Goal: Information Seeking & Learning: Learn about a topic

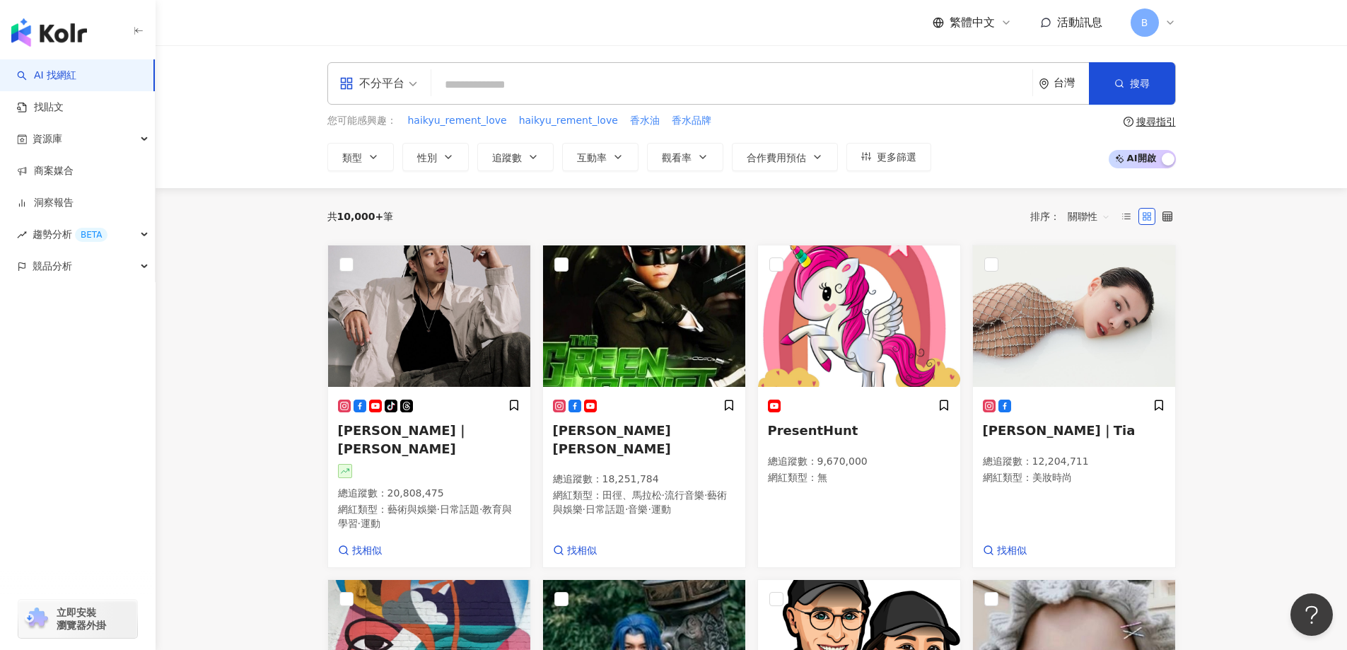
click at [380, 159] on button "類型" at bounding box center [360, 157] width 66 height 28
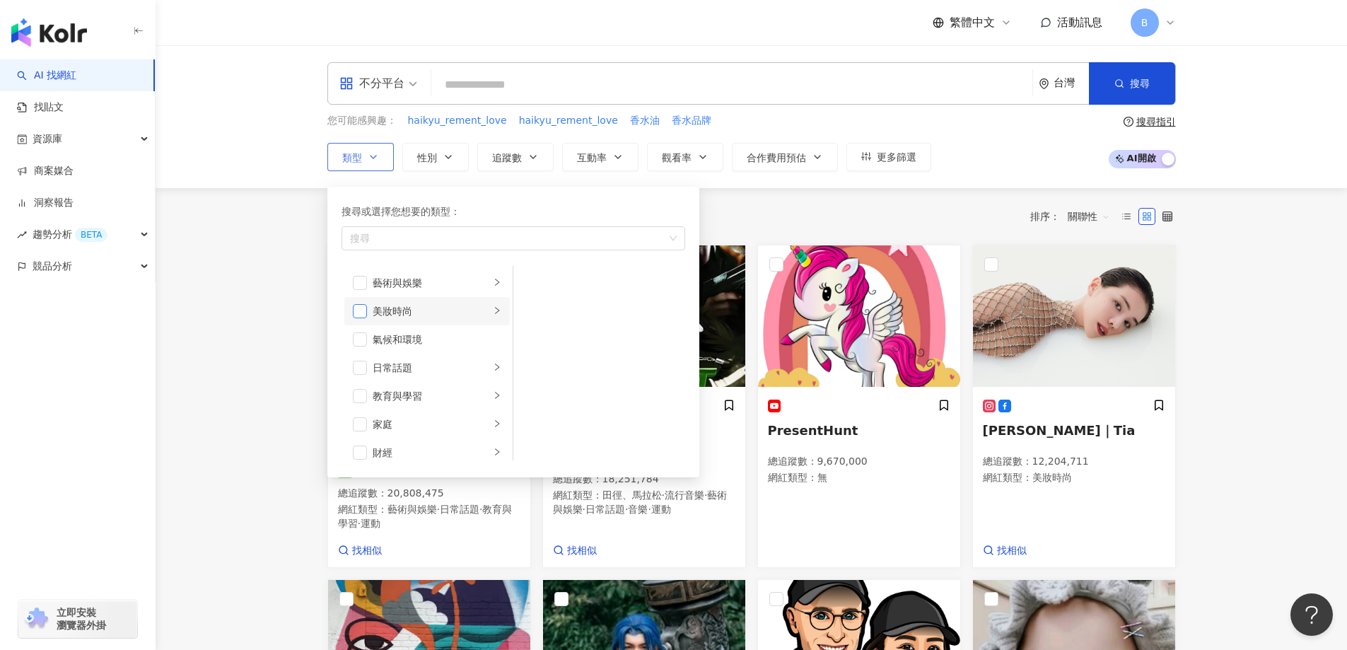
click at [359, 309] on span "button" at bounding box center [360, 311] width 14 height 14
click at [493, 296] on icon "right" at bounding box center [497, 296] width 8 height 8
click at [355, 296] on span "button" at bounding box center [360, 297] width 14 height 14
click at [534, 336] on span "button" at bounding box center [532, 339] width 14 height 14
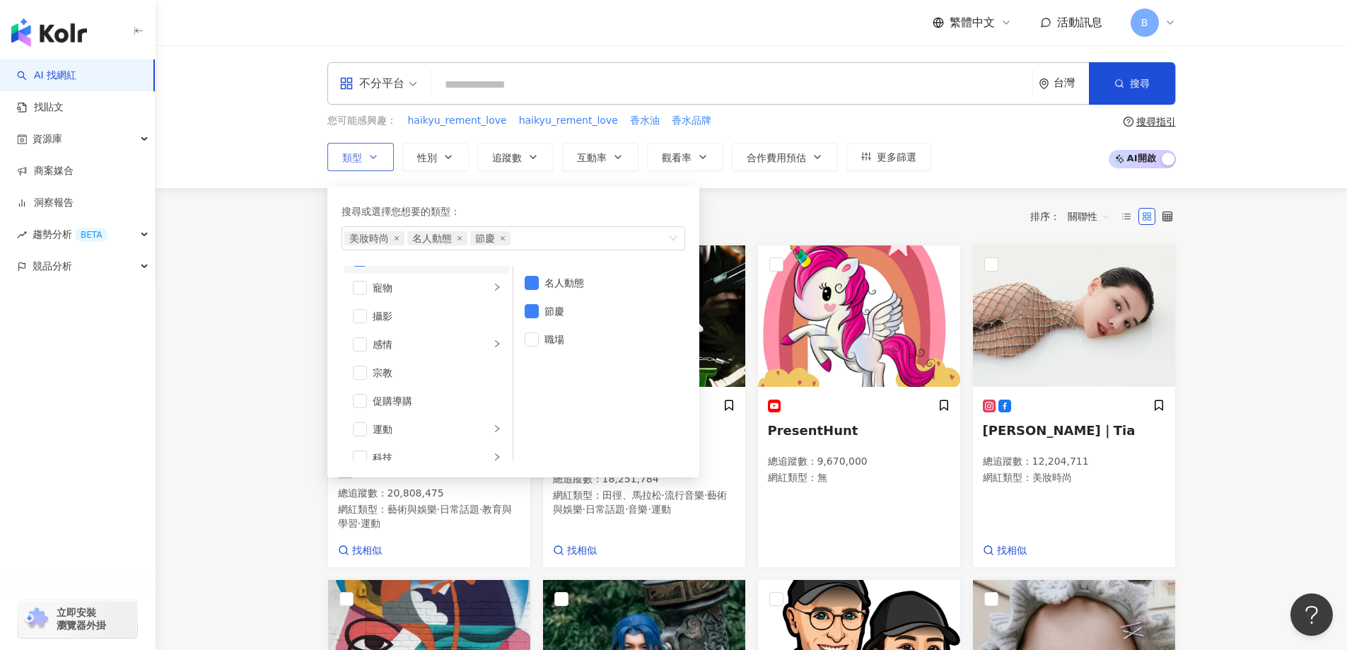
scroll to position [424, 0]
click at [361, 369] on span "button" at bounding box center [360, 368] width 14 height 14
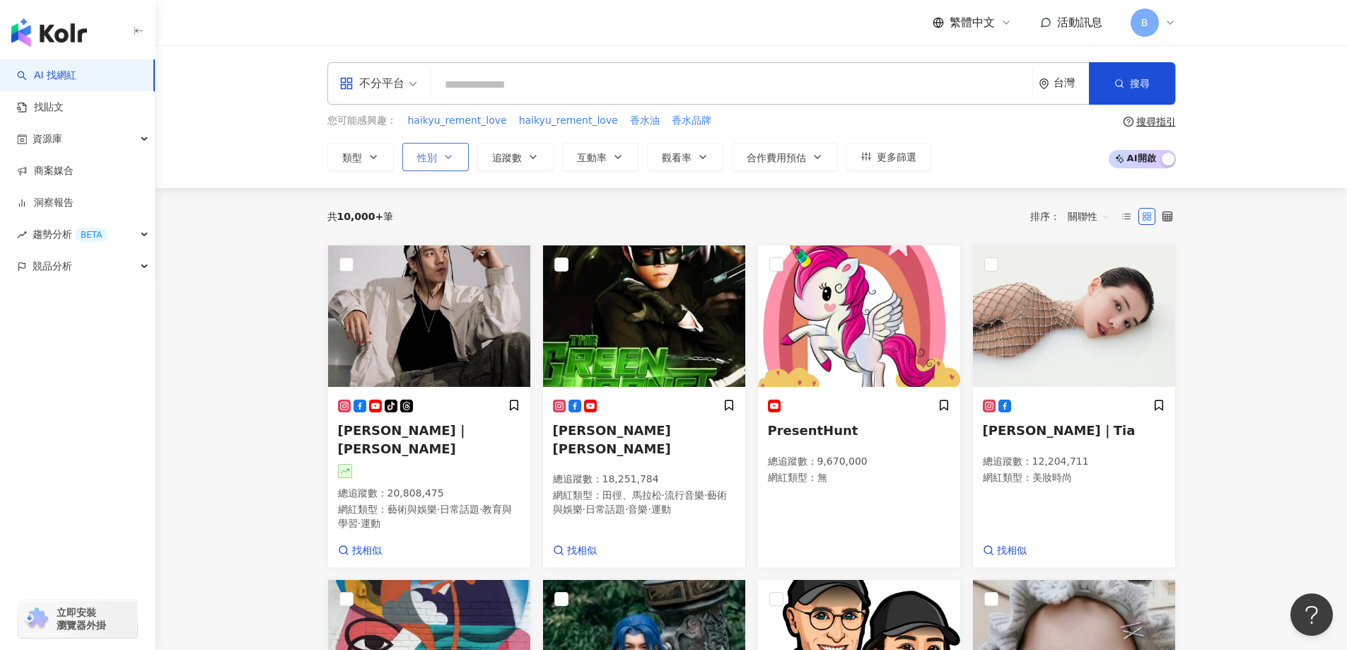
click at [441, 165] on button "性別" at bounding box center [435, 157] width 66 height 28
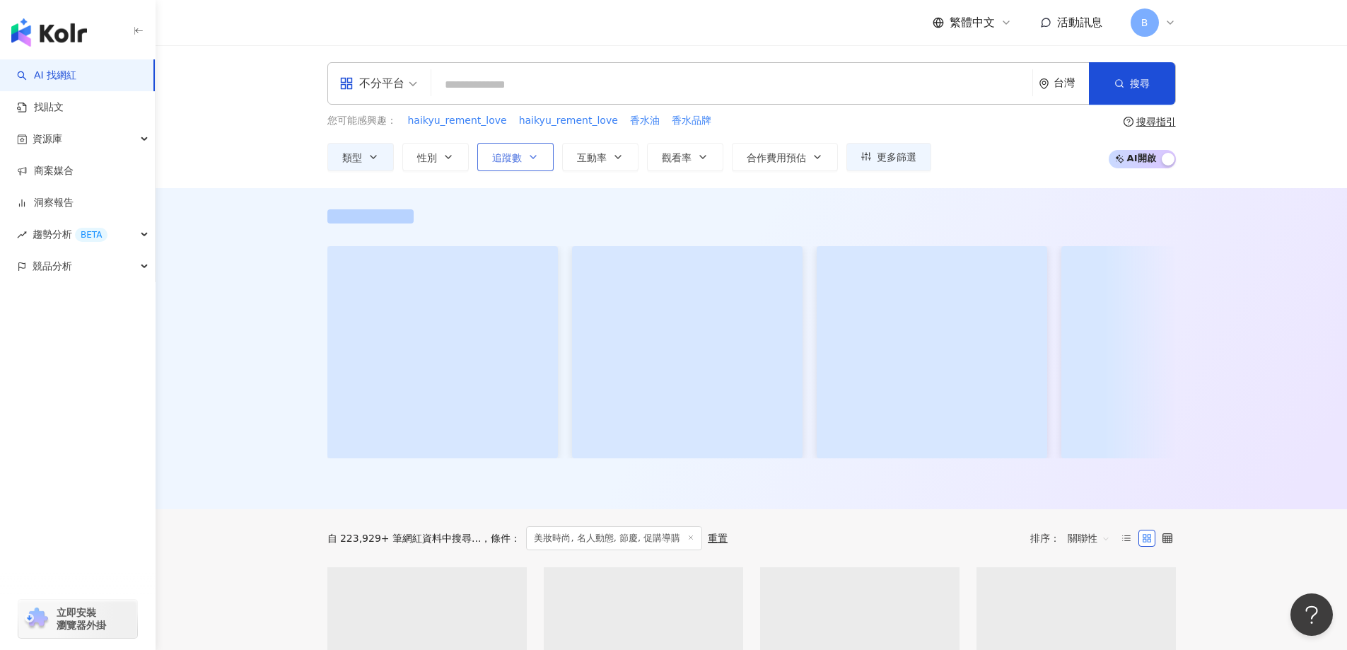
click at [519, 165] on button "追蹤數" at bounding box center [515, 157] width 76 height 28
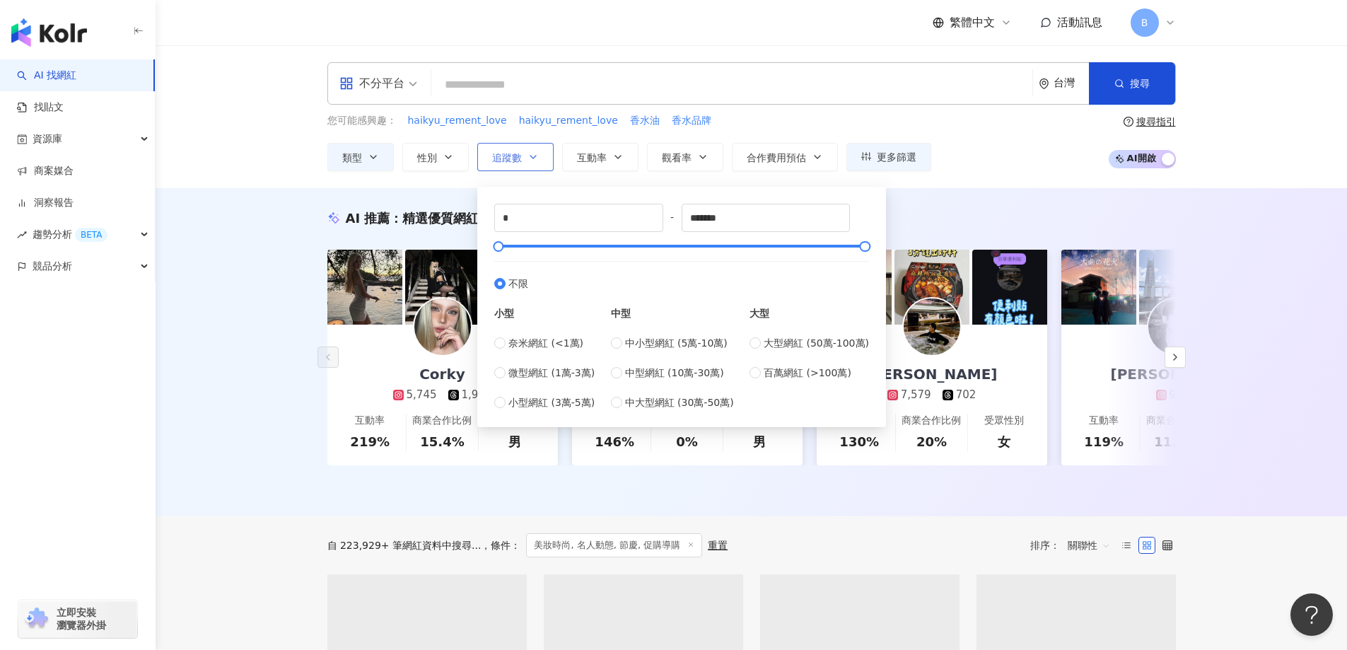
click at [519, 165] on button "追蹤數" at bounding box center [515, 157] width 76 height 28
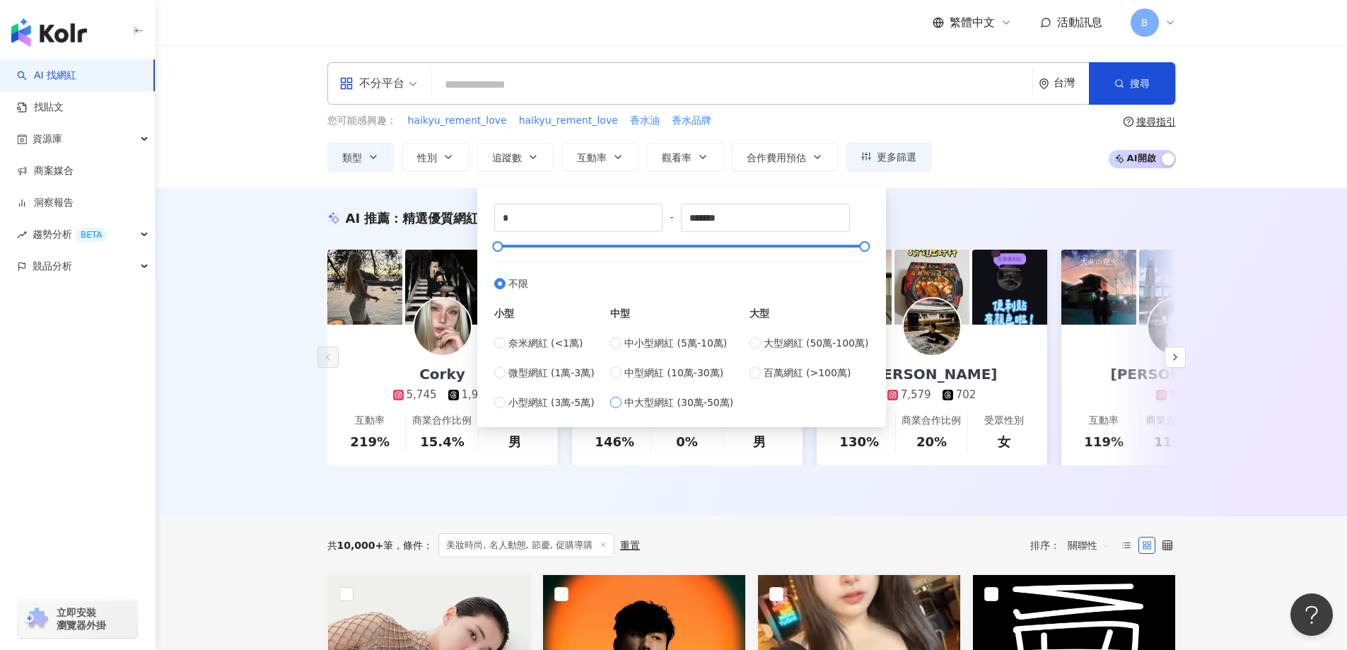
click at [706, 399] on span "中大型網紅 (30萬-50萬)" at bounding box center [678, 402] width 109 height 16
type input "******"
drag, startPoint x: 614, startPoint y: 218, endPoint x: 344, endPoint y: 214, distance: 269.4
type input "******"
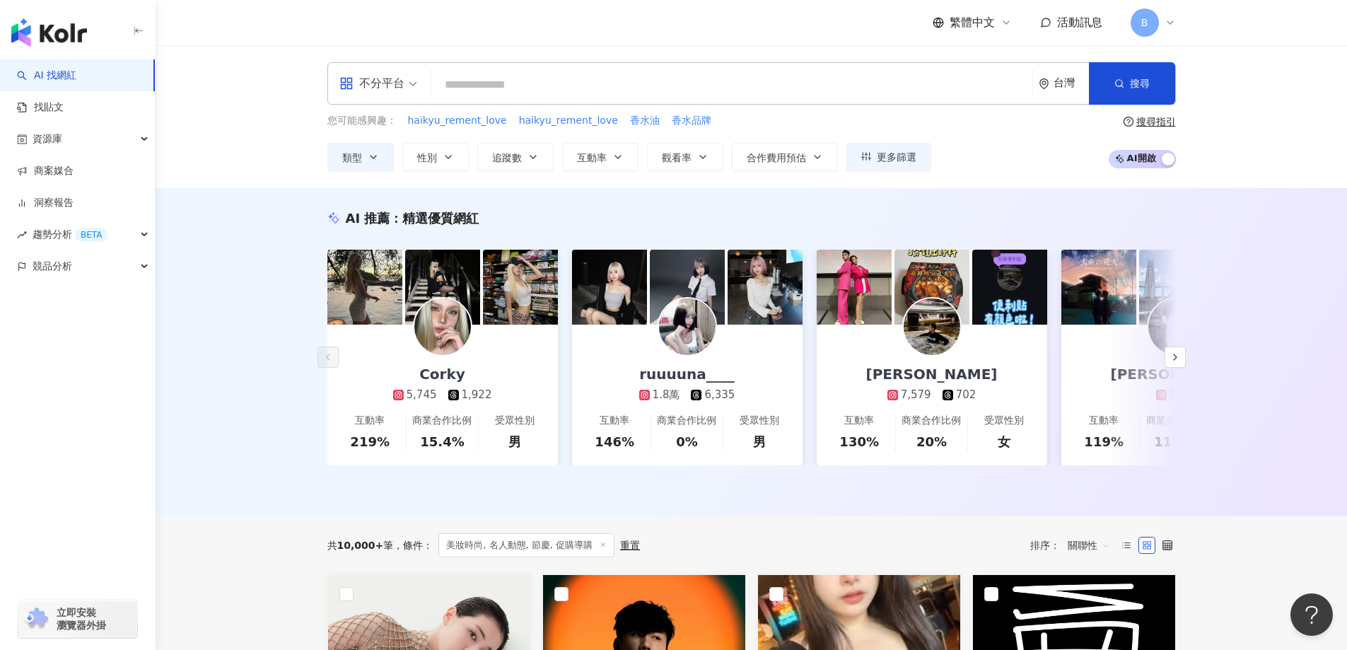
drag, startPoint x: 180, startPoint y: 183, endPoint x: 452, endPoint y: 182, distance: 272.2
click at [182, 183] on div "不分平台 台灣 搜尋 您可能感興趣： haikyu_rement_love haikyu_rement_love 香水油 香水品牌 類型 性別 追蹤數 互動率…" at bounding box center [751, 116] width 1191 height 143
click at [603, 155] on span "互動率" at bounding box center [592, 157] width 30 height 11
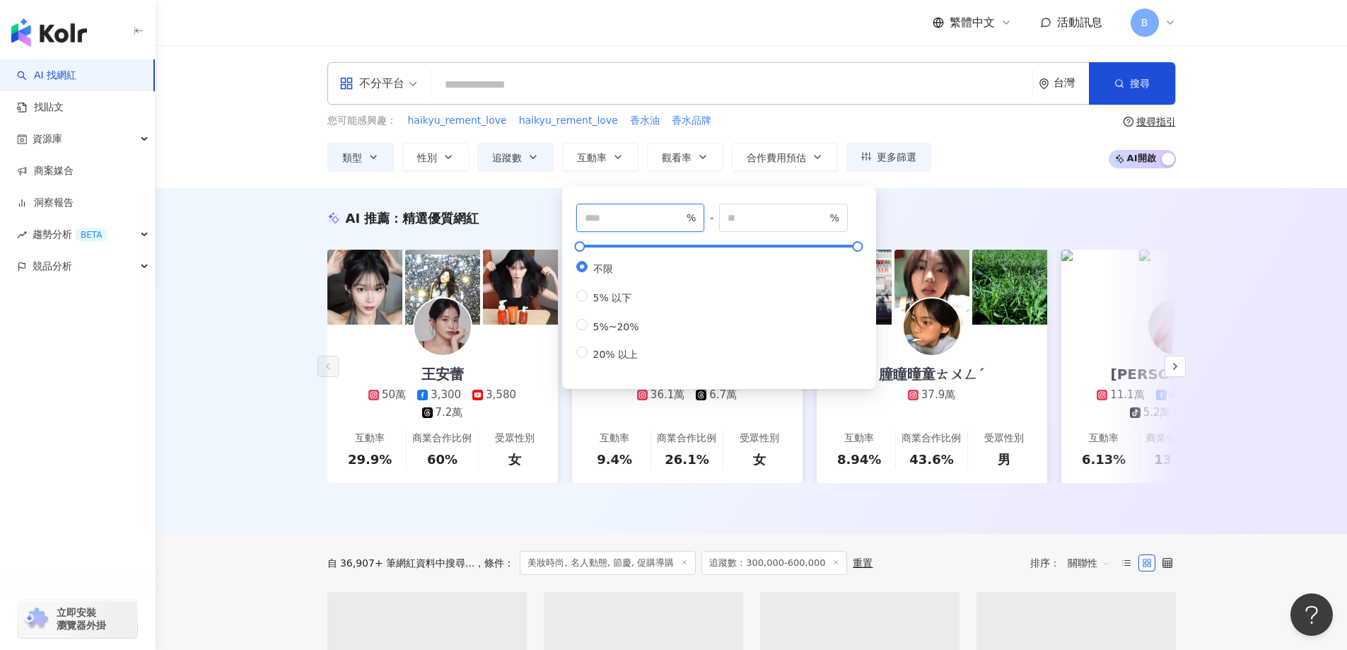
click at [613, 222] on input "number" at bounding box center [634, 218] width 99 height 16
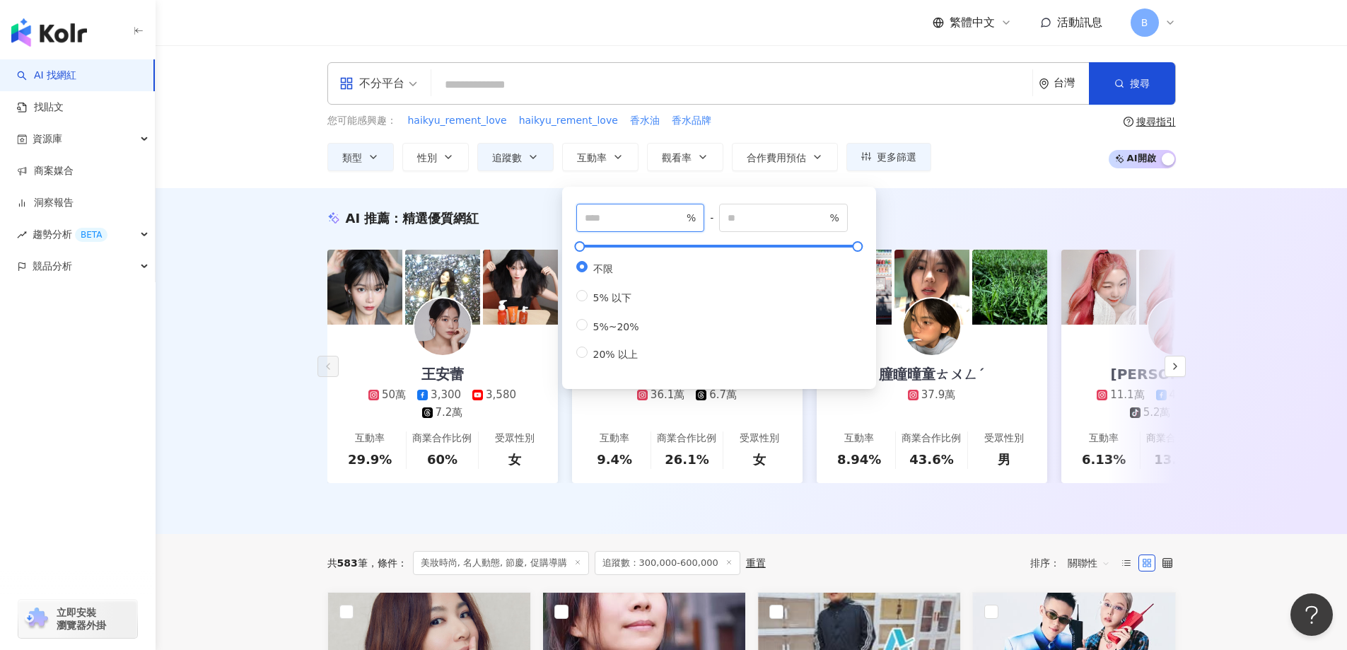
click at [619, 218] on input "number" at bounding box center [634, 218] width 99 height 16
type input "*"
drag, startPoint x: 236, startPoint y: 192, endPoint x: 258, endPoint y: 191, distance: 21.9
click at [237, 192] on div "AI 推薦 ： 精選優質網紅 王安蕾 50萬 3,300 3,580 7.2萬 互動率 29.9% 商業合作比例 60% 受眾性別 女 蔡昕澔 36.1萬 6…" at bounding box center [751, 361] width 1191 height 346
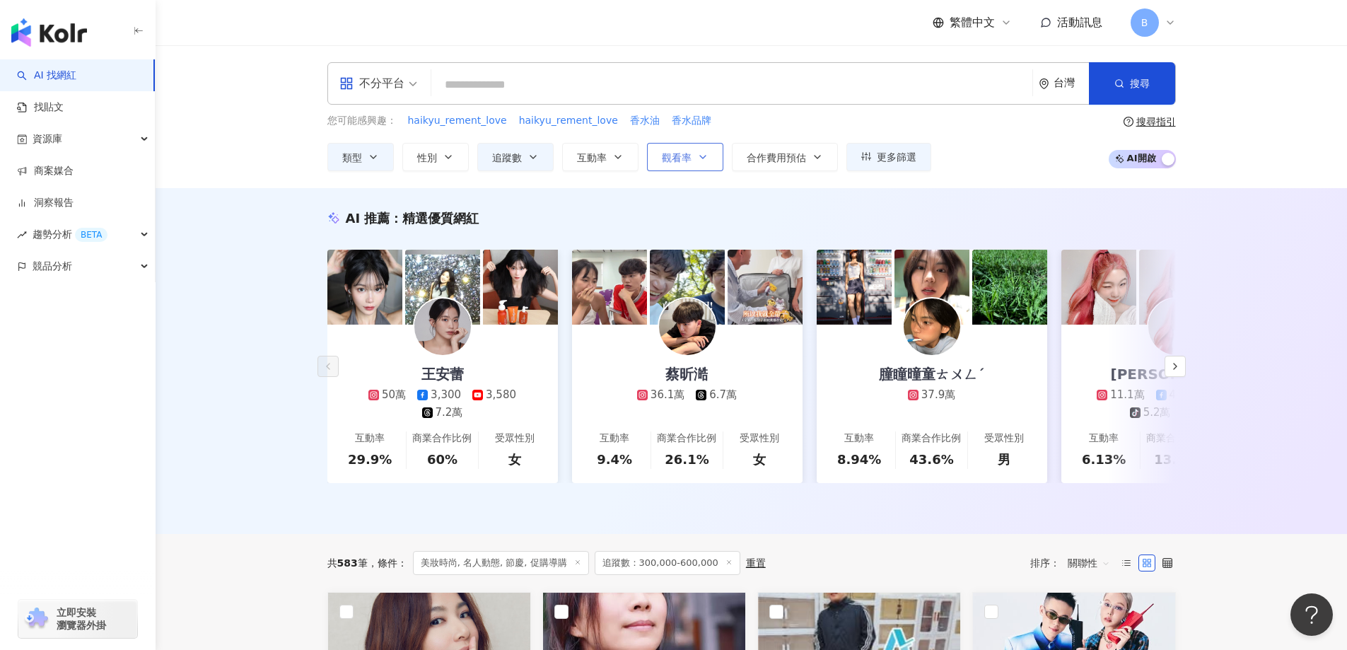
click at [683, 164] on button "觀看率" at bounding box center [685, 157] width 76 height 28
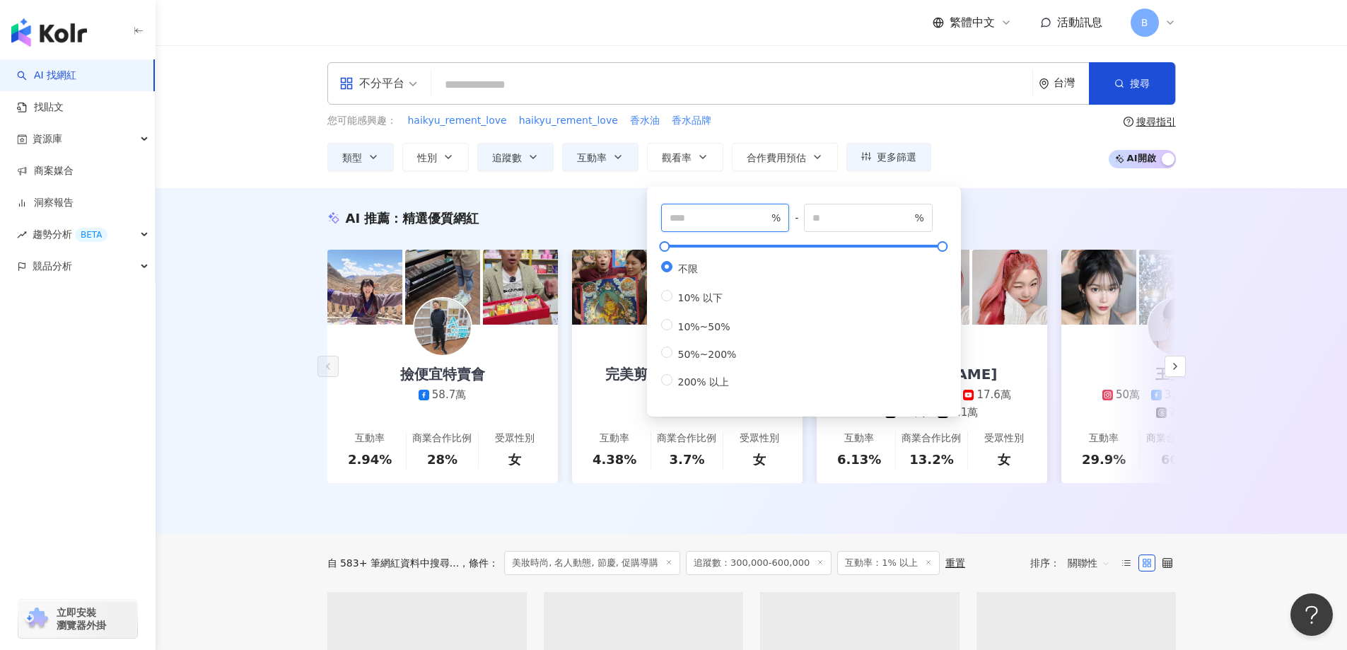
click at [685, 216] on input "number" at bounding box center [718, 218] width 99 height 16
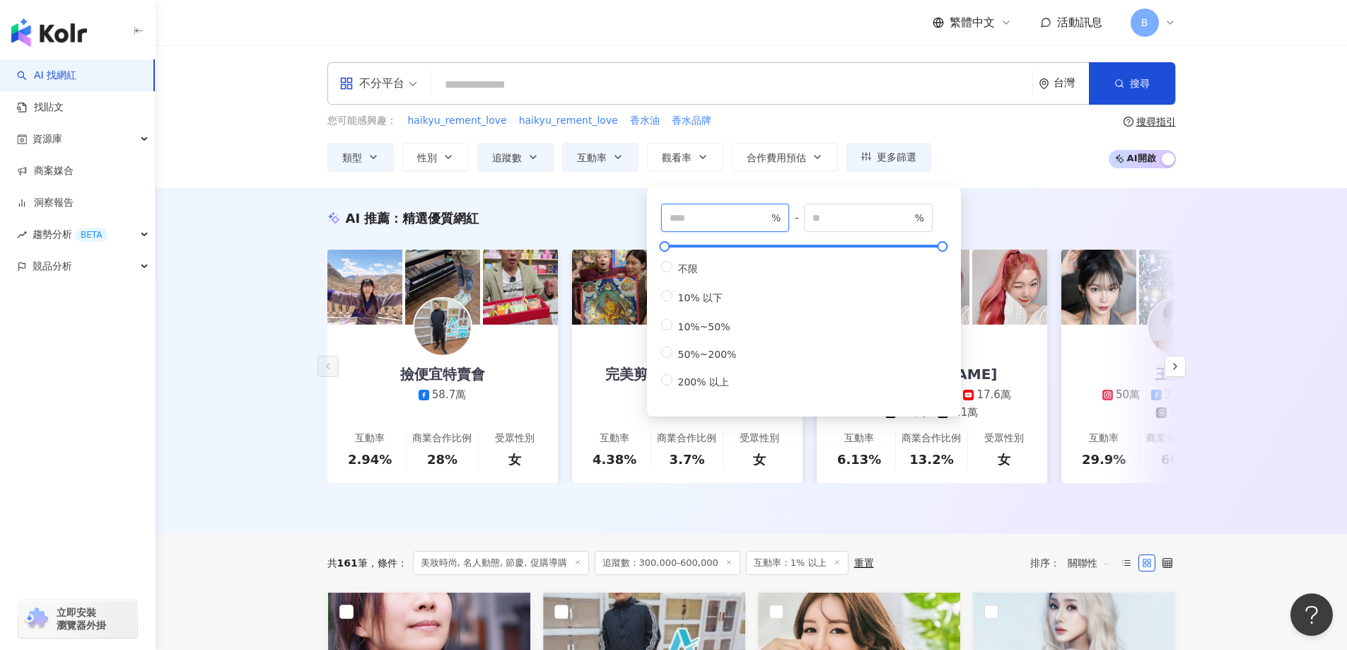
type input "*"
click at [270, 115] on div "不分平台 台灣 搜尋 您可能感興趣： haikyu_rement_love haikyu_rement_love 香水油 香水品牌 類型 性別 追蹤數 互動率…" at bounding box center [751, 116] width 1191 height 143
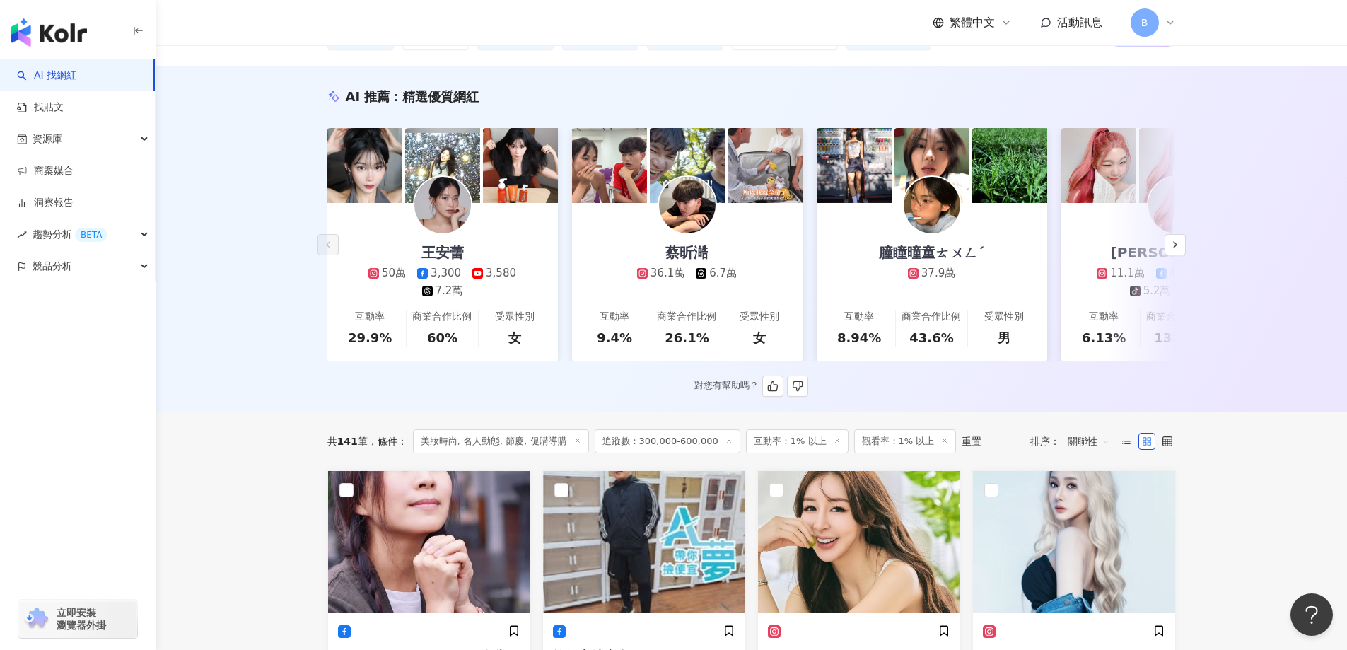
scroll to position [212, 0]
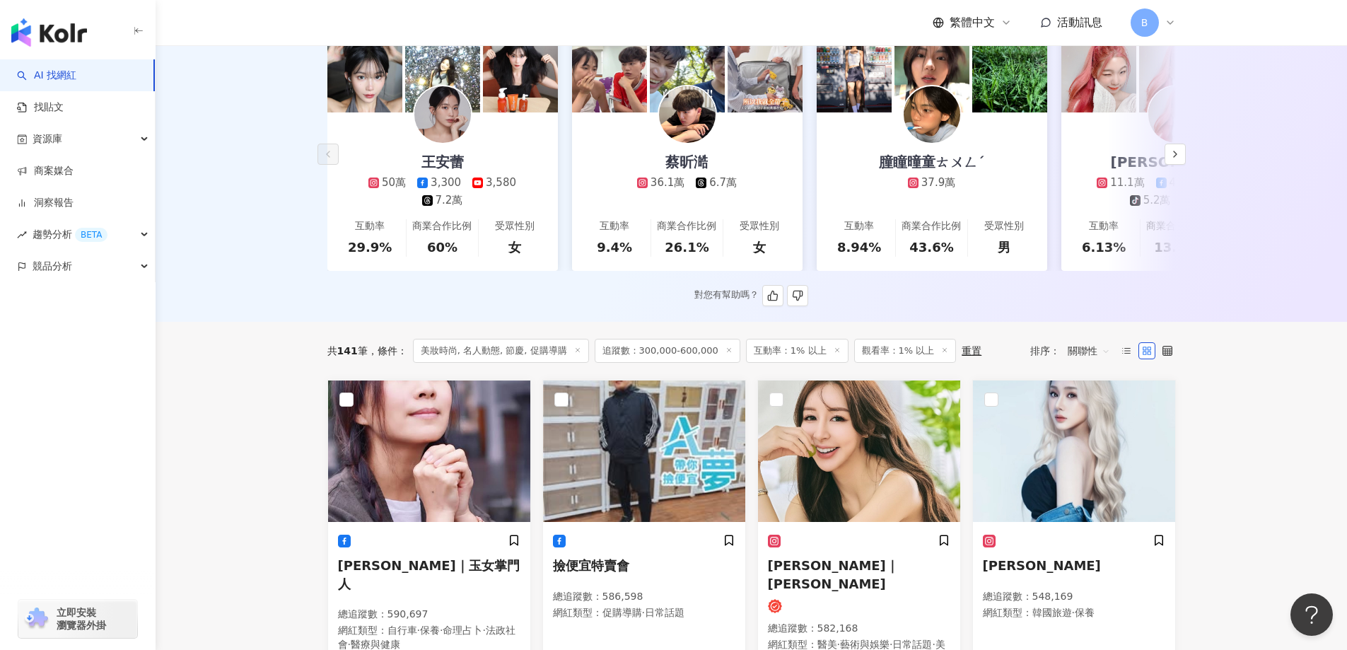
click at [491, 206] on div "50萬 3,300 3,580 7.2萬" at bounding box center [442, 191] width 216 height 33
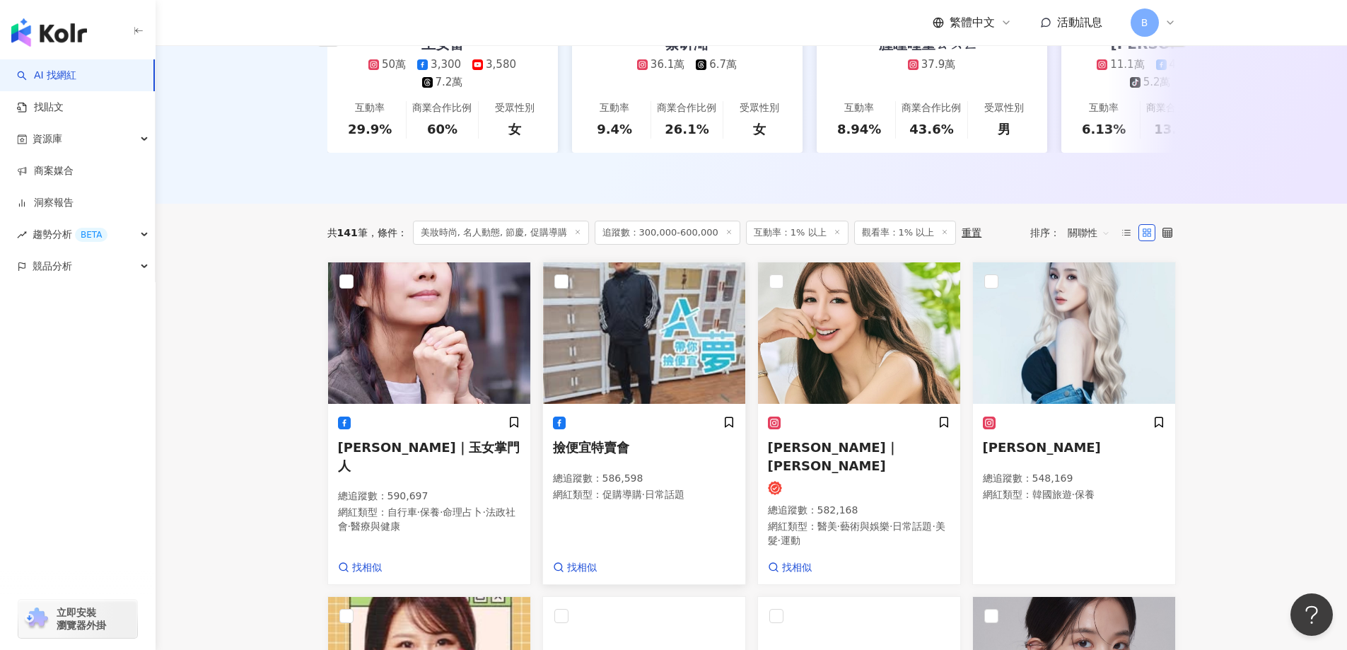
scroll to position [353, 0]
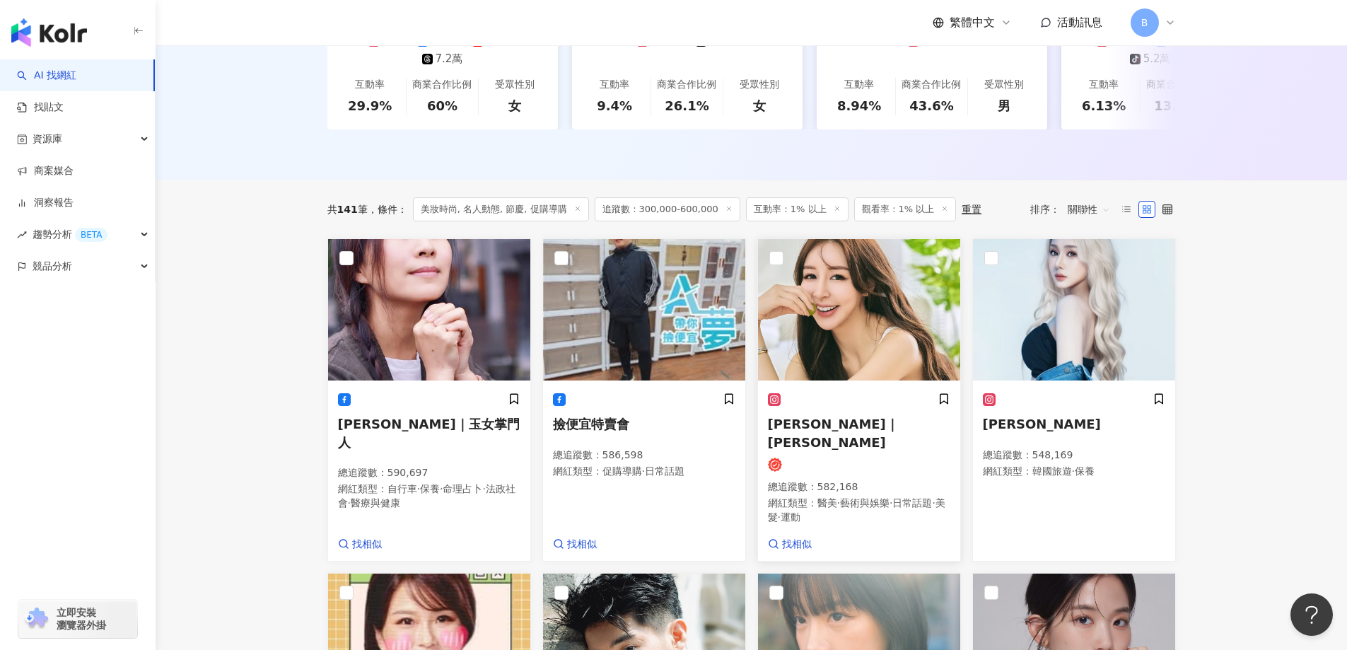
click at [857, 342] on img at bounding box center [859, 309] width 202 height 141
click at [1082, 346] on img at bounding box center [1074, 309] width 202 height 141
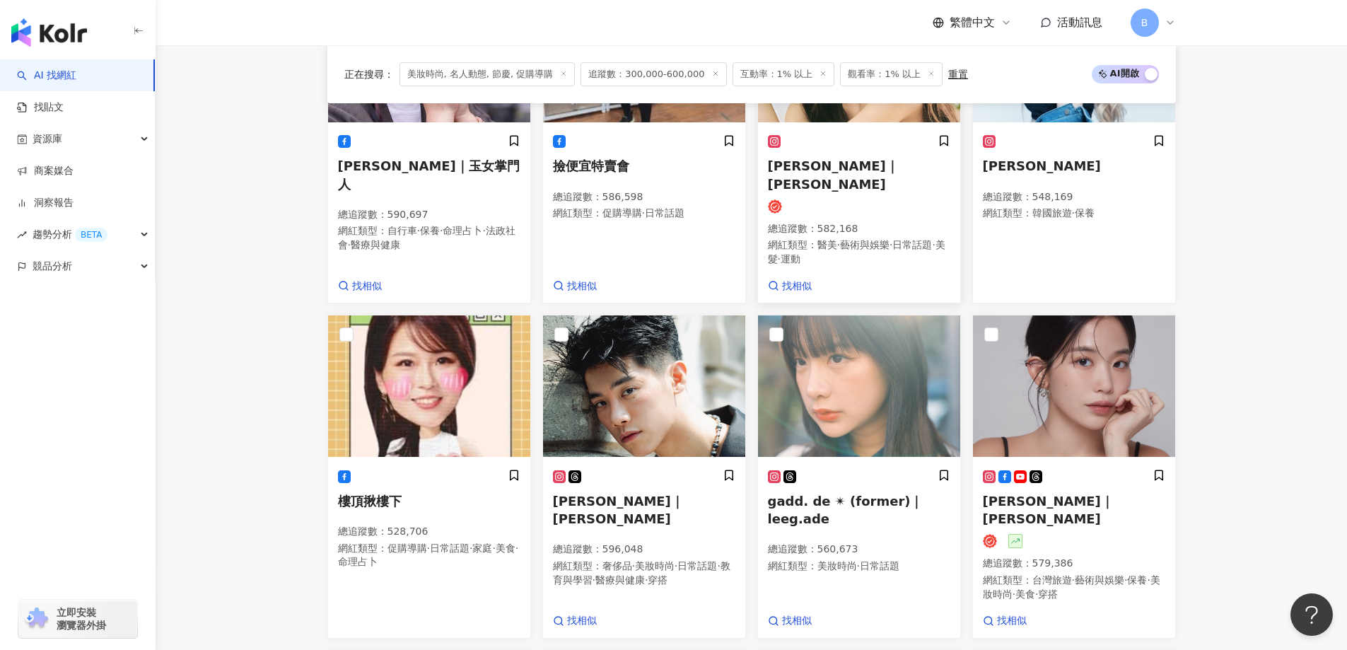
scroll to position [636, 0]
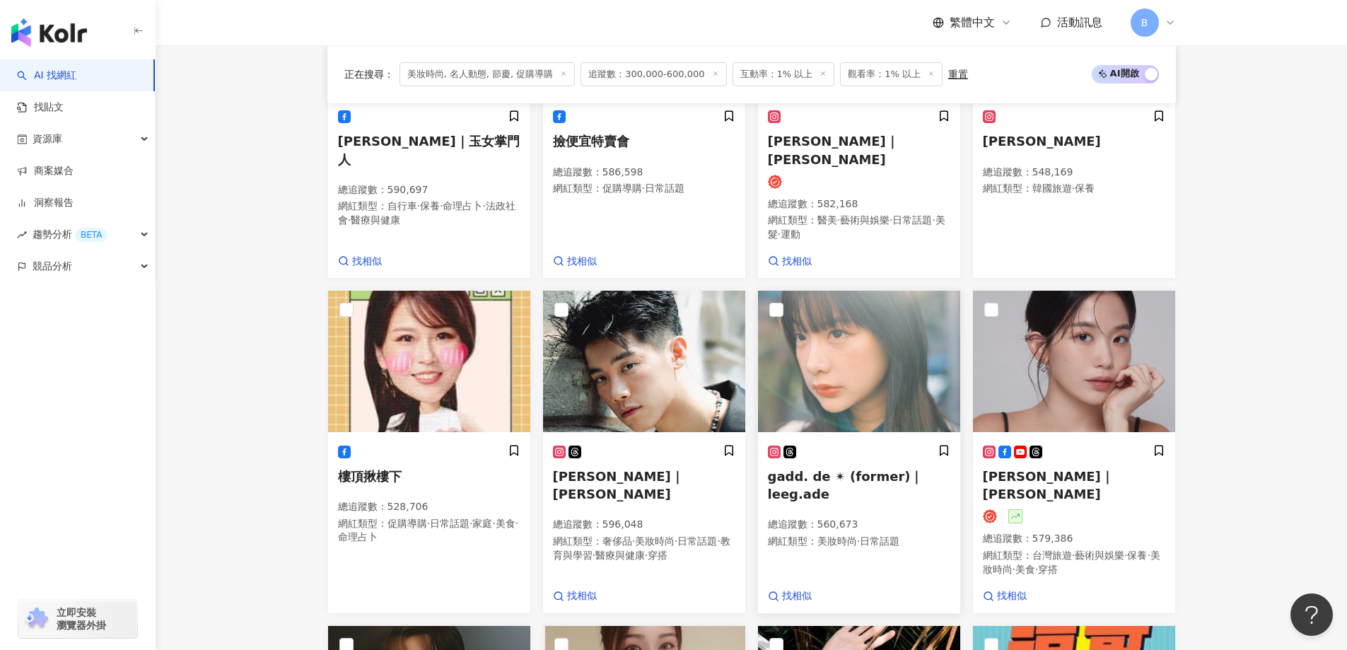
click at [846, 350] on img at bounding box center [859, 361] width 202 height 141
click at [1049, 370] on img at bounding box center [1074, 361] width 202 height 141
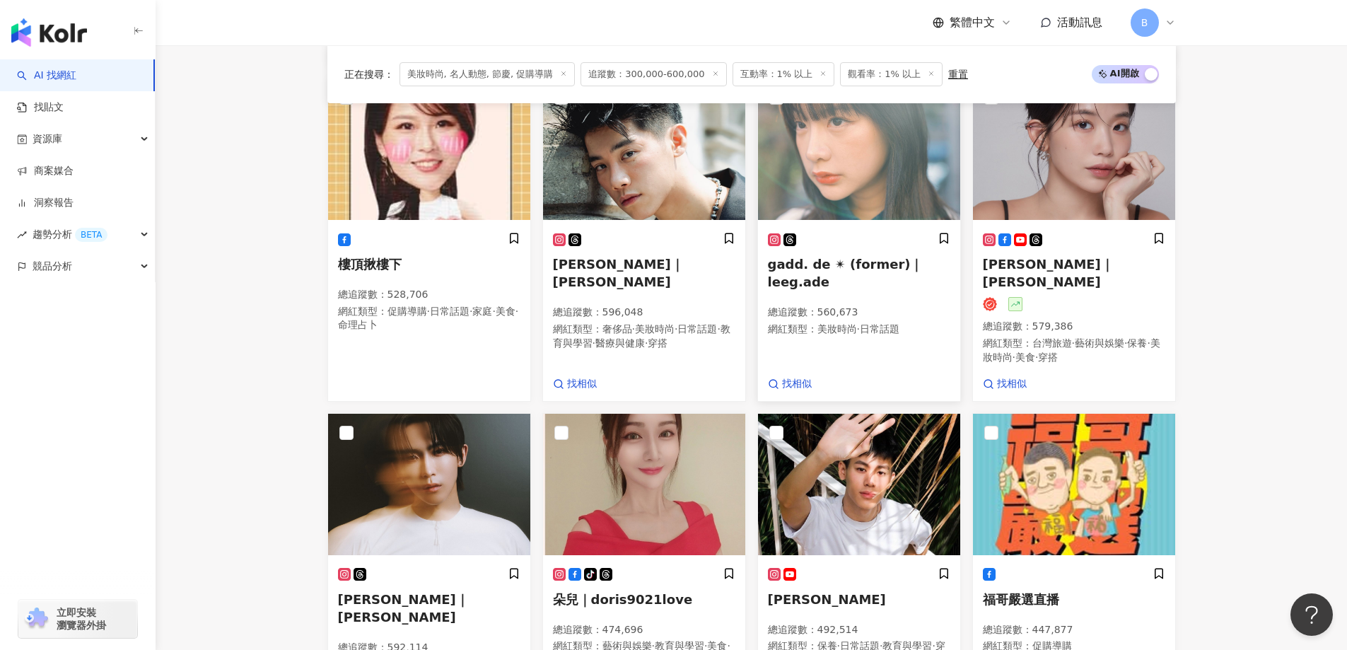
scroll to position [919, 0]
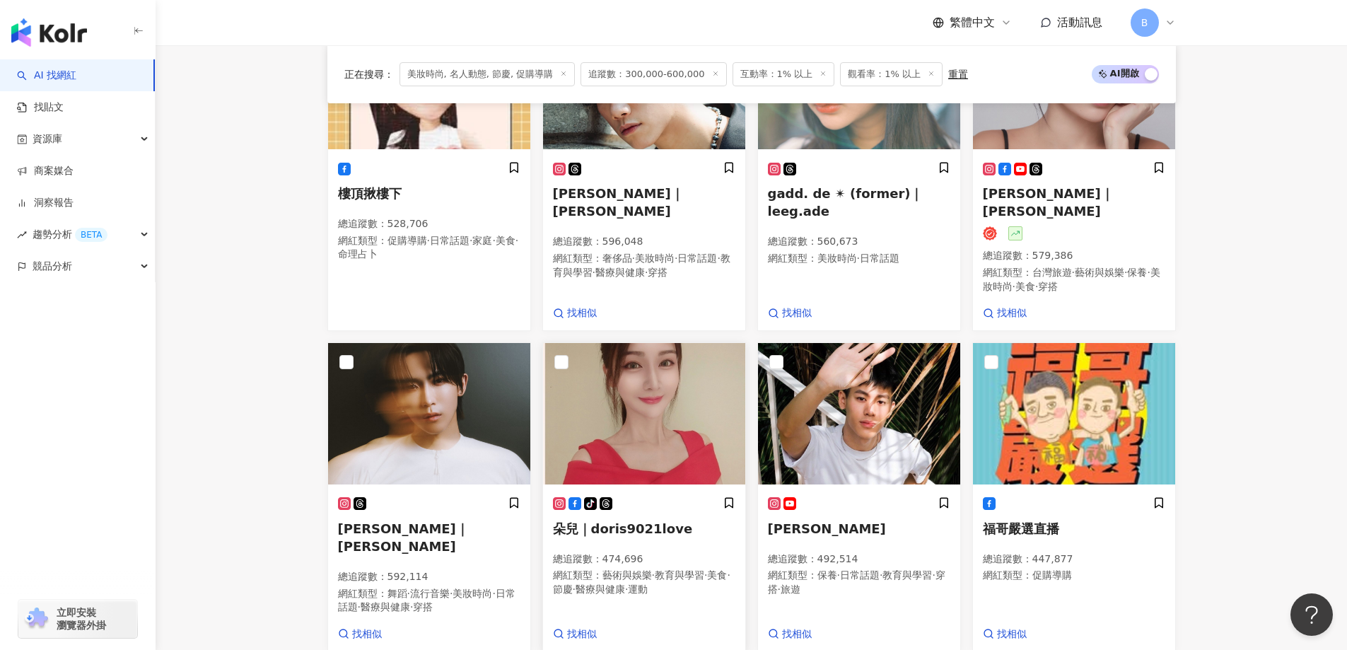
click at [653, 374] on img at bounding box center [644, 413] width 202 height 141
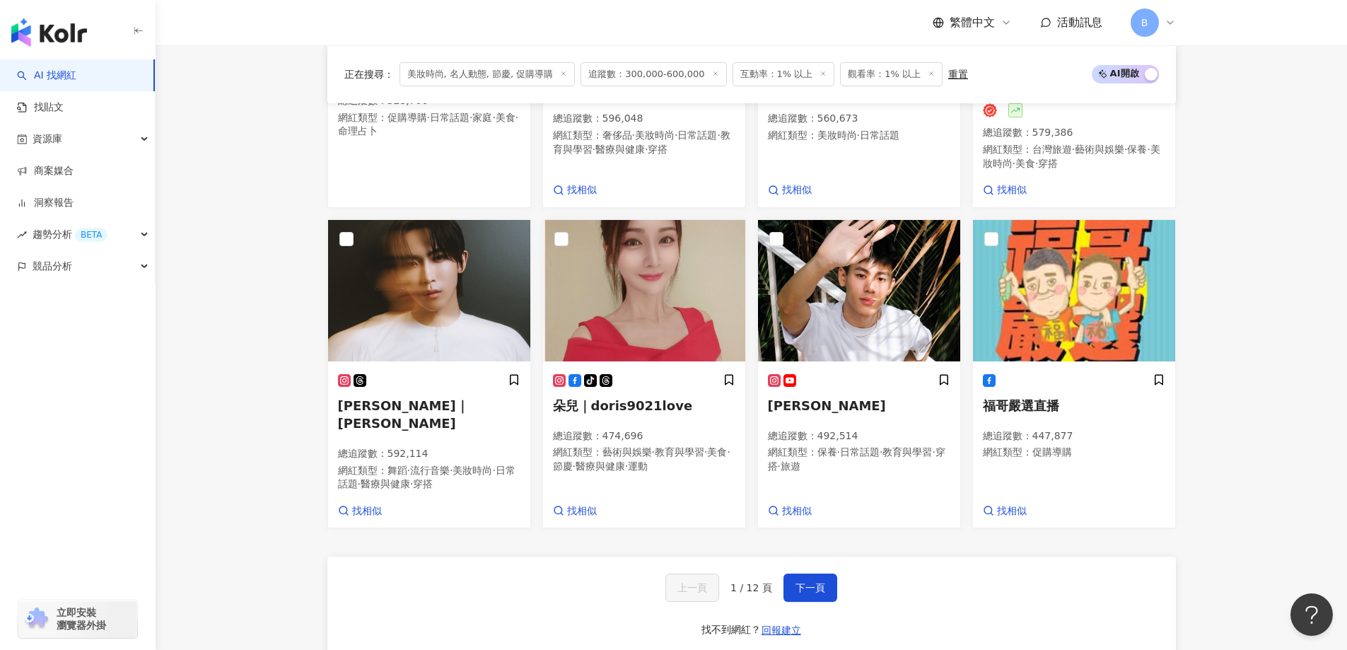
scroll to position [1060, 0]
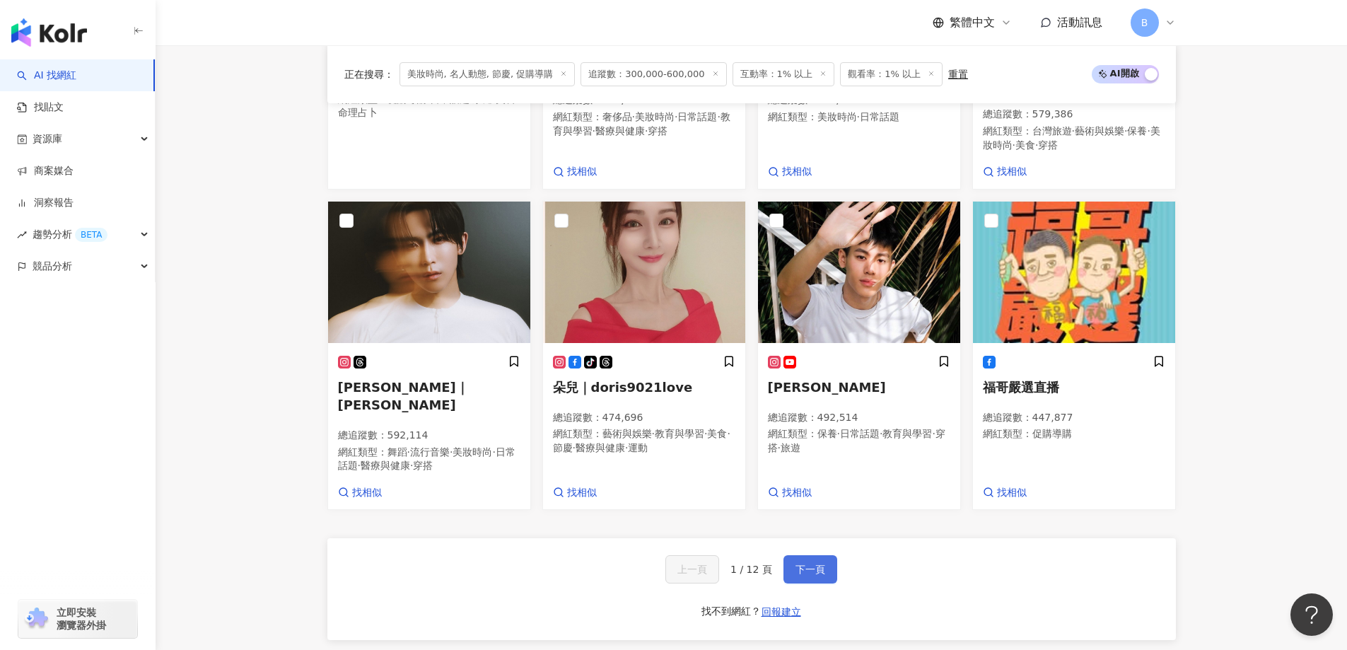
click at [814, 563] on span "下一頁" at bounding box center [810, 568] width 30 height 11
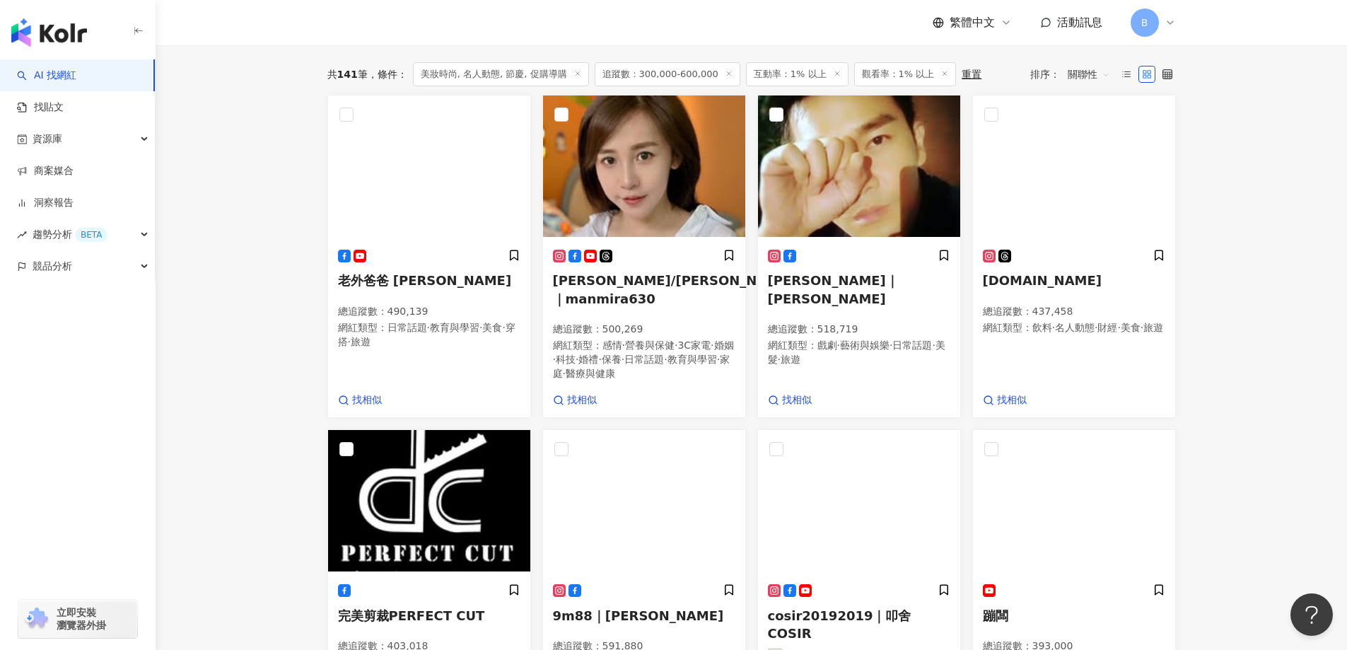
scroll to position [624, 0]
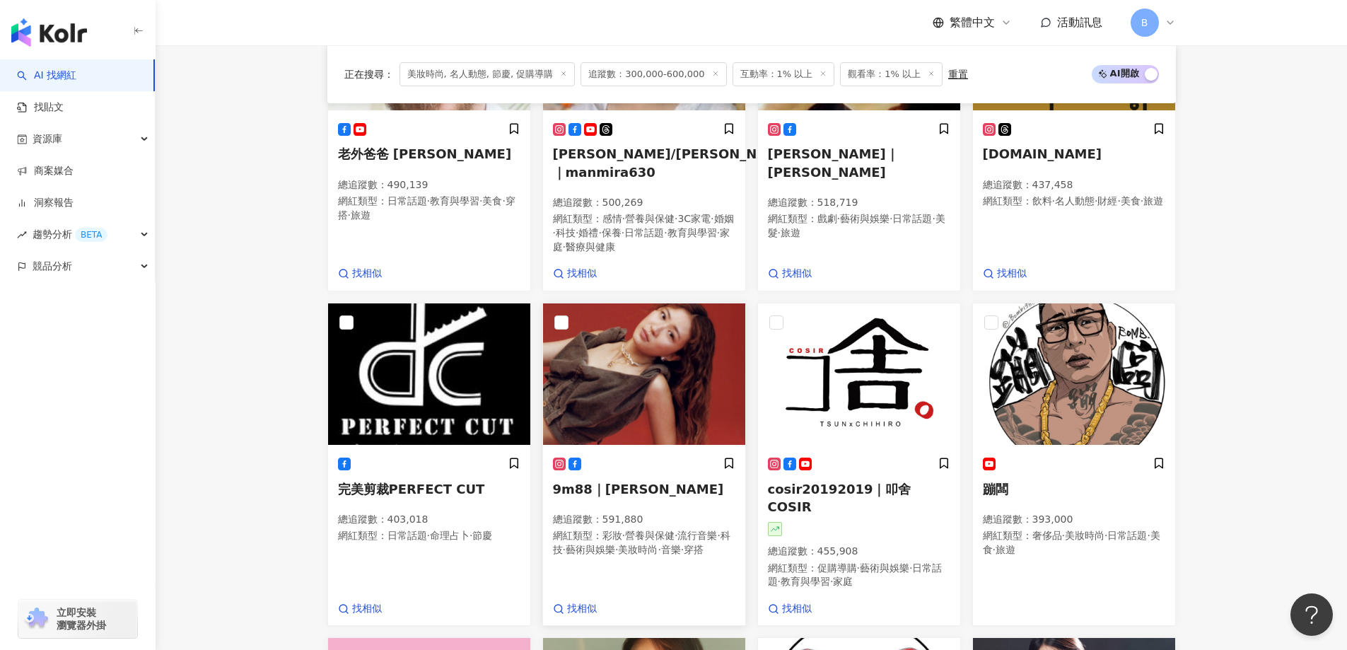
click at [624, 333] on img at bounding box center [644, 373] width 202 height 141
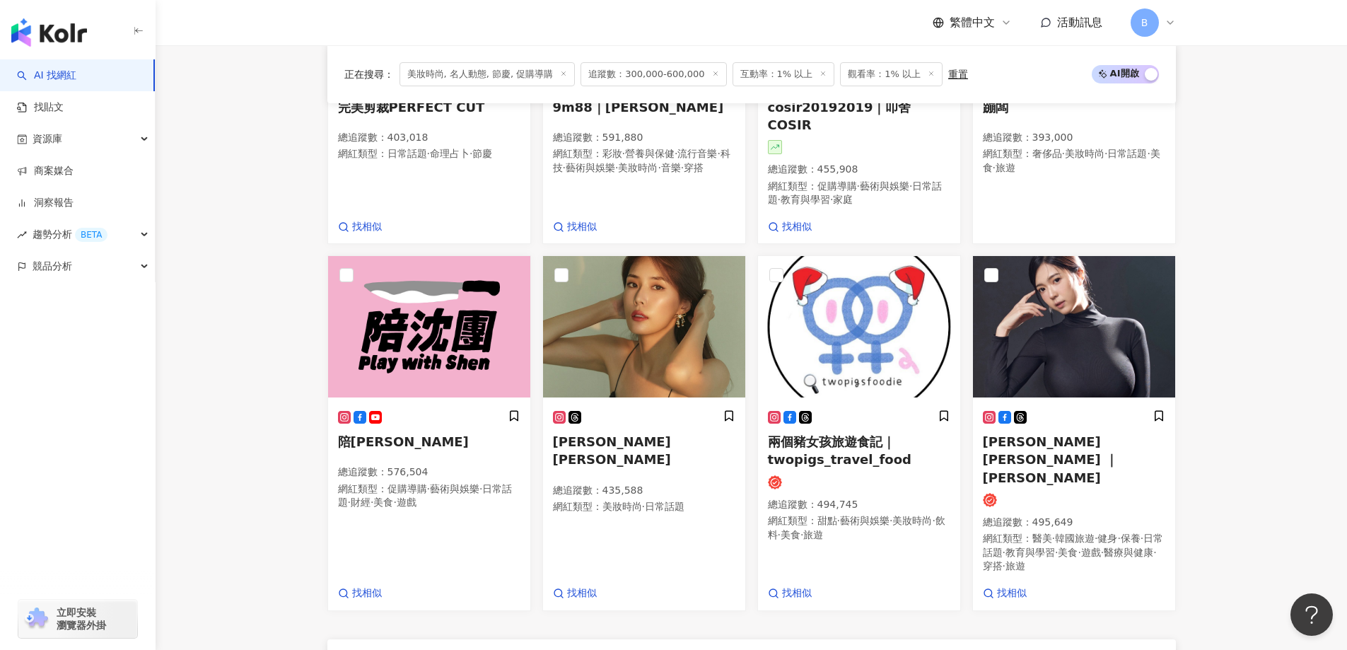
scroll to position [1048, 0]
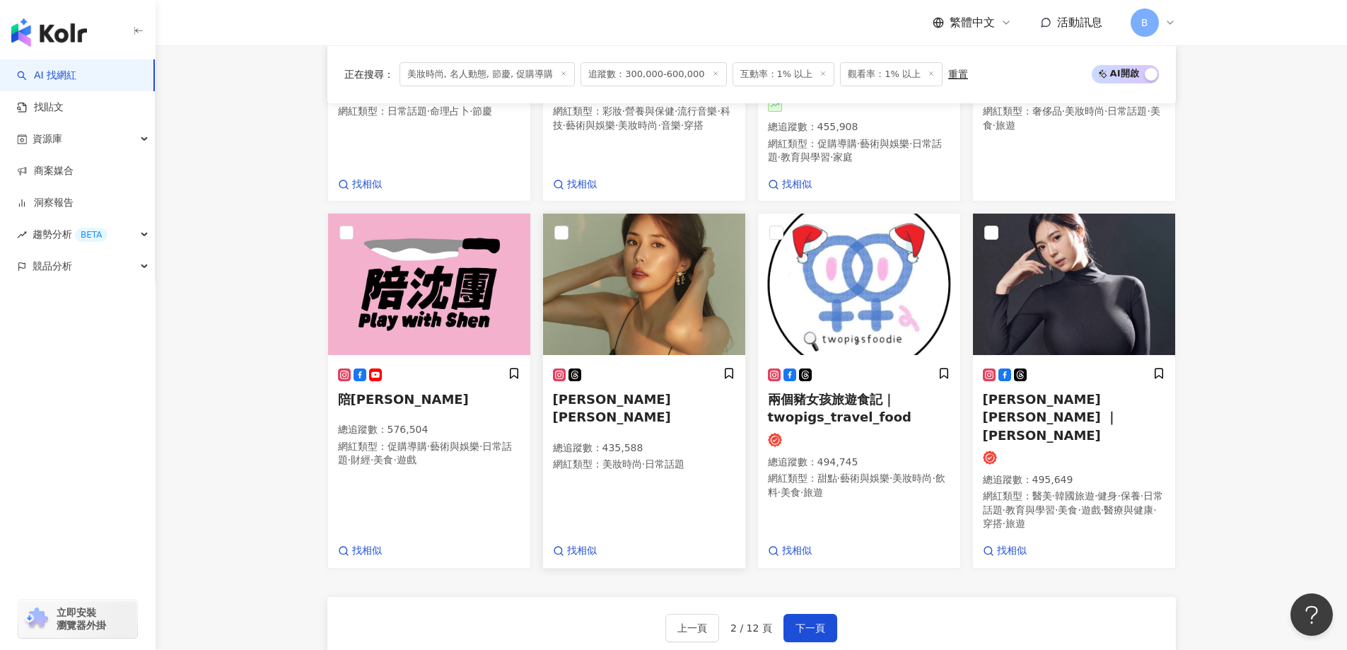
click at [626, 252] on img at bounding box center [644, 284] width 202 height 141
click at [1102, 259] on img at bounding box center [1074, 284] width 202 height 141
click at [828, 614] on button "下一頁" at bounding box center [810, 628] width 54 height 28
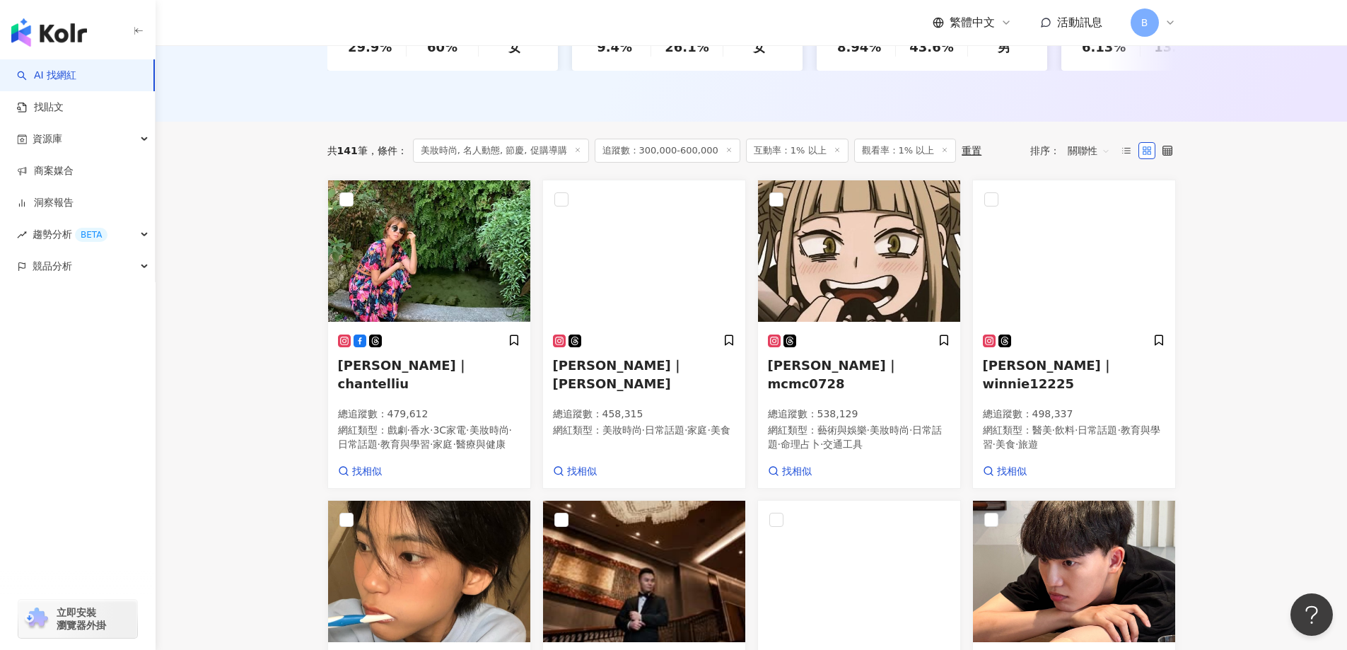
scroll to position [411, 0]
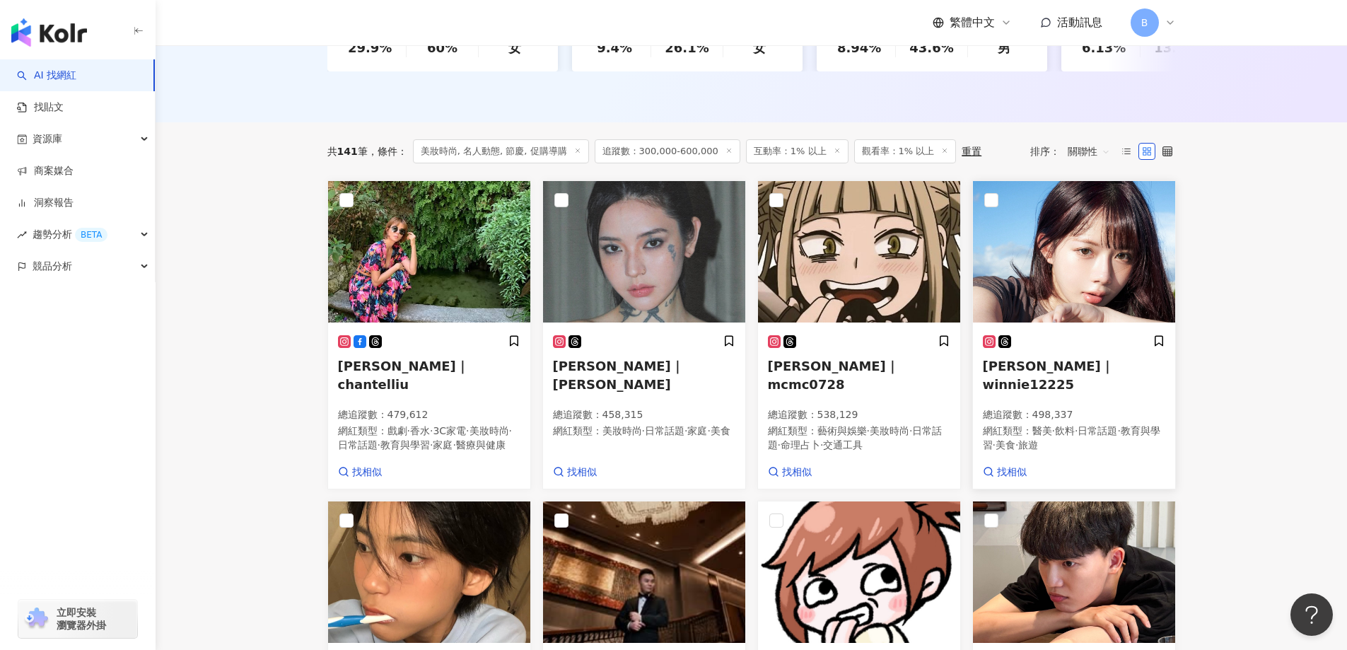
click at [1045, 270] on img at bounding box center [1074, 251] width 202 height 141
click at [1111, 274] on img at bounding box center [1074, 251] width 202 height 141
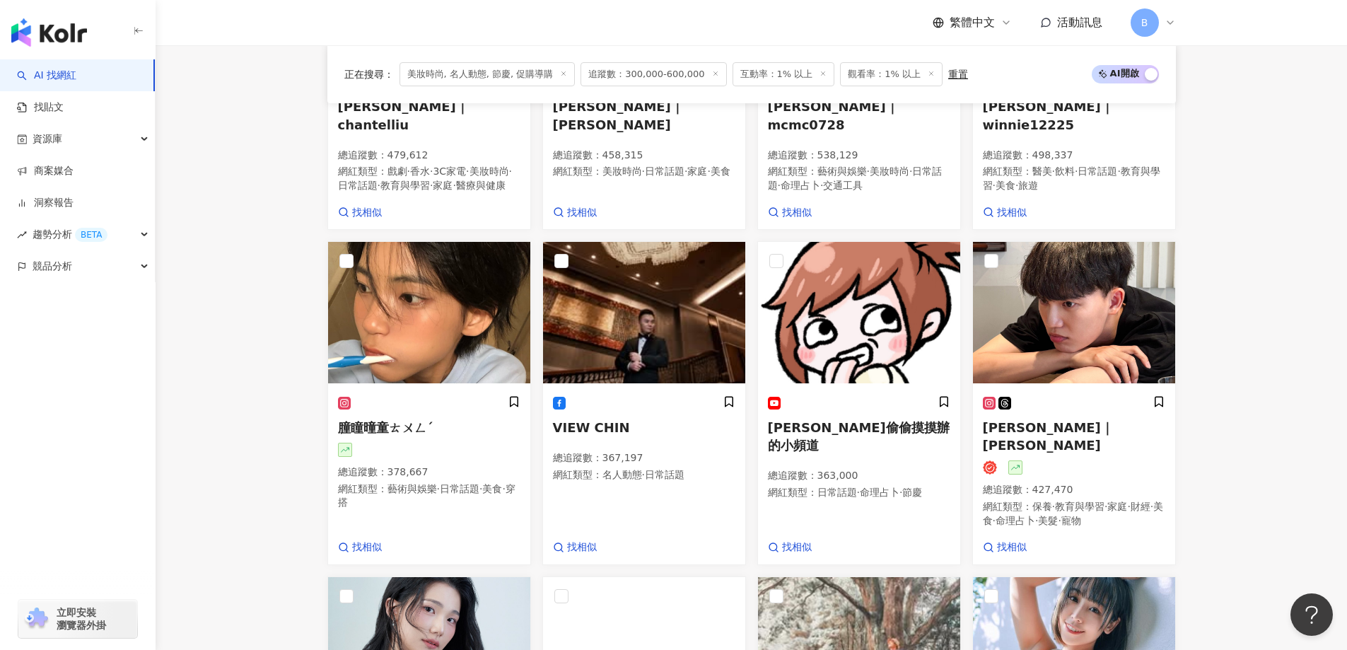
scroll to position [765, 0]
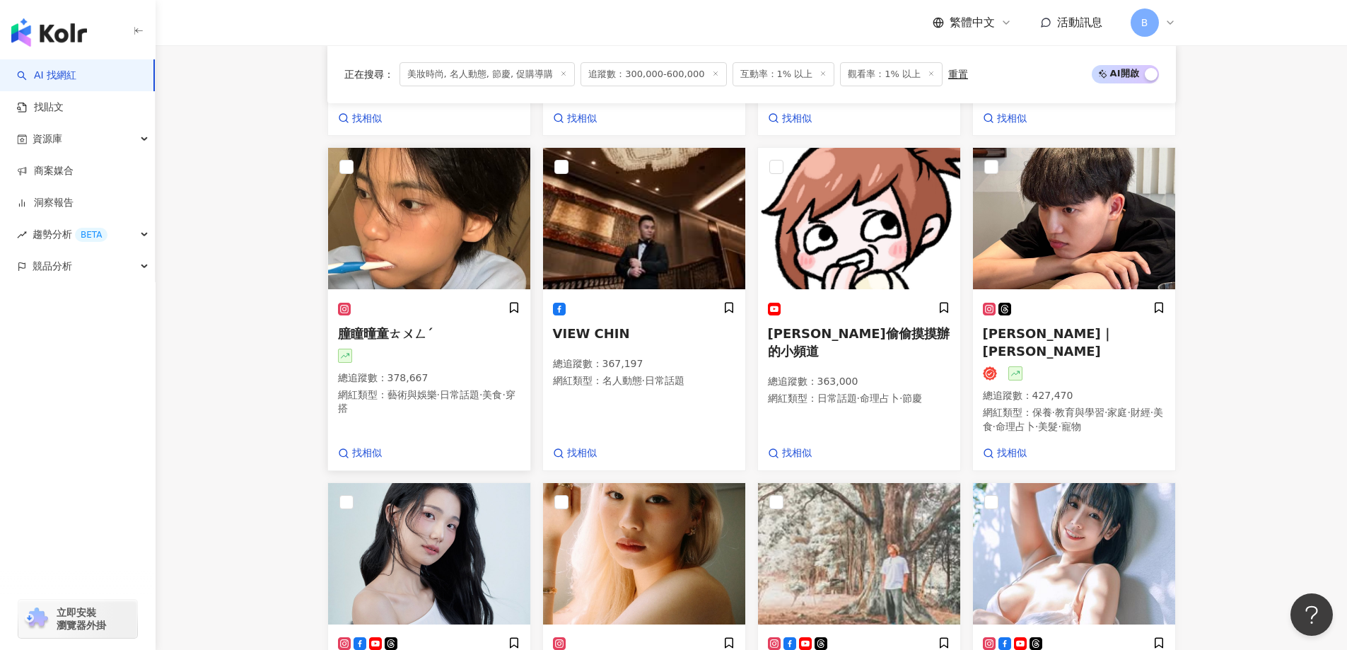
click at [483, 235] on img at bounding box center [429, 218] width 202 height 141
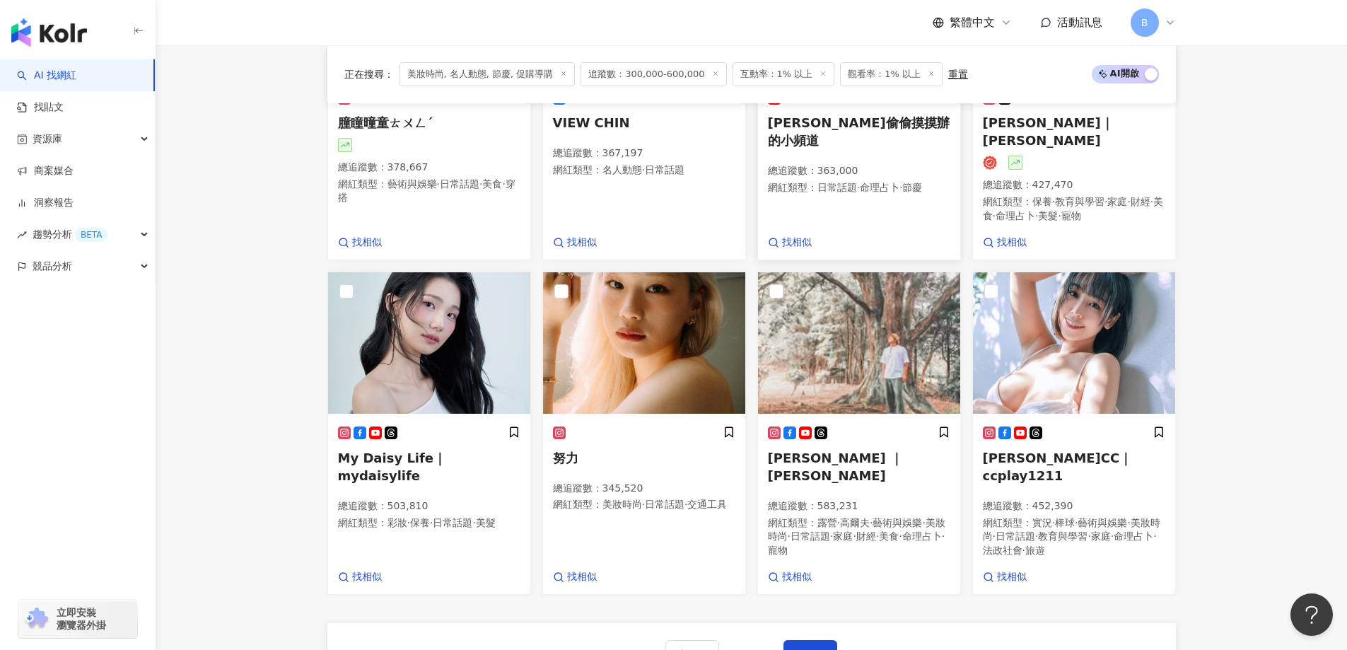
scroll to position [977, 0]
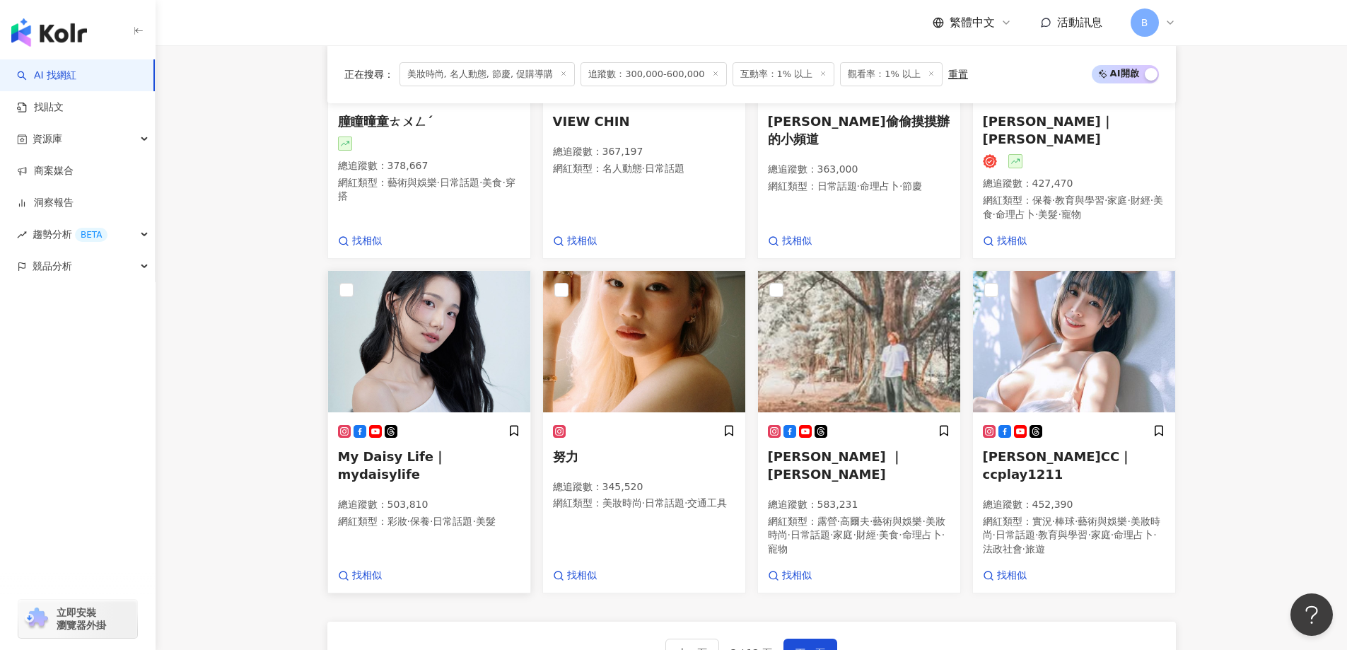
click at [406, 329] on img at bounding box center [429, 341] width 202 height 141
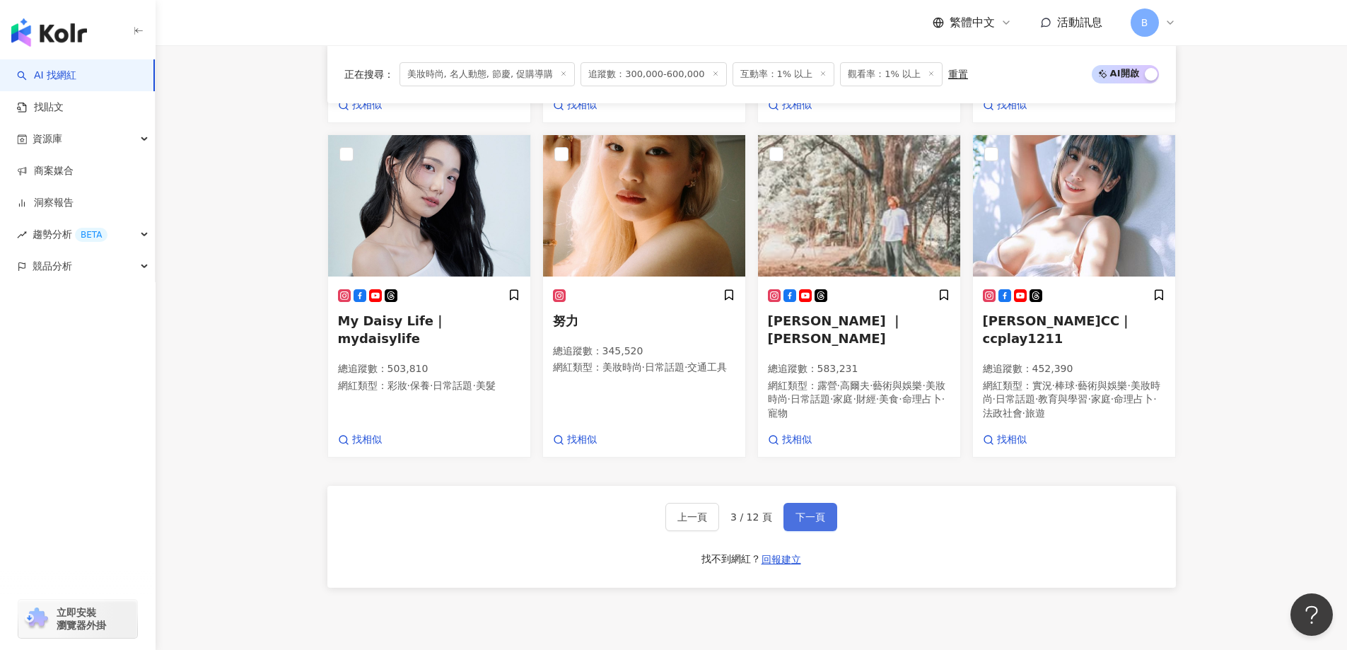
scroll to position [1118, 0]
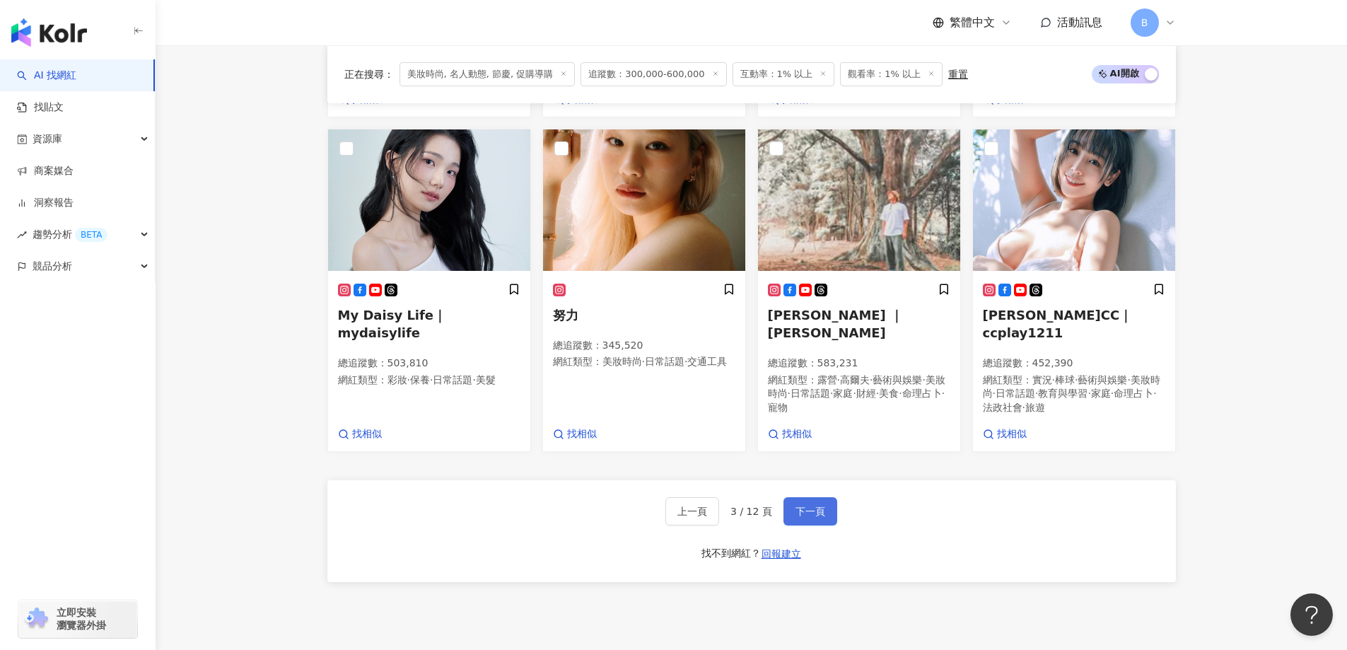
click at [801, 497] on button "下一頁" at bounding box center [810, 511] width 54 height 28
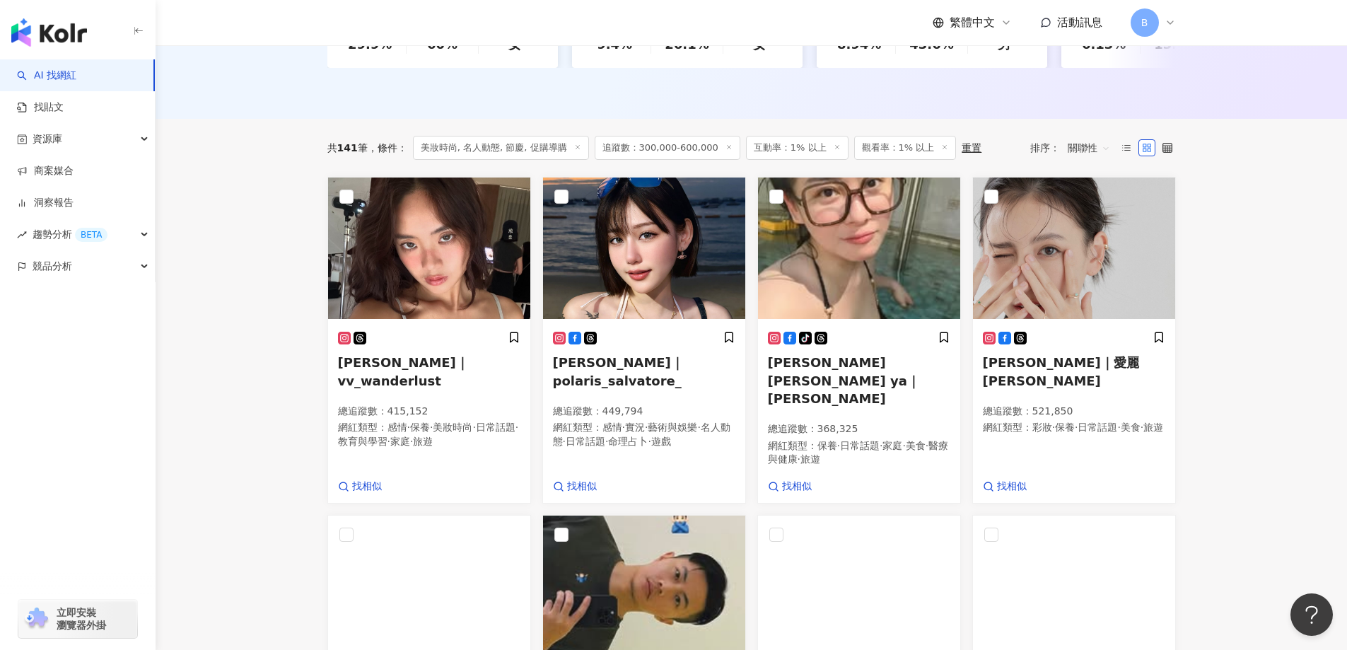
scroll to position [309, 0]
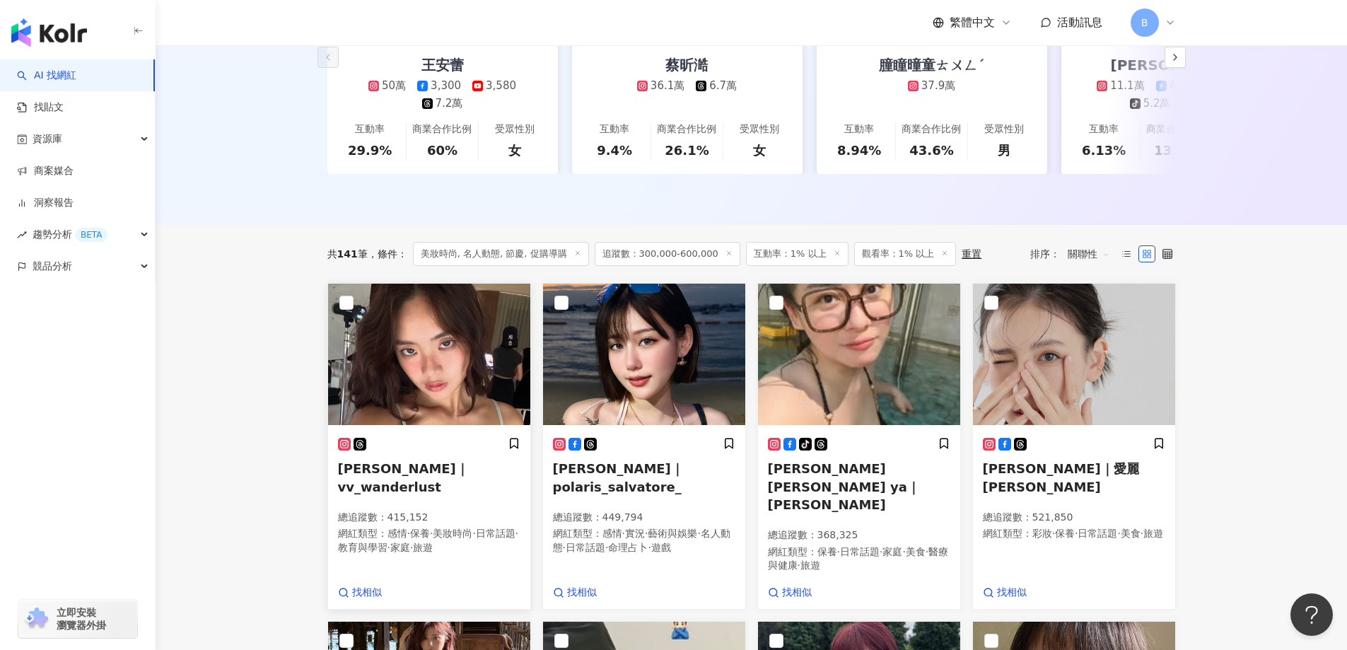
click at [401, 336] on img at bounding box center [429, 353] width 202 height 141
click at [676, 363] on img at bounding box center [644, 353] width 202 height 141
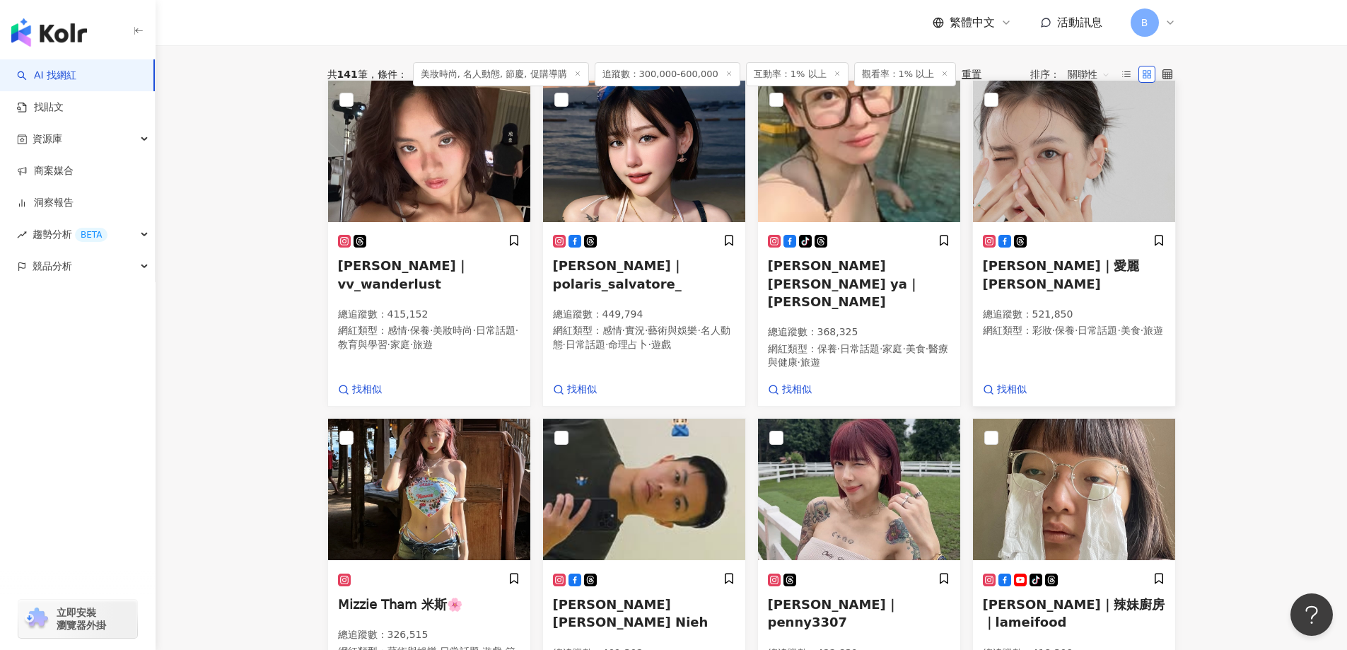
scroll to position [450, 0]
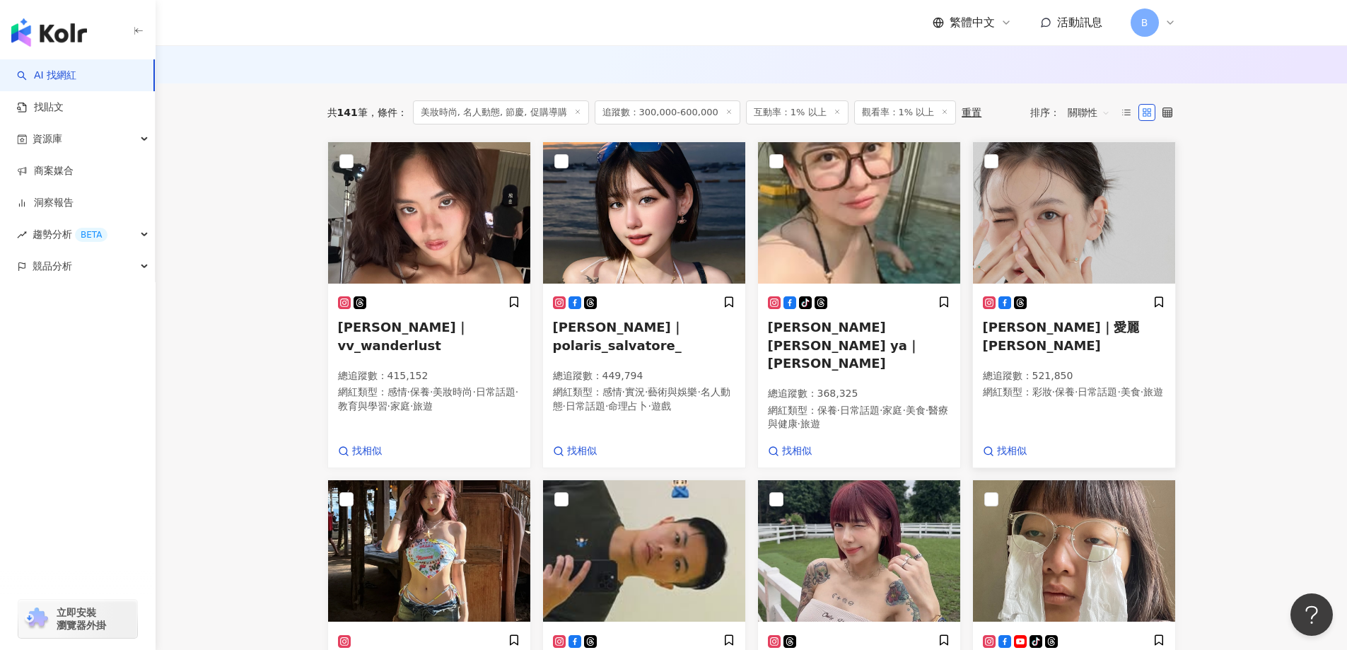
click at [1015, 212] on img at bounding box center [1074, 212] width 202 height 141
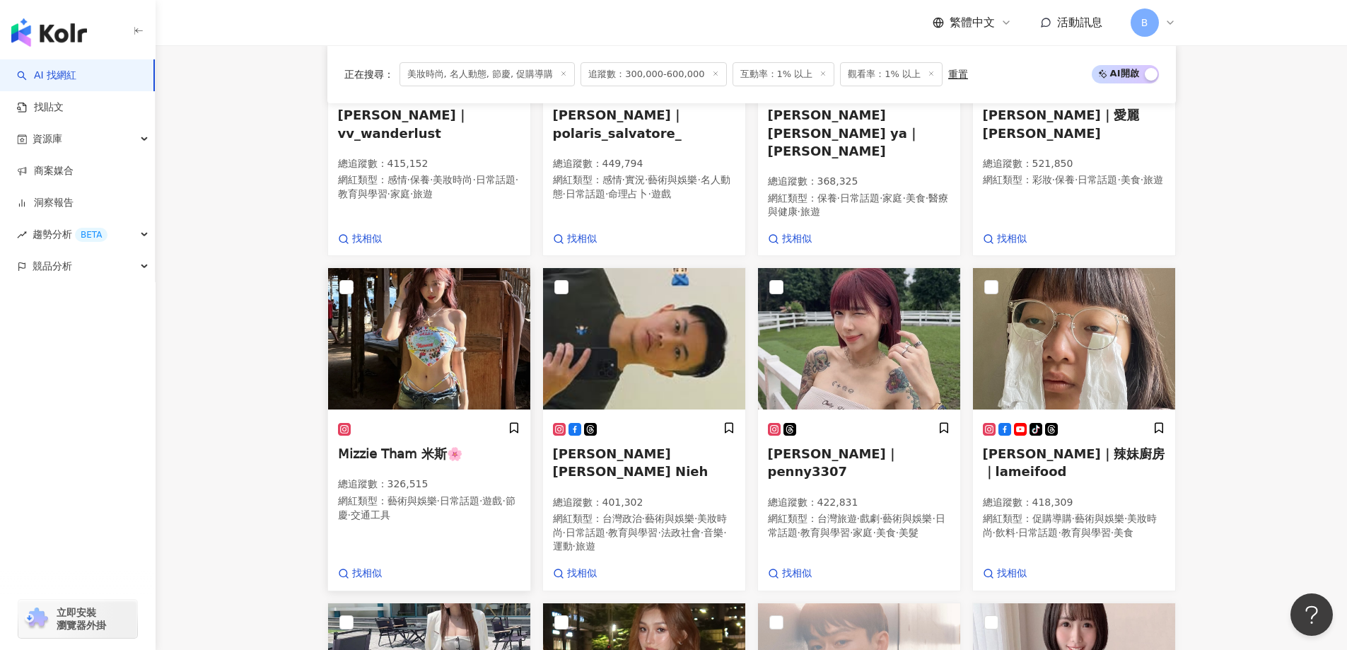
click at [428, 324] on img at bounding box center [429, 338] width 202 height 141
click at [863, 320] on img at bounding box center [859, 338] width 202 height 141
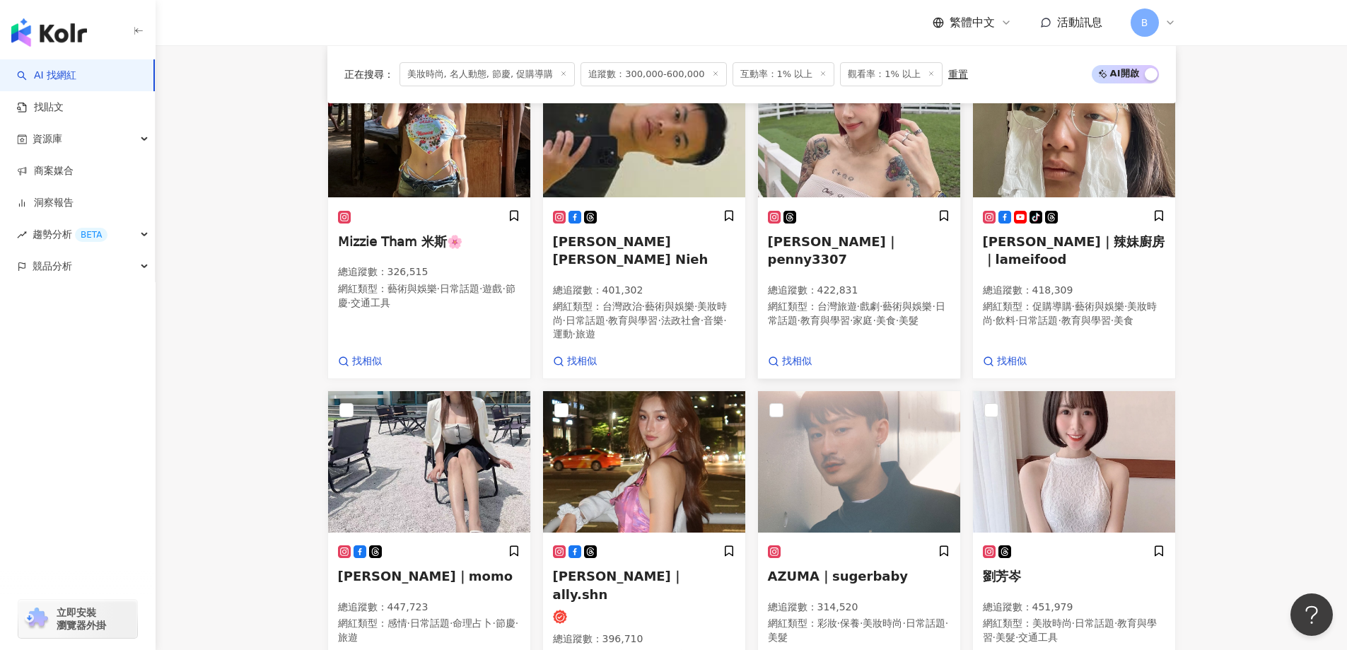
scroll to position [945, 0]
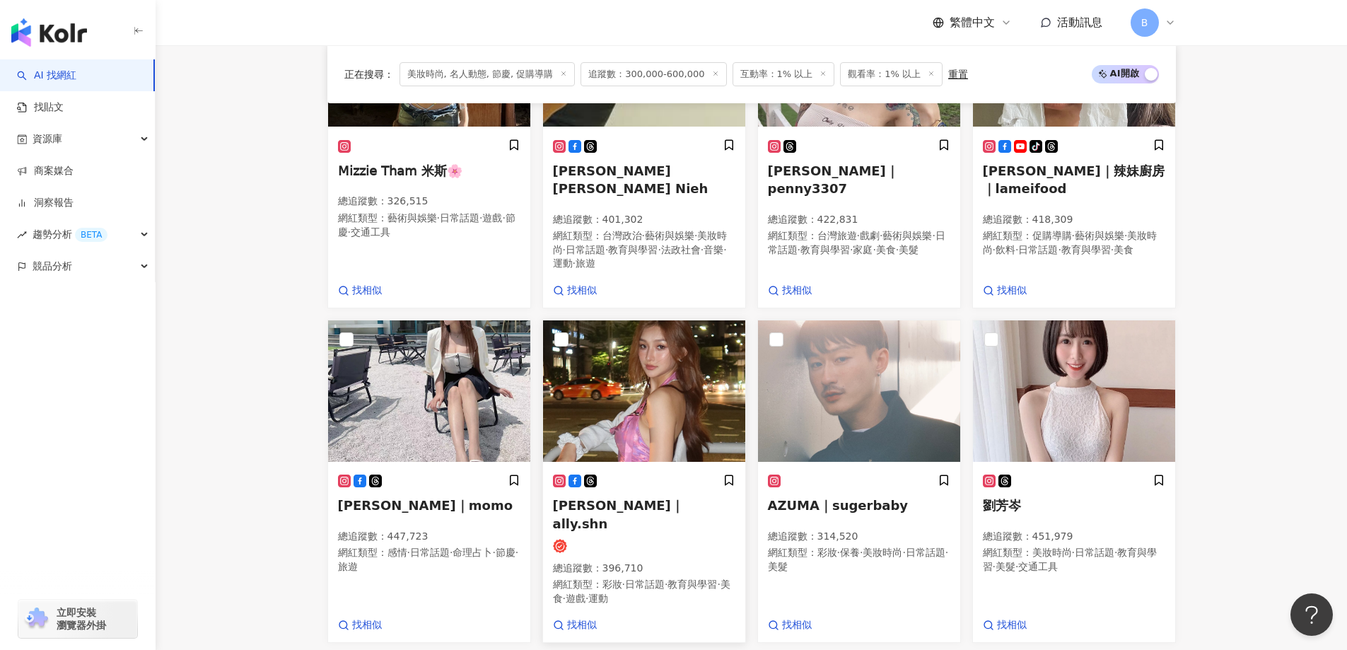
click at [708, 320] on img at bounding box center [644, 390] width 202 height 141
click at [1029, 320] on img at bounding box center [1074, 390] width 202 height 141
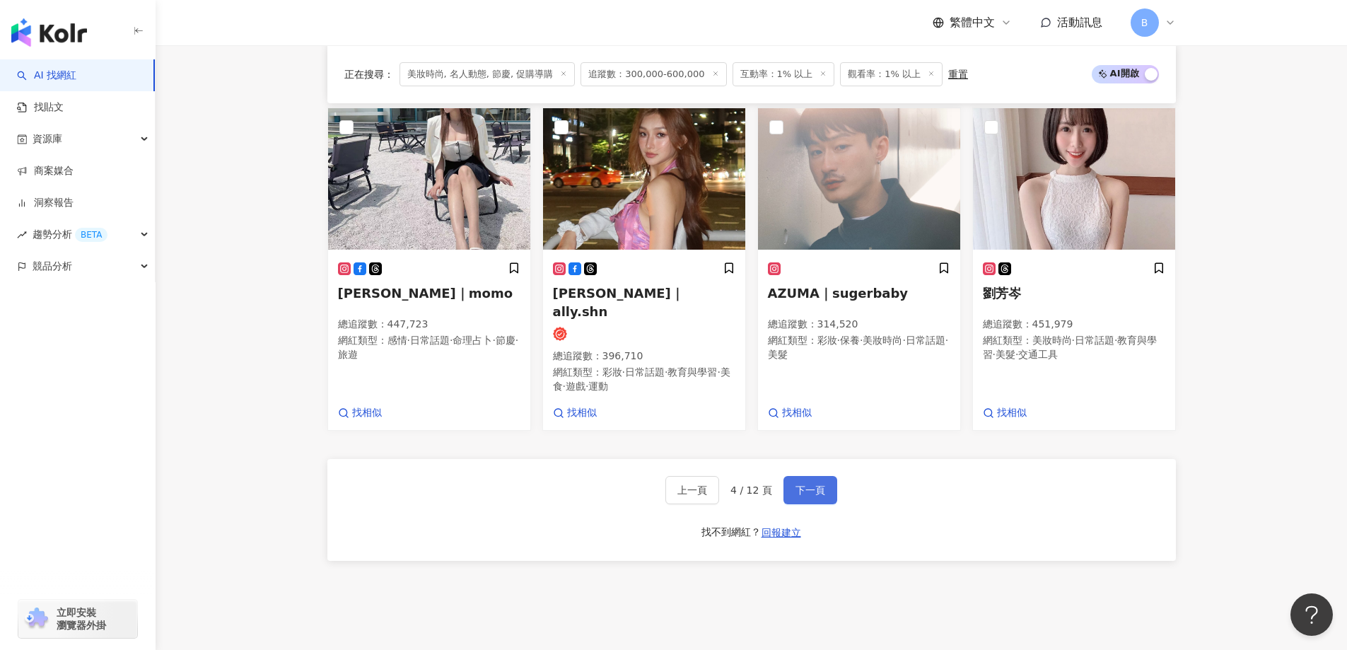
click at [814, 484] on span "下一頁" at bounding box center [810, 489] width 30 height 11
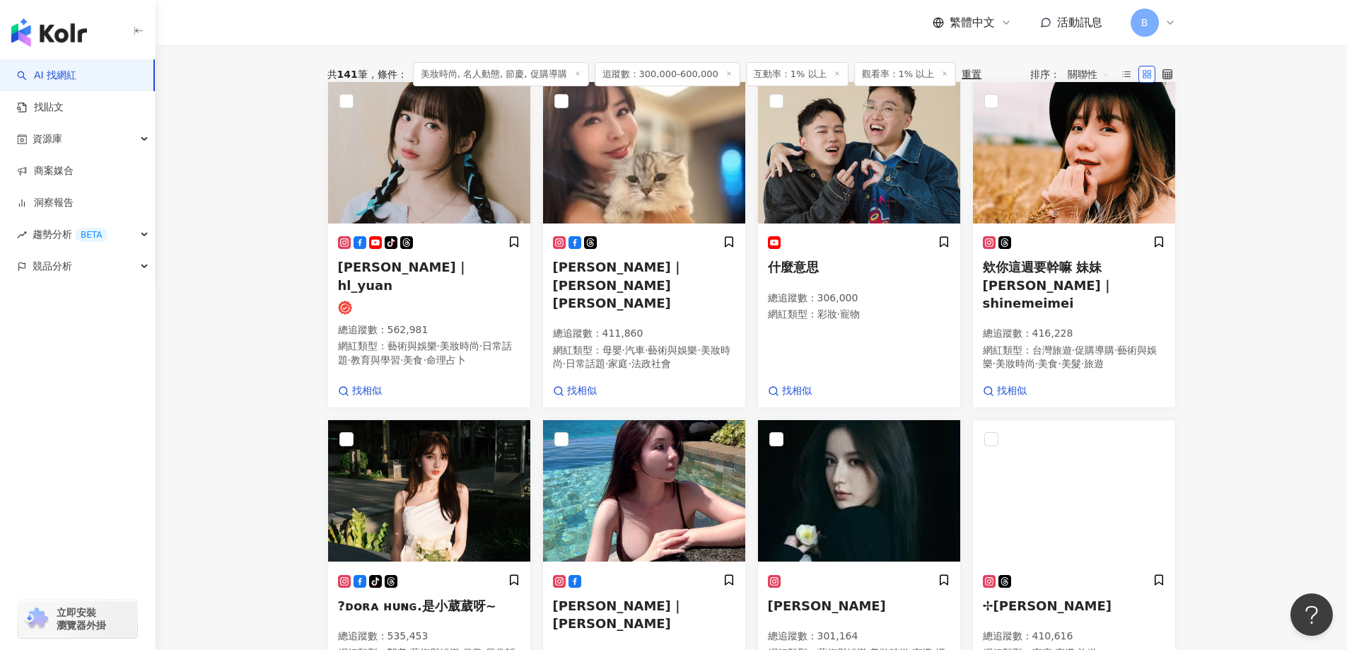
scroll to position [486, 0]
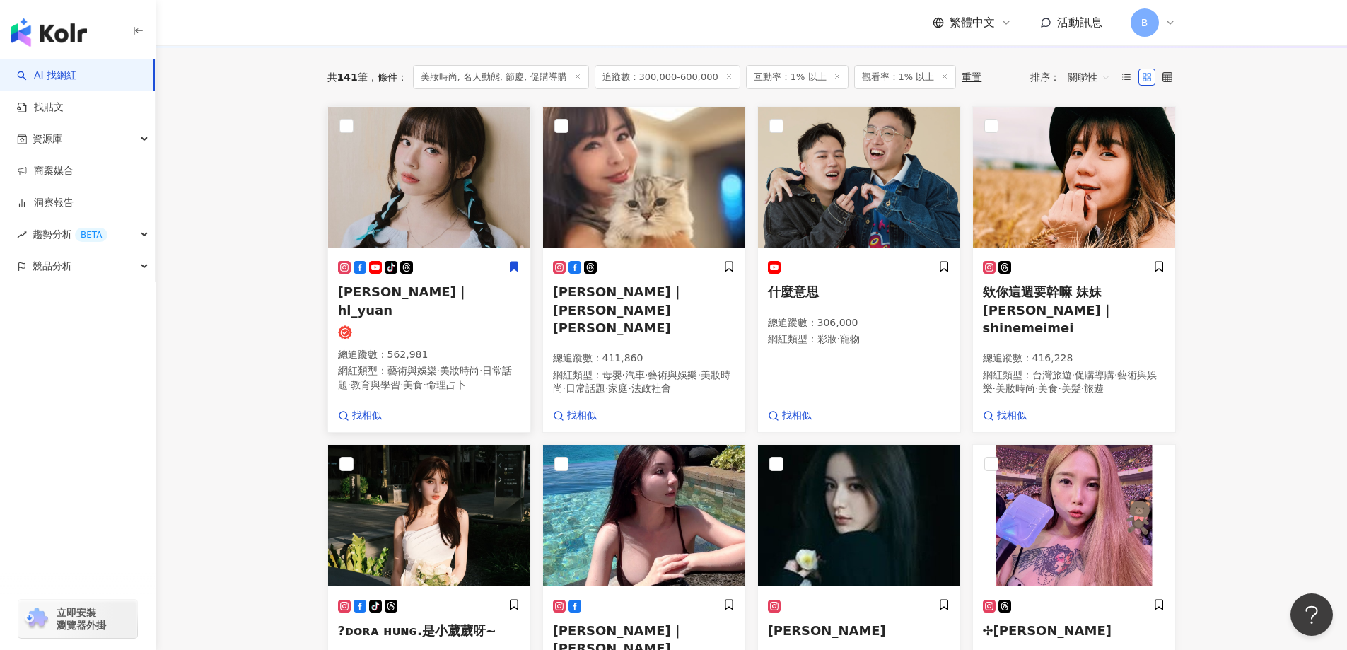
click at [419, 181] on img at bounding box center [429, 177] width 202 height 141
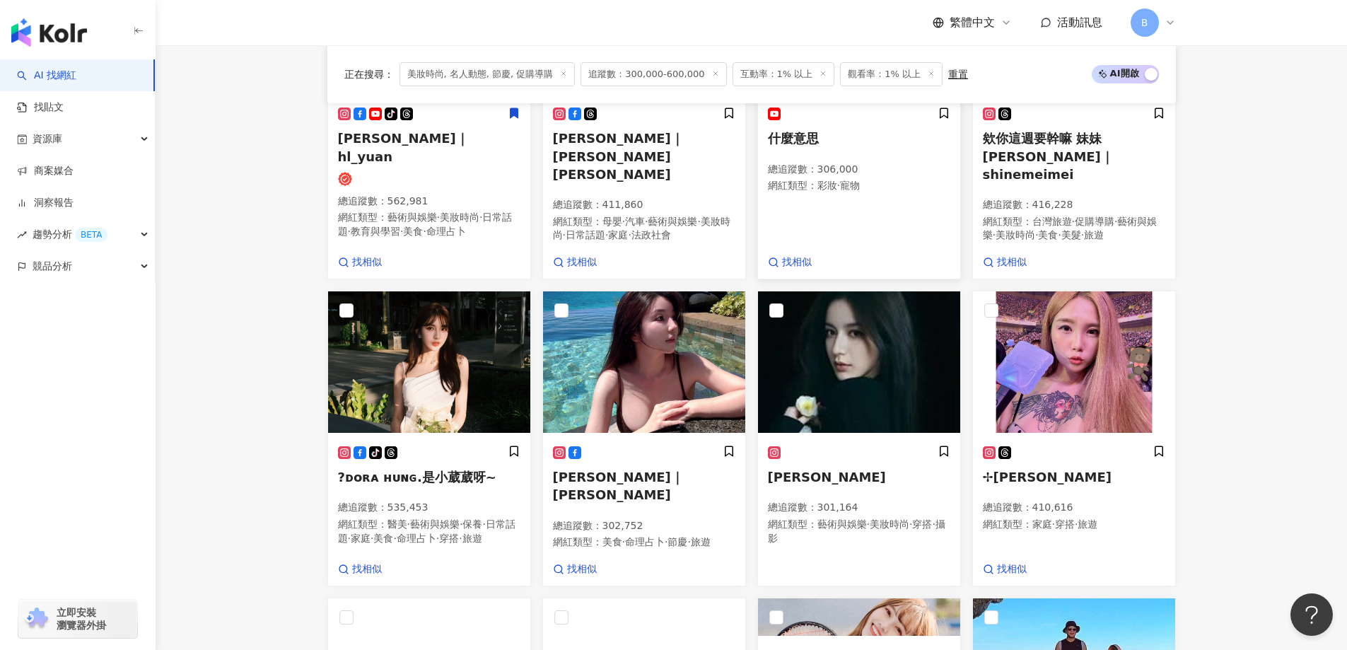
scroll to position [698, 0]
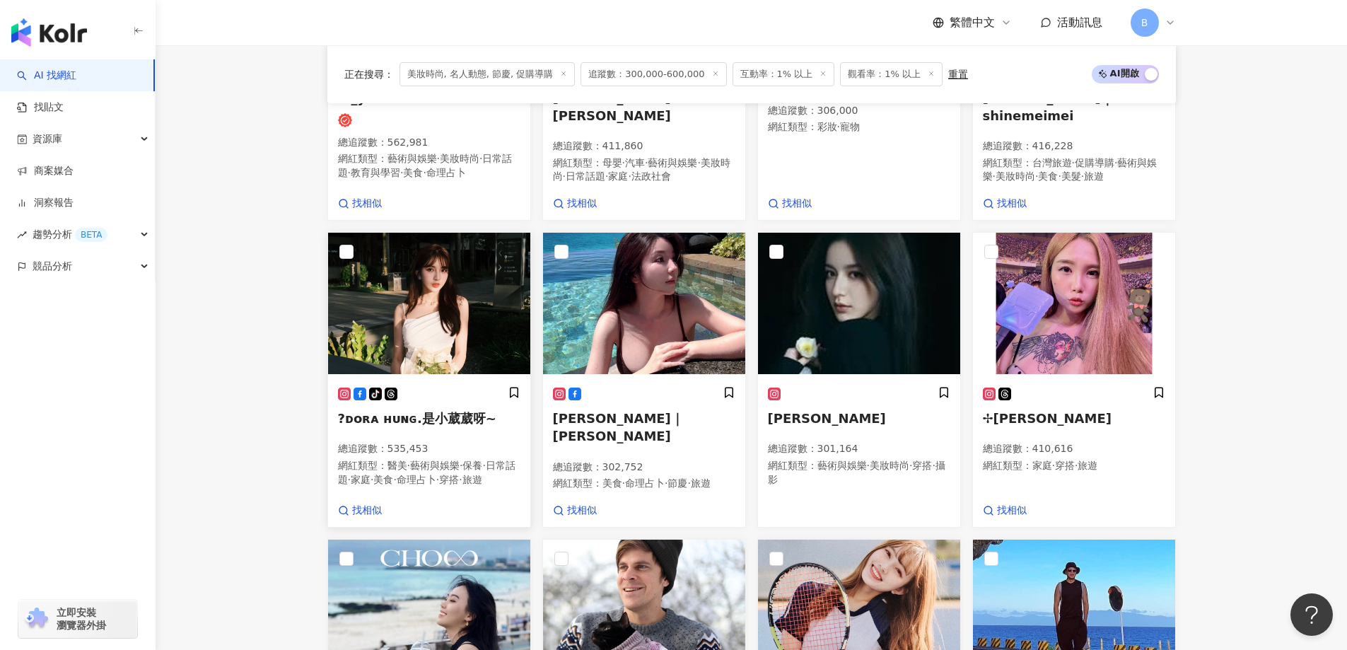
click at [411, 328] on img at bounding box center [429, 303] width 202 height 141
click at [672, 311] on img at bounding box center [644, 303] width 202 height 141
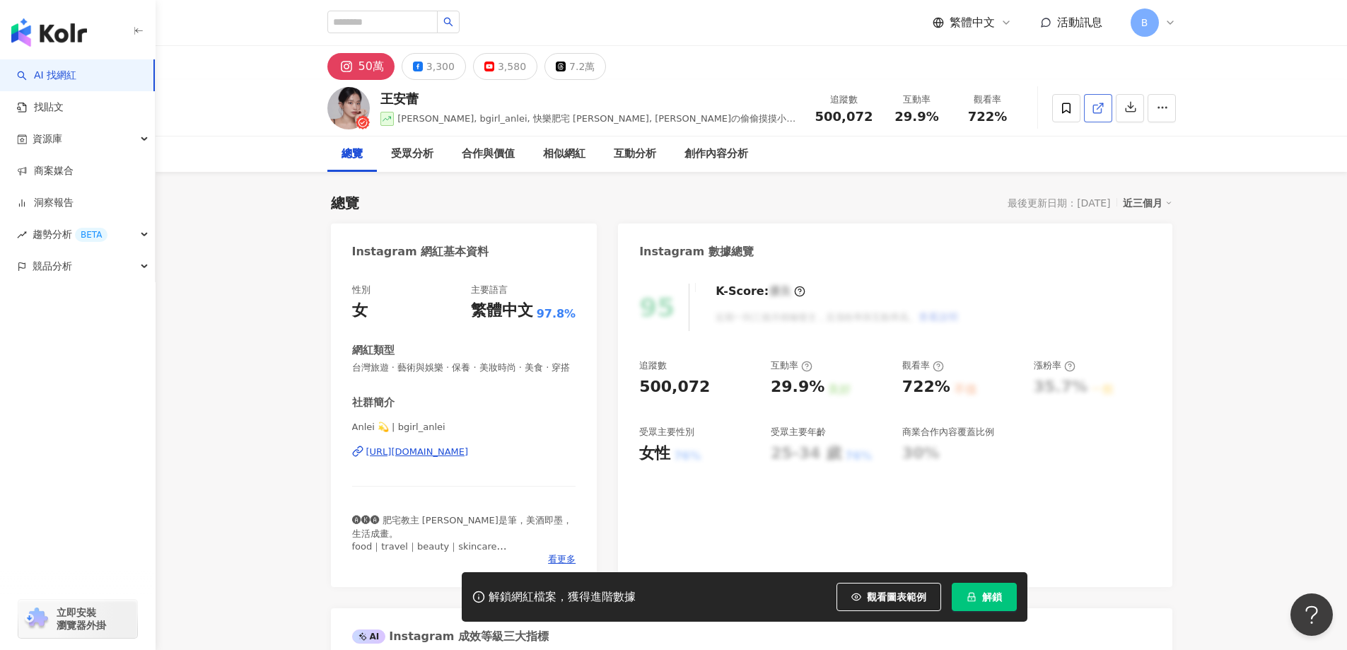
click at [1098, 109] on icon at bounding box center [1098, 108] width 13 height 13
click at [1106, 103] on link at bounding box center [1098, 108] width 28 height 28
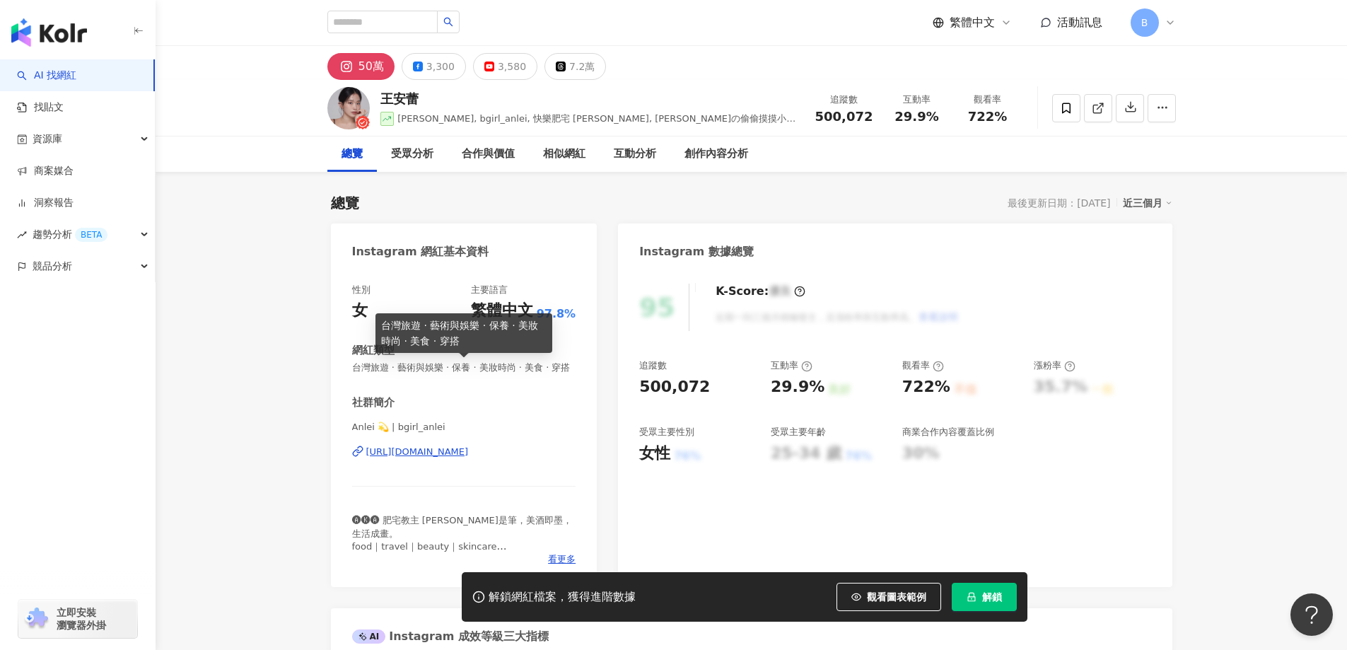
click at [542, 368] on span "台灣旅遊 · 藝術與娛樂 · 保養 · 美妝時尚 · 美食 · 穿搭" at bounding box center [464, 367] width 224 height 13
copy span "台灣旅遊 · 藝術與娛樂 · 保養 · 美妝時尚 · 美食 · 穿搭"
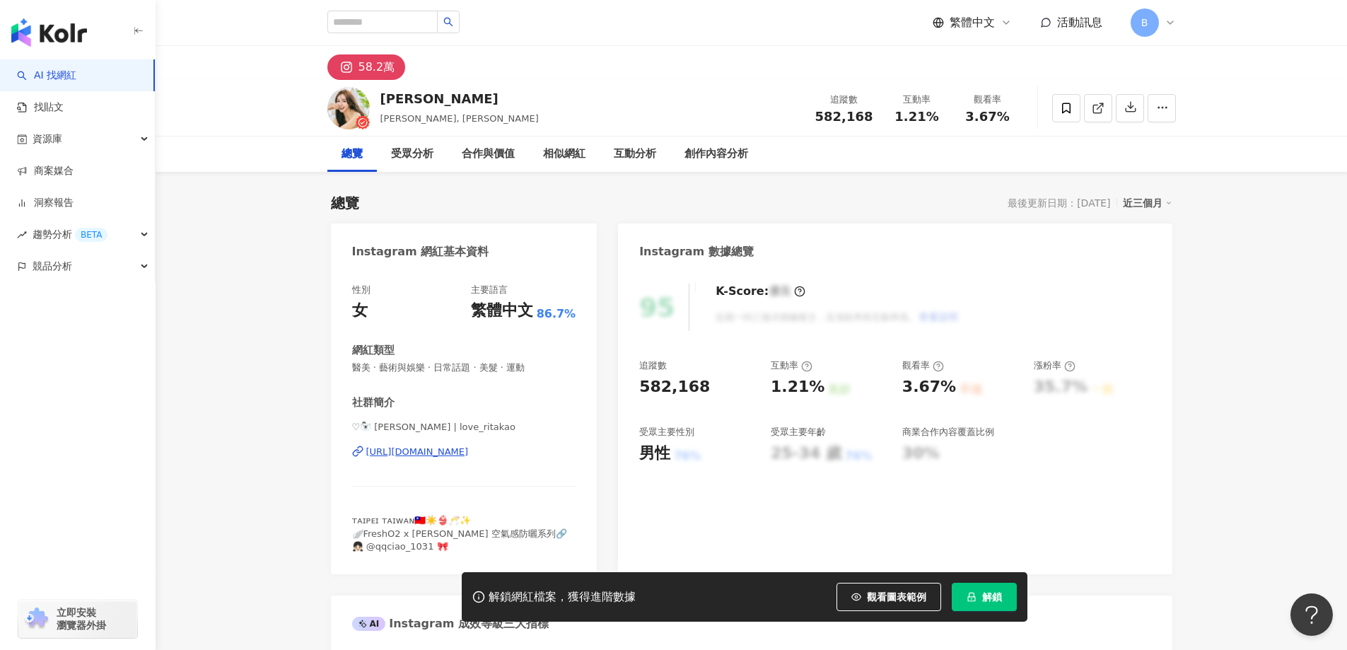
click at [1093, 105] on icon at bounding box center [1097, 109] width 8 height 8
click at [457, 367] on span "醫美 · 藝術與娛樂 · 日常話題 · 美髮 · 運動" at bounding box center [464, 367] width 224 height 13
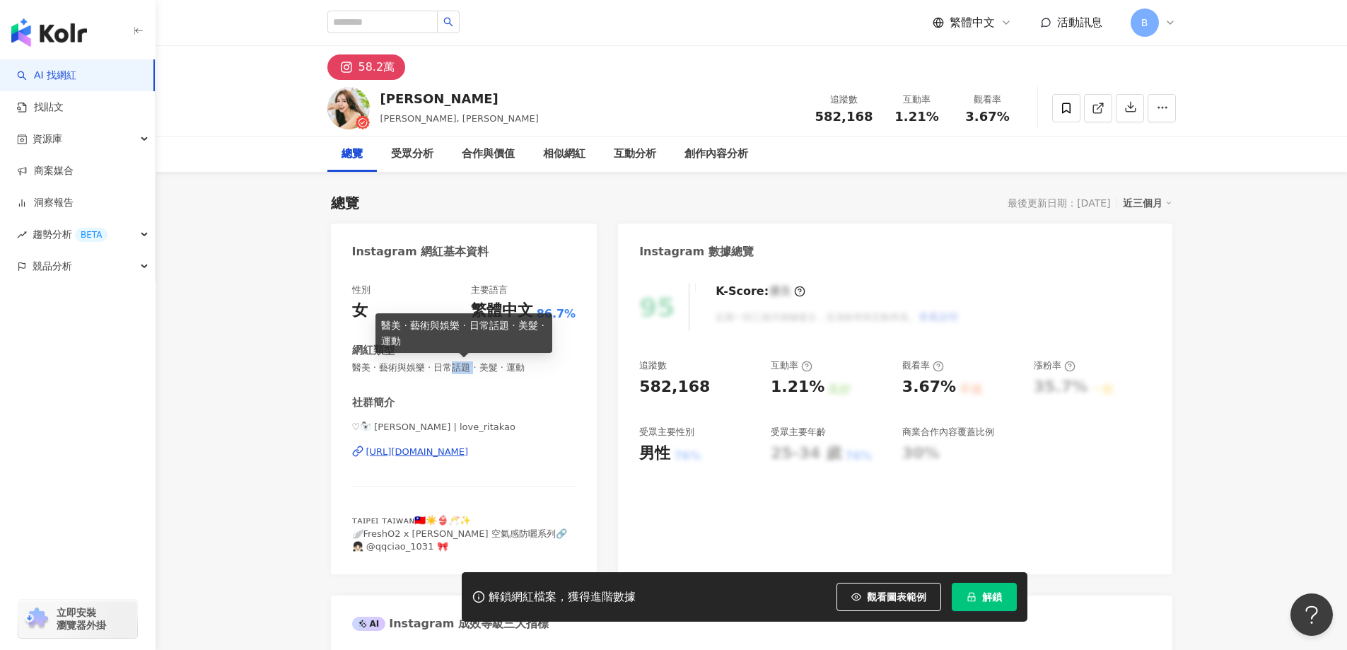
click at [457, 367] on span "醫美 · 藝術與娛樂 · 日常話題 · 美髮 · 運動" at bounding box center [464, 367] width 224 height 13
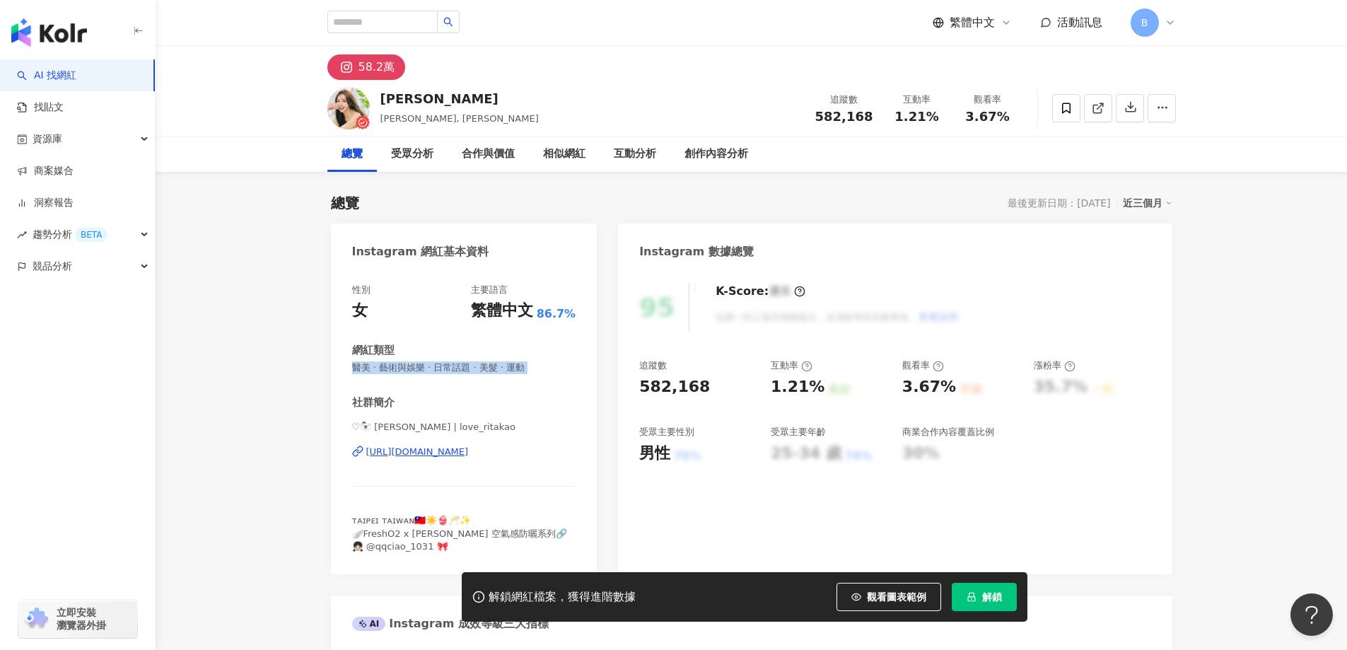
copy span "醫美 · 藝術與娛樂 · 日常話題 · 美髮 · 運動"
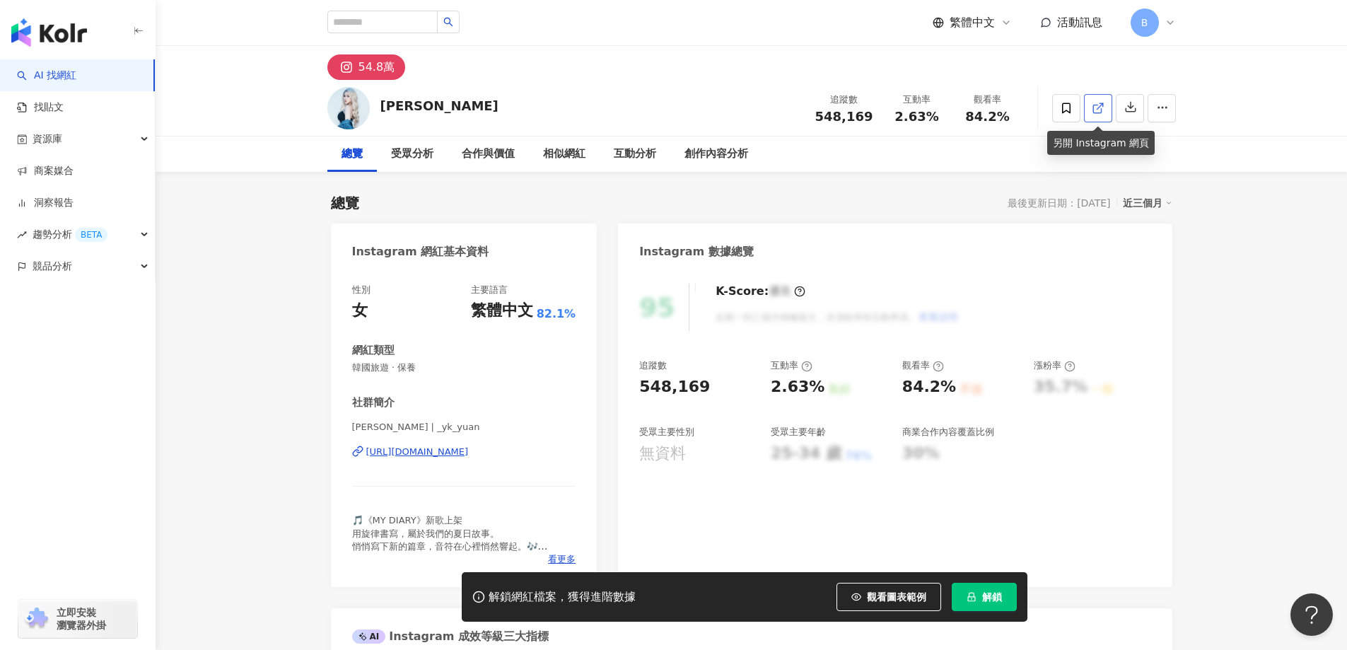
click at [1094, 105] on icon at bounding box center [1097, 109] width 8 height 8
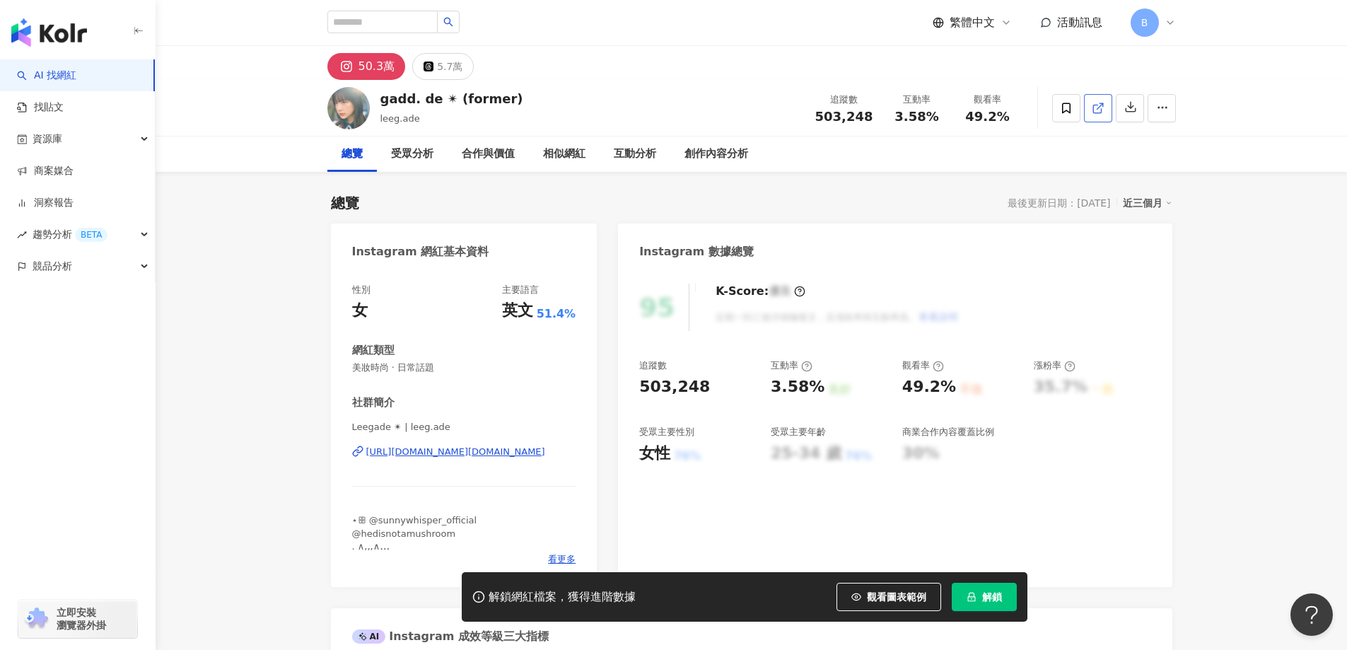
click at [34, 438] on div "AI 找網紅 找貼文 資源庫 商案媒合 洞察報告 趨勢分析 BETA 競品分析 立即安裝 瀏覽器外掛" at bounding box center [78, 354] width 156 height 590
click at [1101, 110] on icon at bounding box center [1098, 108] width 13 height 13
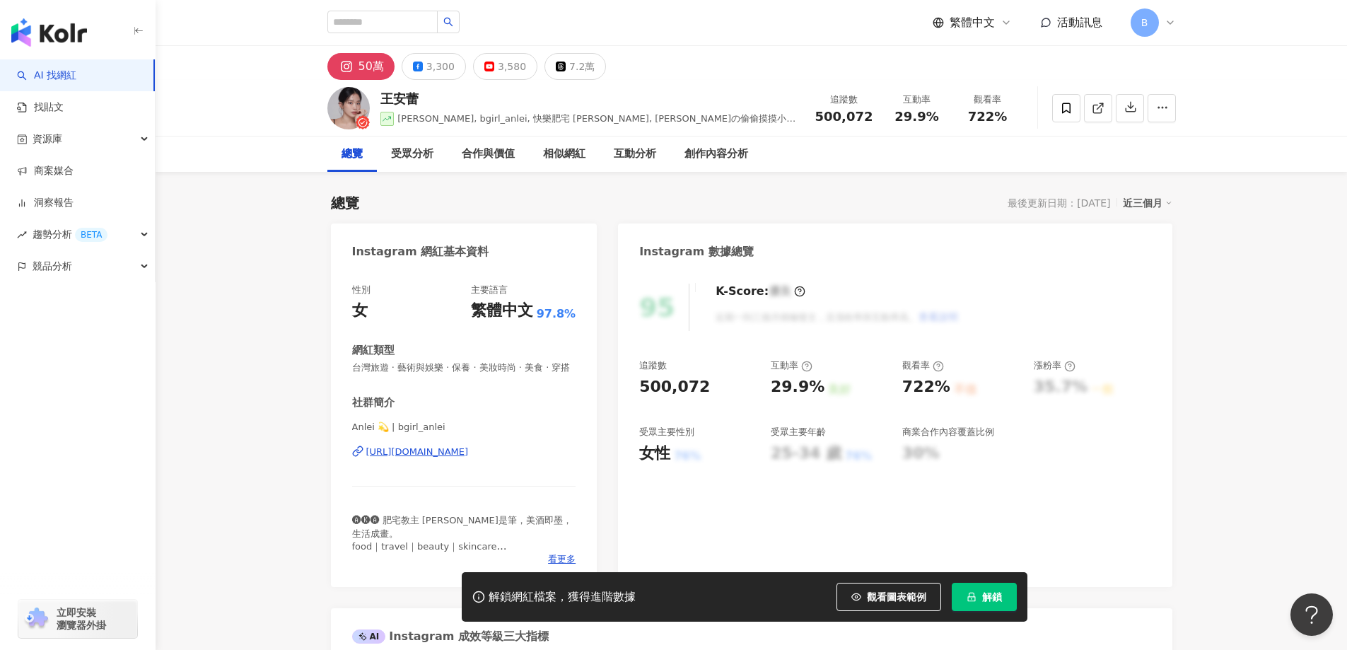
drag, startPoint x: 1294, startPoint y: 370, endPoint x: 1263, endPoint y: 370, distance: 31.8
click at [1101, 105] on icon at bounding box center [1098, 108] width 13 height 13
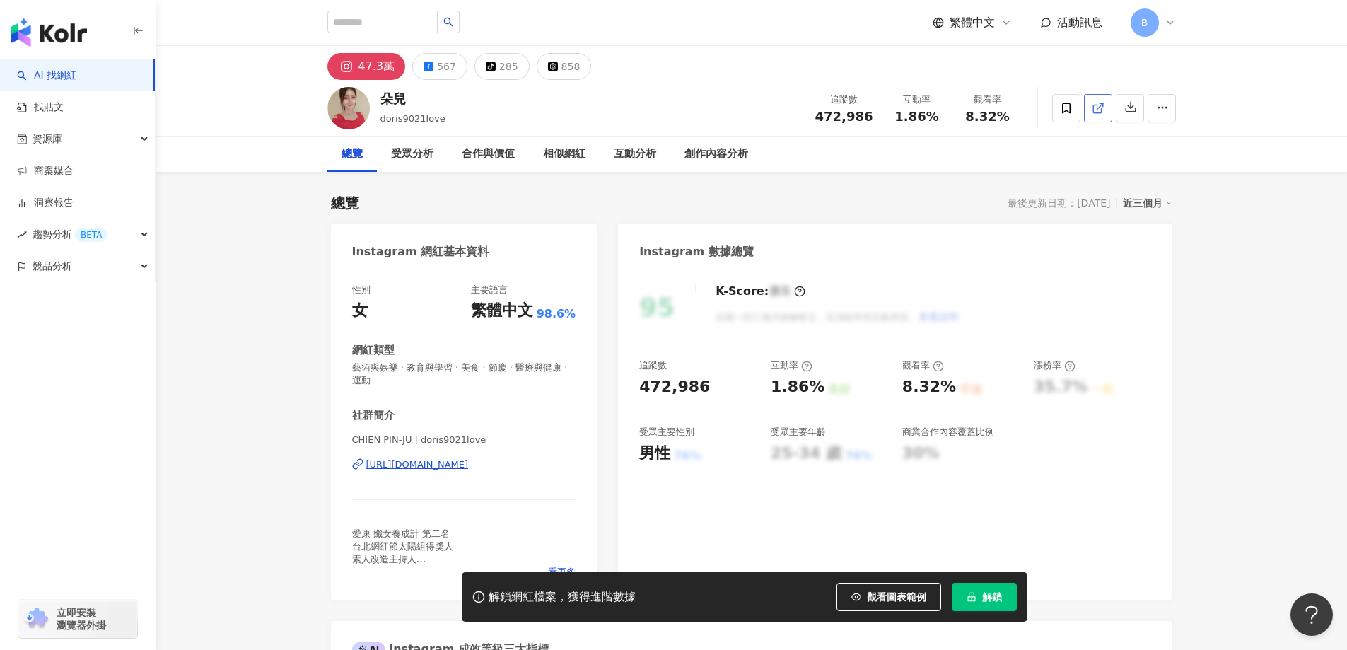
click at [1094, 106] on icon at bounding box center [1098, 108] width 13 height 13
click at [445, 365] on span "藝術與娛樂 · 教育與學習 · 美食 · 節慶 · 醫療與健康 · 運動" at bounding box center [464, 373] width 224 height 25
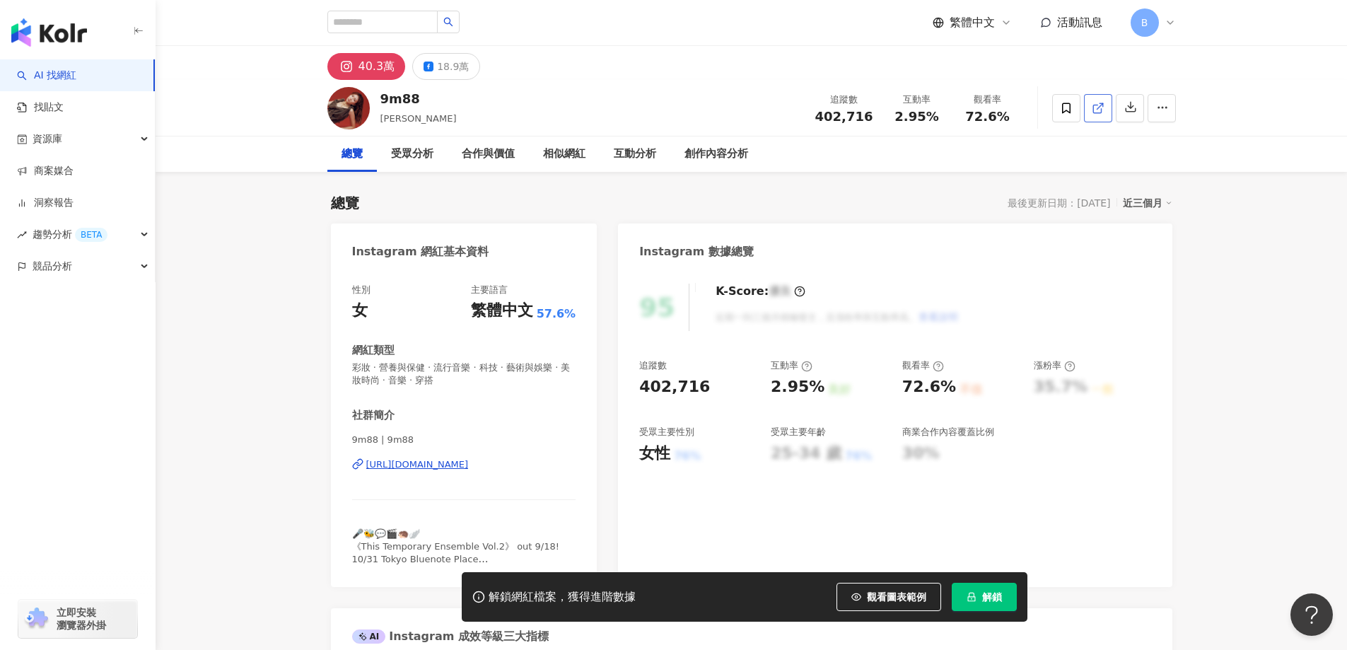
click at [1099, 115] on span at bounding box center [1098, 107] width 13 height 15
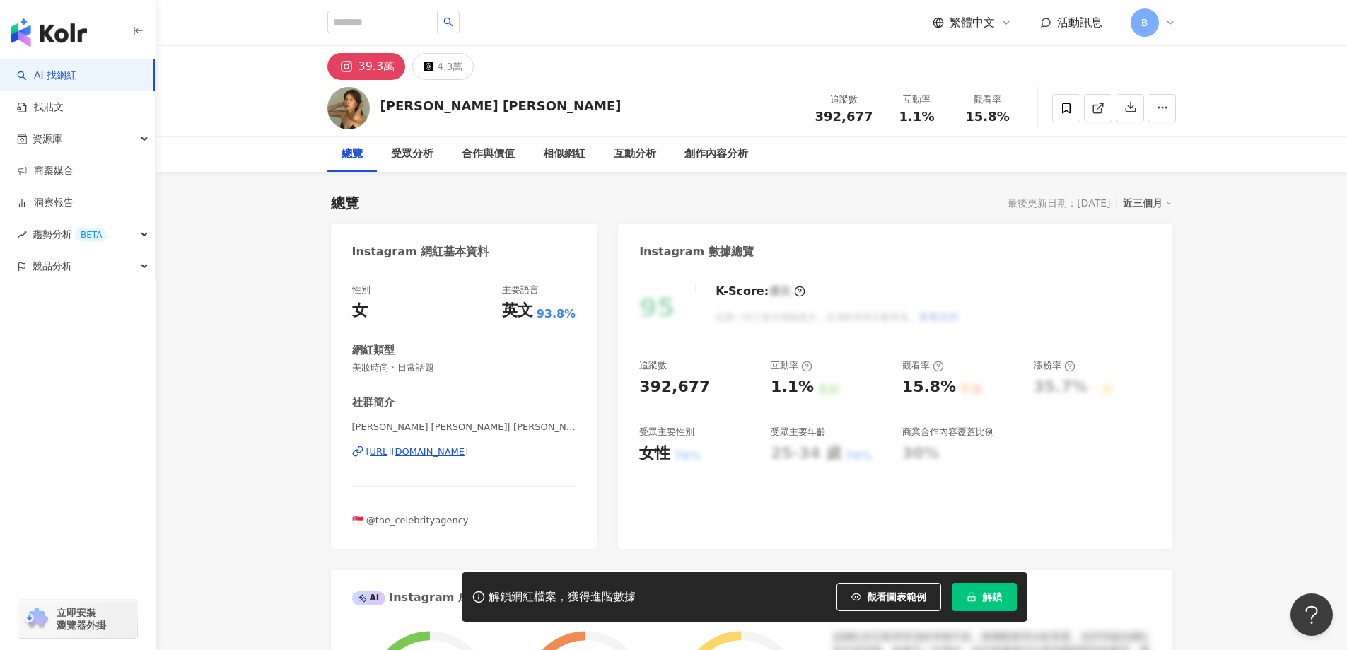
click at [1099, 108] on icon at bounding box center [1098, 108] width 13 height 13
click at [415, 370] on span "美妝時尚 · 日常話題" at bounding box center [464, 367] width 224 height 13
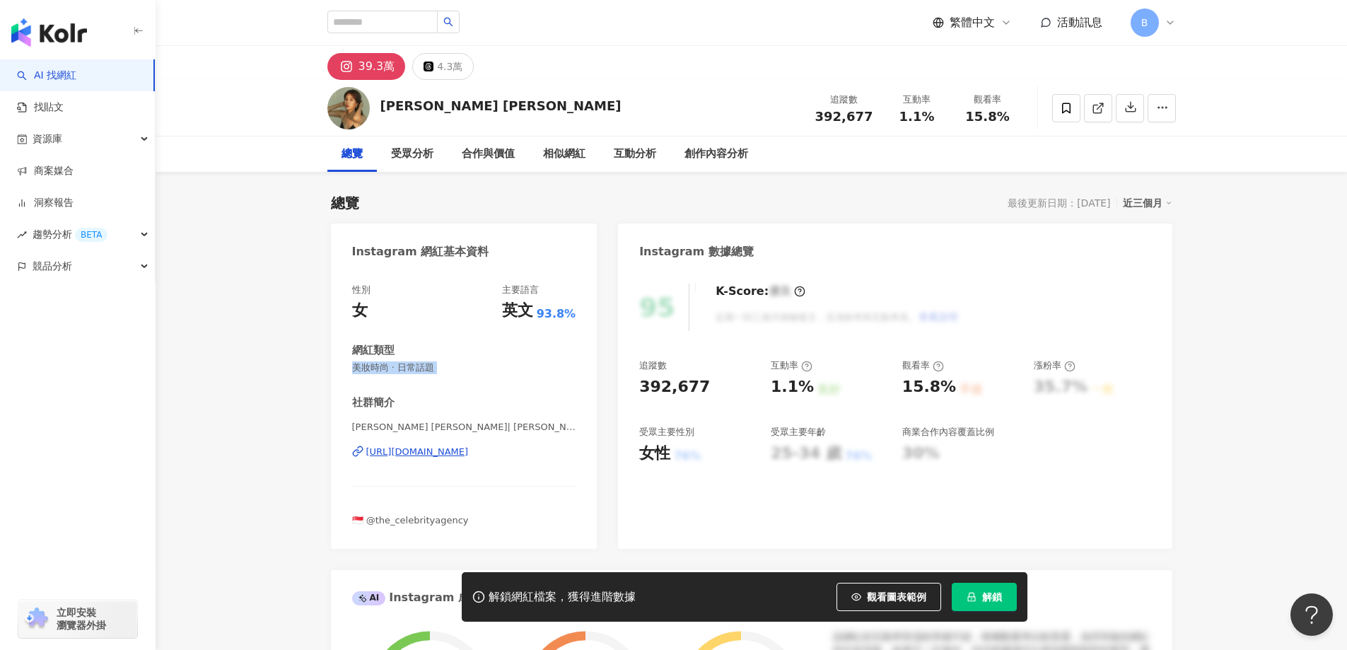
copy span "美妝時尚 · 日常話題"
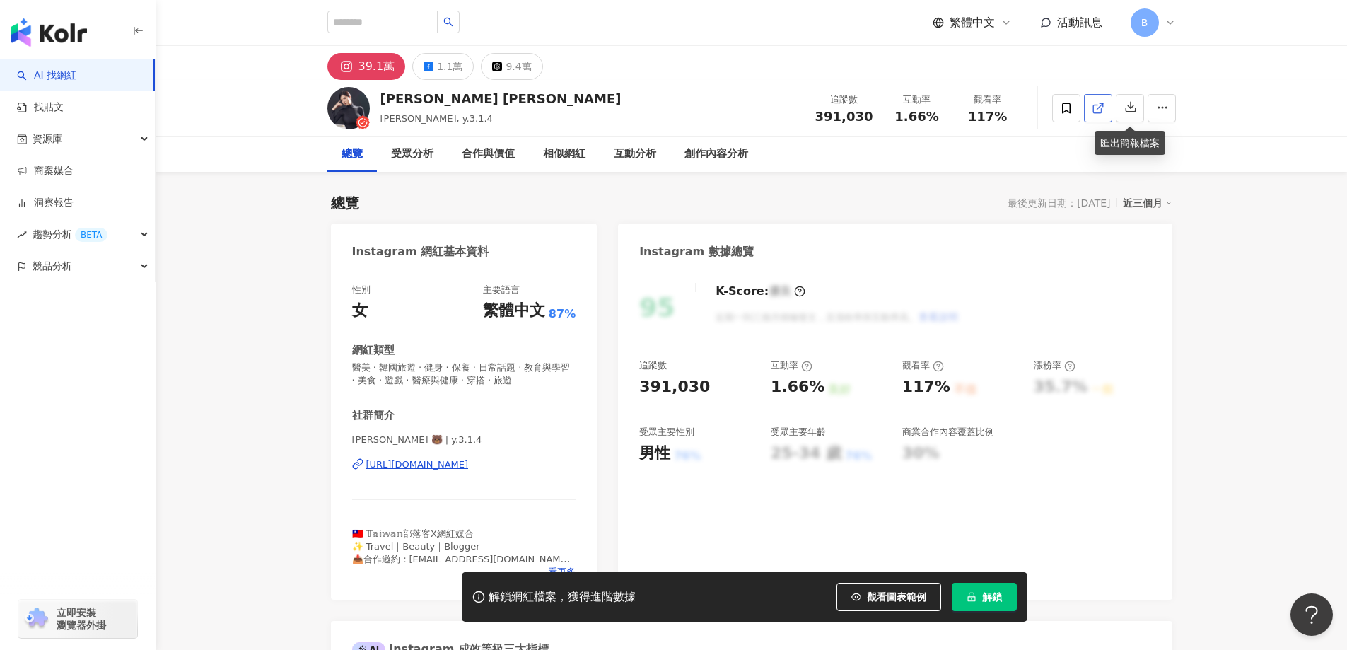
click at [1095, 112] on icon at bounding box center [1097, 109] width 8 height 8
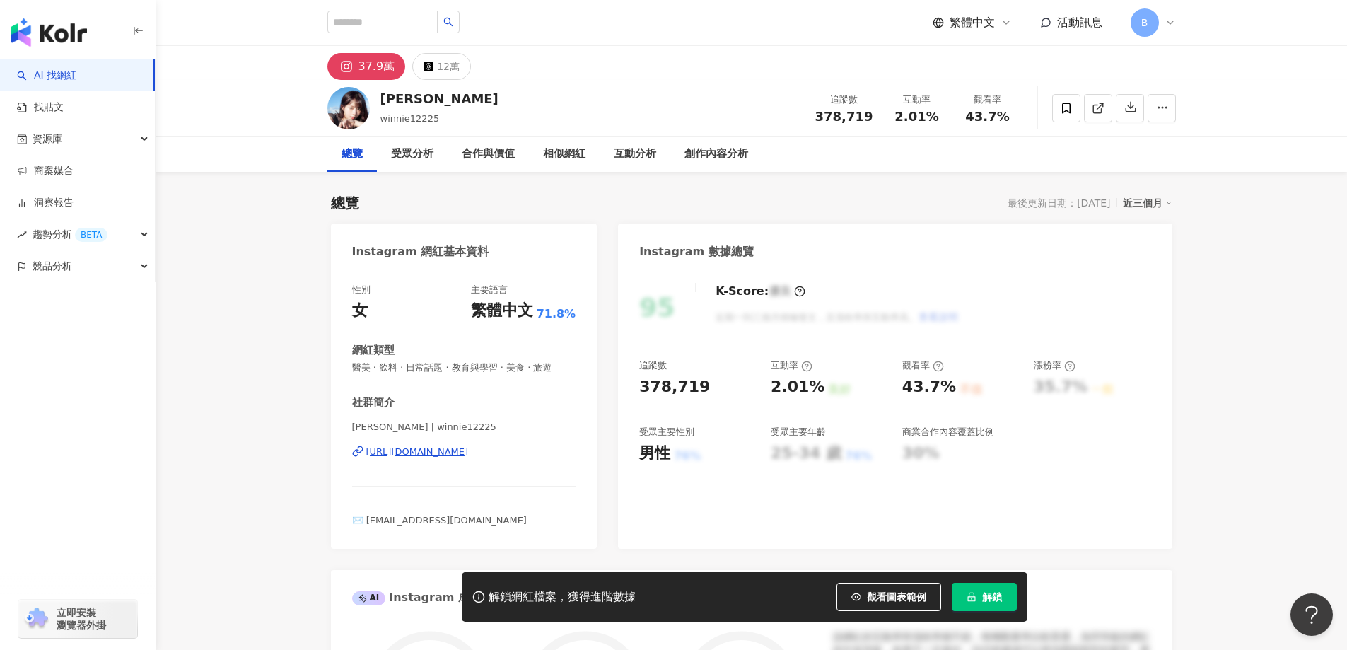
click at [1093, 110] on icon at bounding box center [1097, 109] width 8 height 8
click at [1099, 106] on line at bounding box center [1100, 106] width 6 height 6
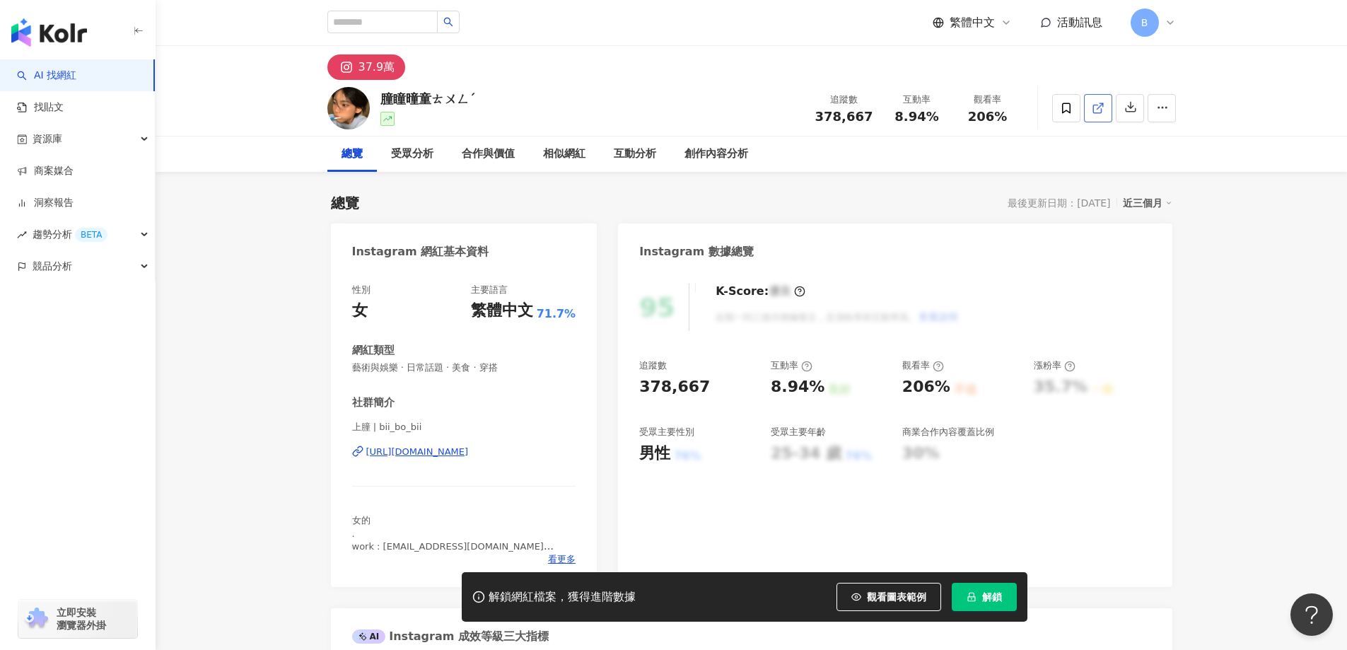
click at [1098, 110] on icon at bounding box center [1098, 108] width 13 height 13
click at [425, 365] on span "藝術與娛樂 · 日常話題 · 美食 · 穿搭" at bounding box center [464, 367] width 224 height 13
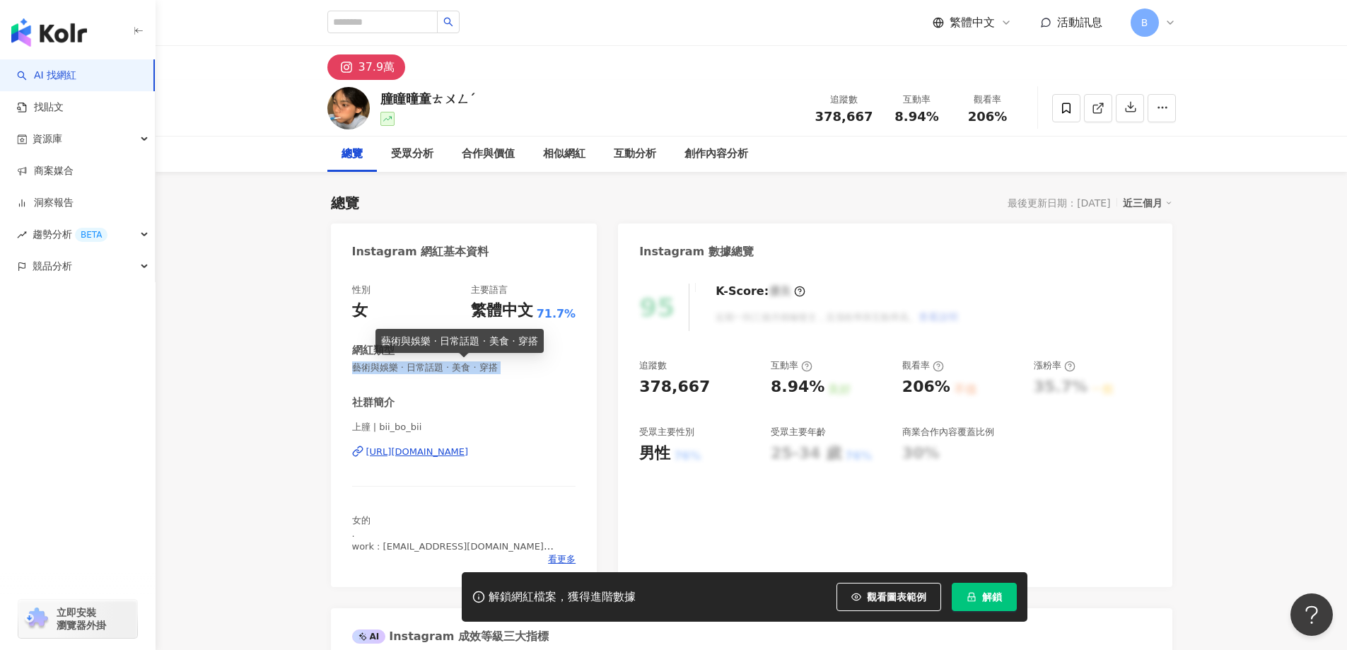
copy span "藝術與娛樂 · 日常話題 · 美食 · 穿搭"
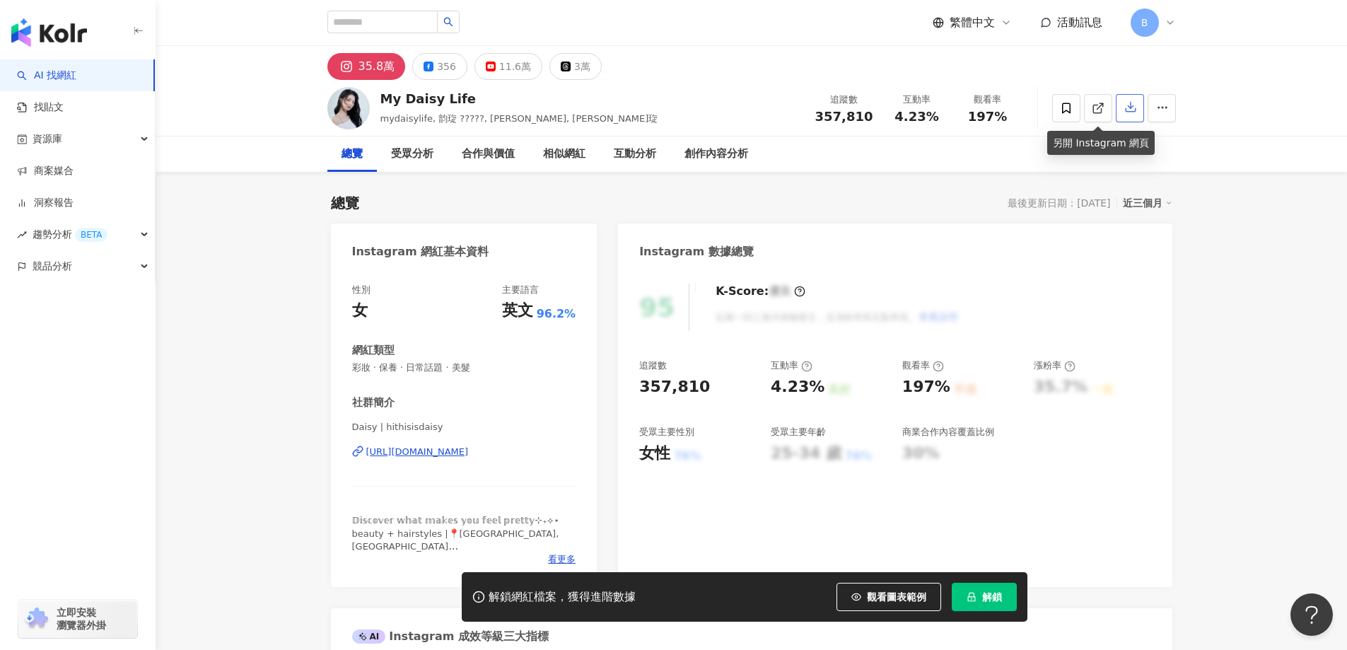
drag, startPoint x: 1103, startPoint y: 106, endPoint x: 1118, endPoint y: 107, distance: 14.9
click at [1103, 106] on polyline at bounding box center [1101, 105] width 4 height 4
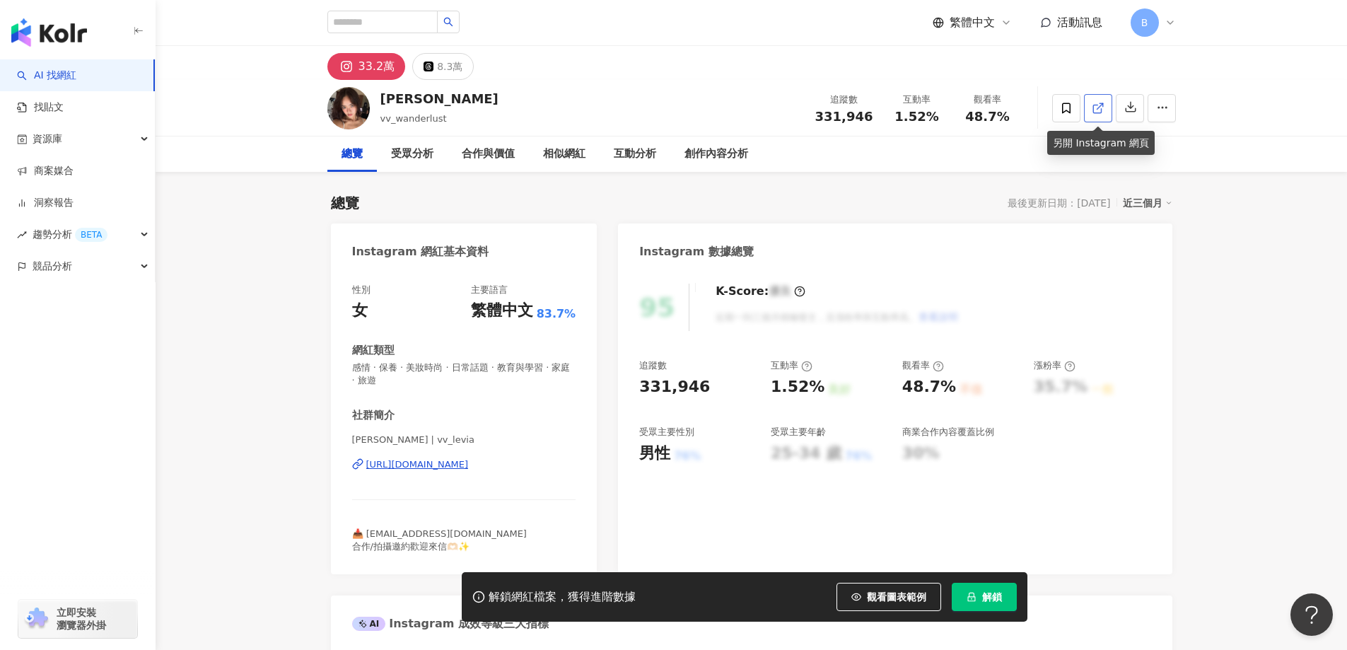
click at [1097, 105] on icon at bounding box center [1098, 108] width 13 height 13
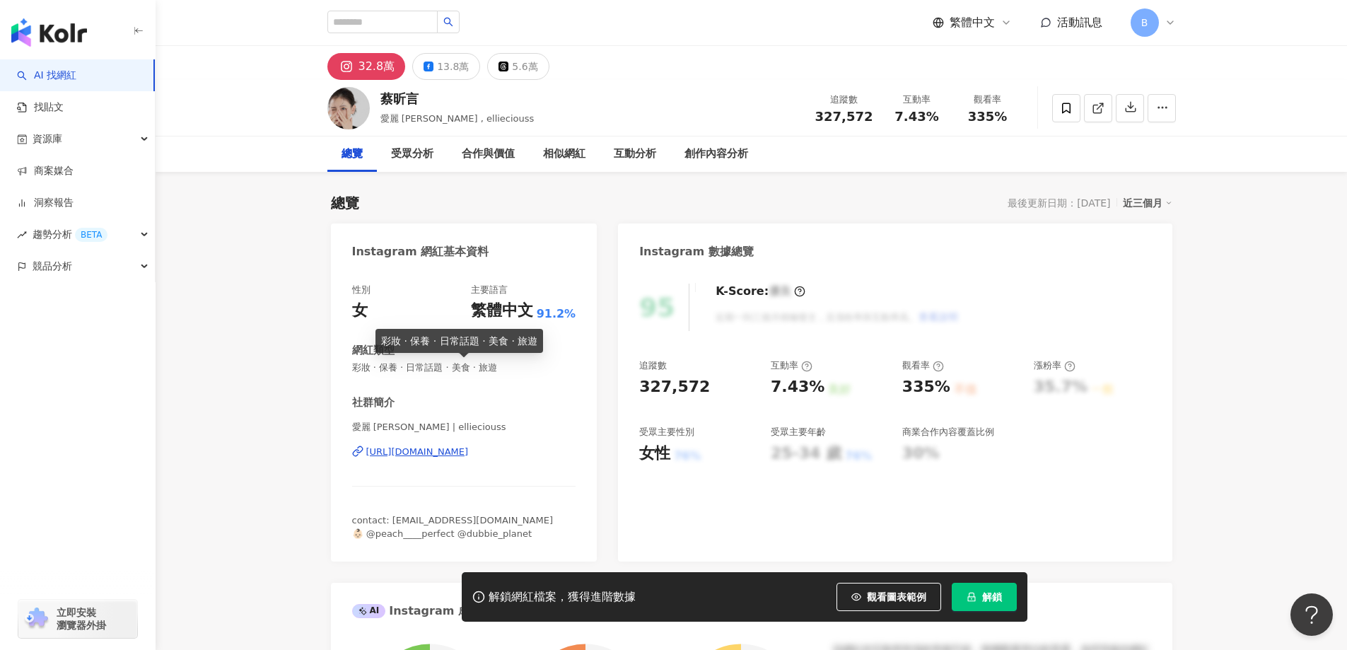
click at [484, 366] on span "彩妝 · 保養 · 日常話題 · 美食 · 旅遊" at bounding box center [464, 367] width 224 height 13
copy span "彩妝 · 保養 · 日常話題 · 美食 · 旅遊"
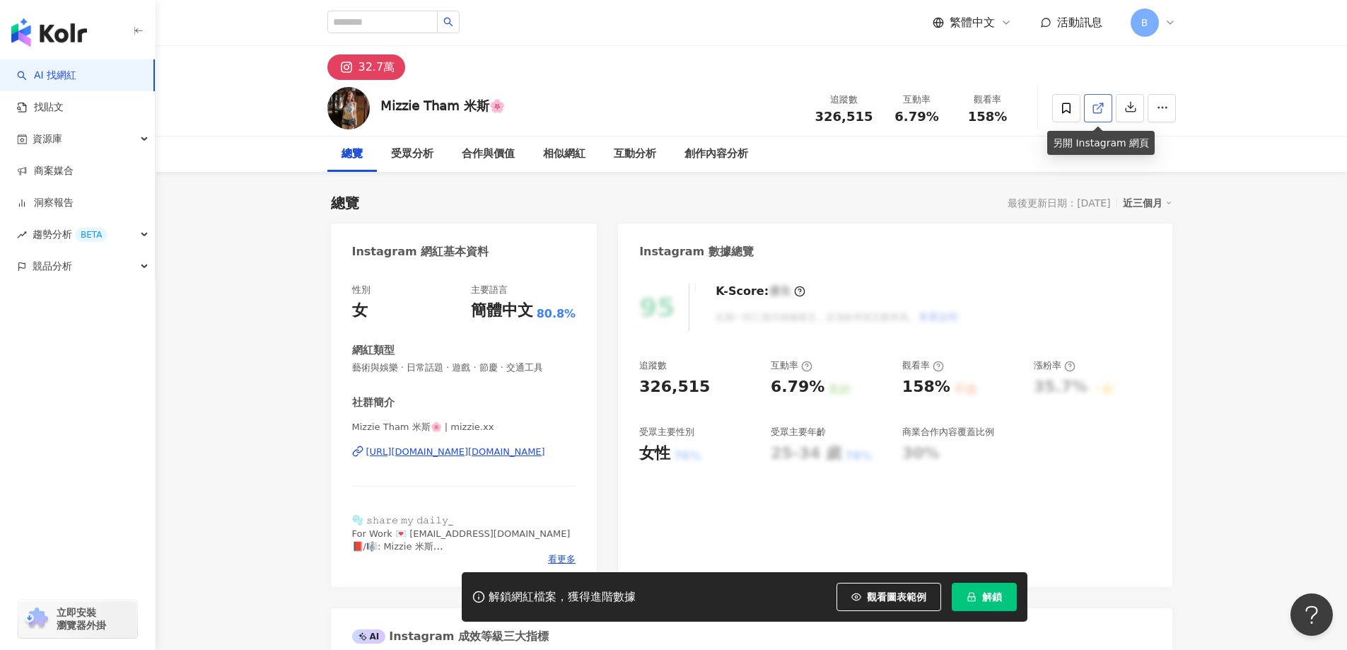
click at [1094, 112] on icon at bounding box center [1097, 109] width 8 height 8
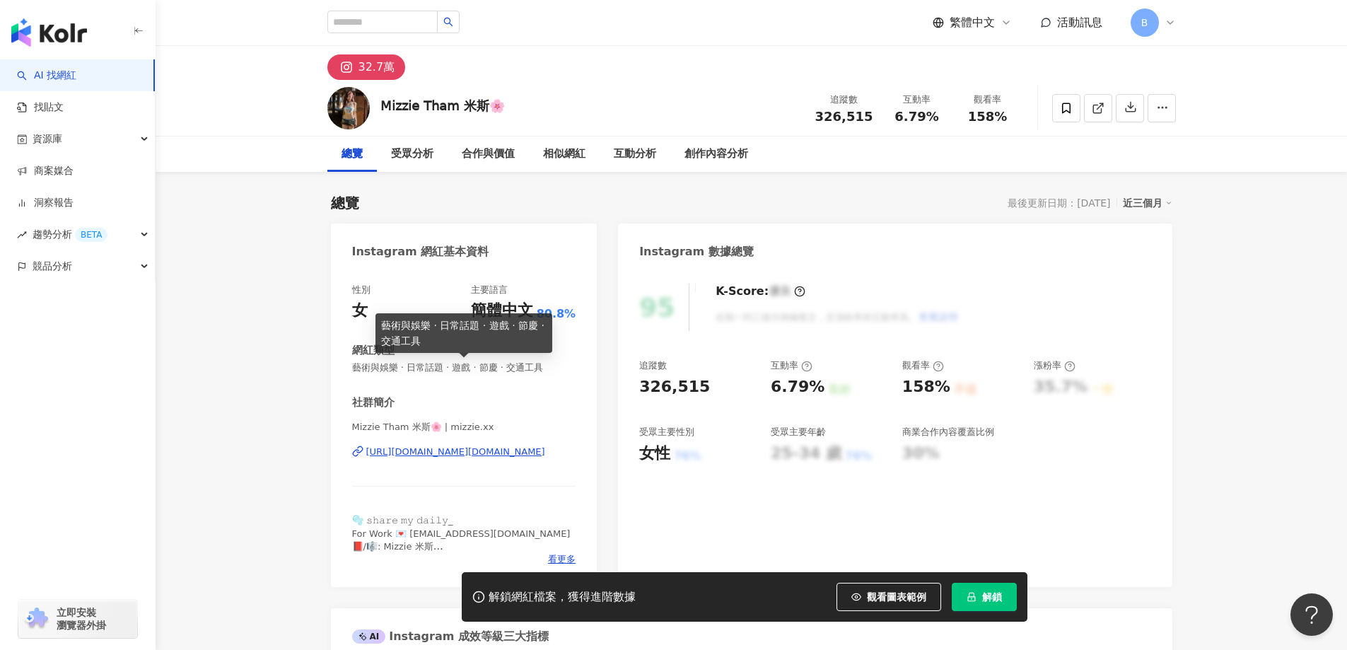
click at [493, 364] on span "藝術與娛樂 · 日常話題 · 遊戲 · 節慶 · 交通工具" at bounding box center [464, 367] width 224 height 13
copy span "藝術與娛樂 · 日常話題 · 遊戲 · 節慶 · 交通工具"
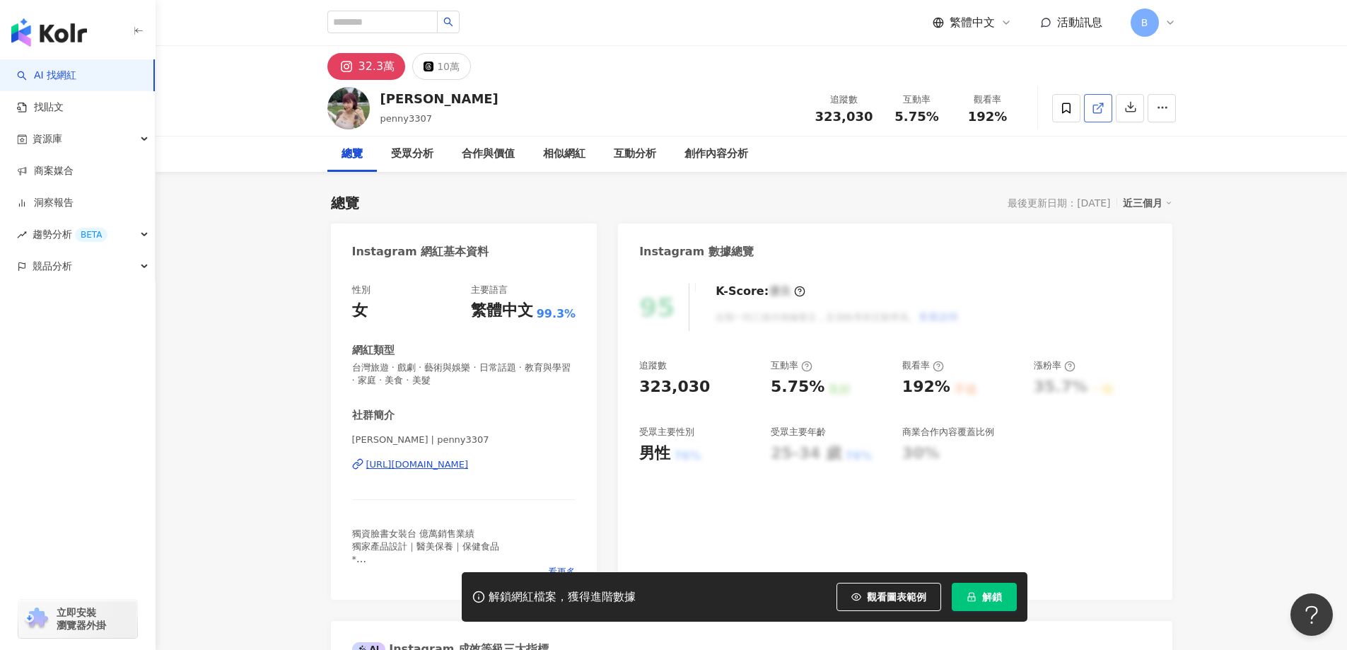
click at [1093, 106] on icon at bounding box center [1097, 109] width 8 height 8
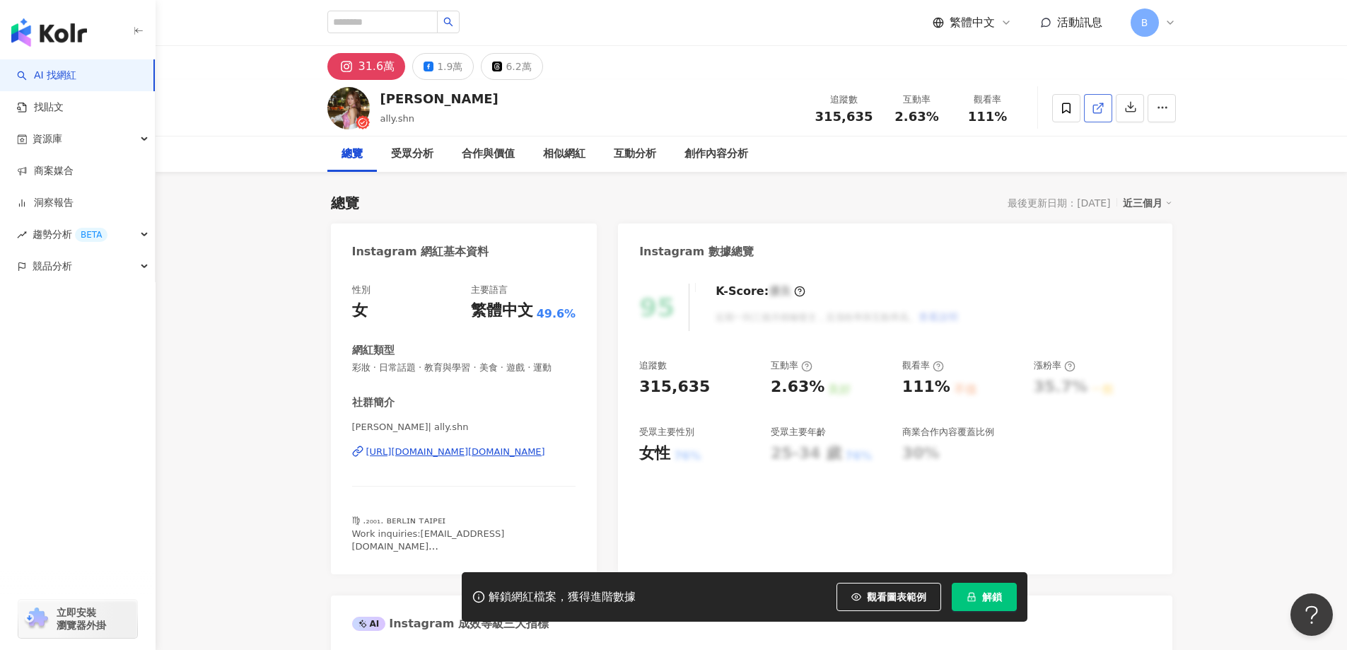
click at [1095, 102] on icon at bounding box center [1098, 108] width 13 height 13
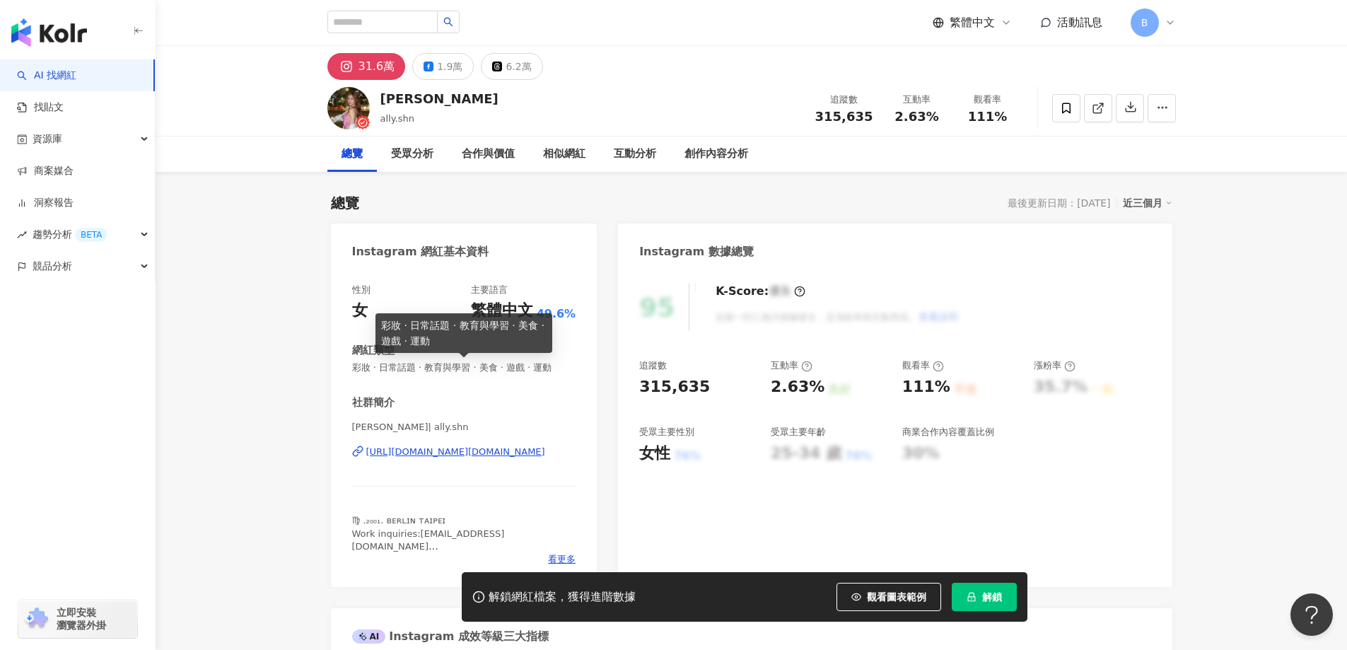
click at [520, 371] on span "彩妝 · 日常話題 · 教育與學習 · 美食 · 遊戲 · 運動" at bounding box center [464, 367] width 224 height 13
copy span "彩妝 · 日常話題 · 教育與學習 · 美食 · 遊戲 · 運動"
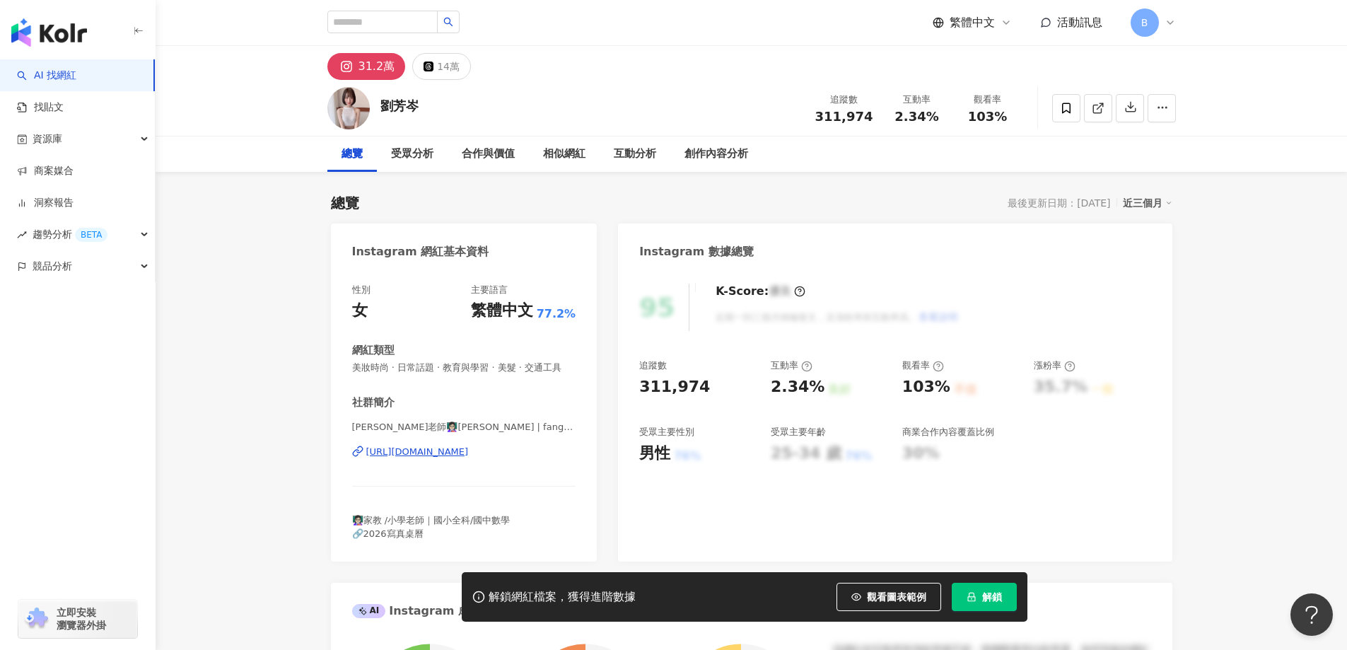
click at [1099, 110] on icon at bounding box center [1098, 108] width 13 height 13
click at [516, 366] on span "美妝時尚 · 日常話題 · 教育與學習 · 美髮 · 交通工具" at bounding box center [464, 367] width 224 height 13
click at [518, 366] on span "美妝時尚 · 日常話題 · 教育與學習 · 美髮 · 交通工具" at bounding box center [464, 367] width 224 height 13
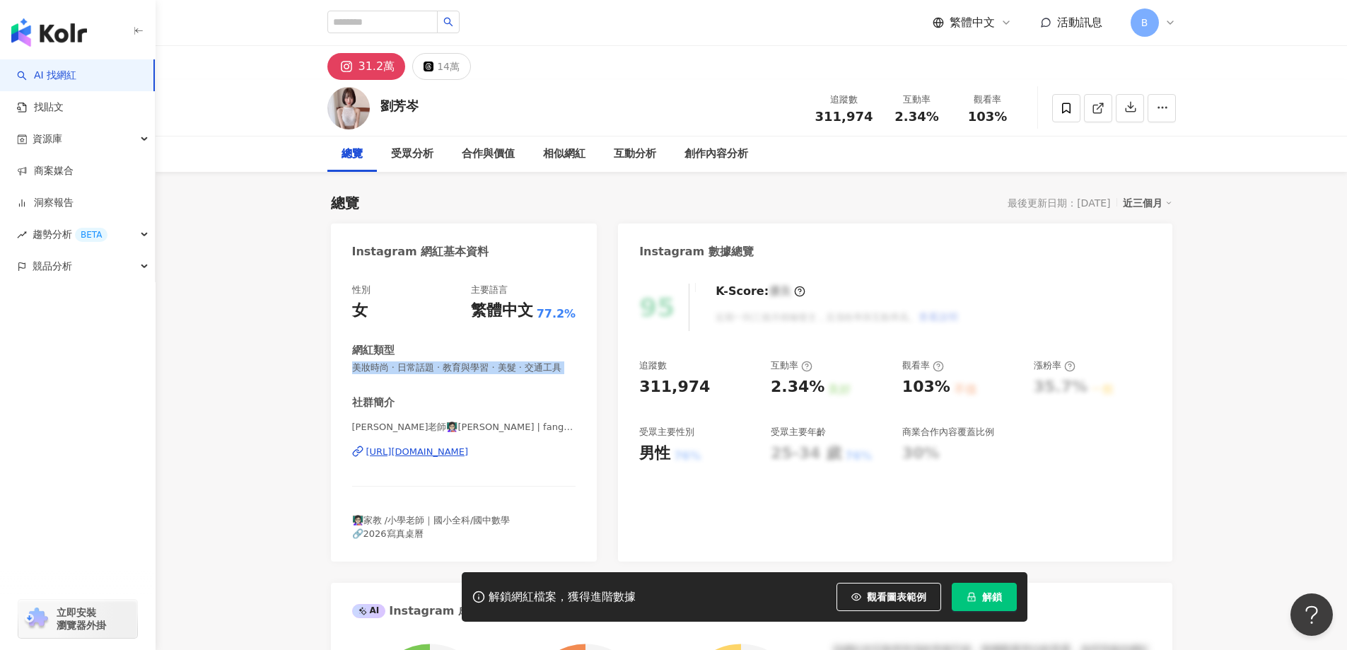
click at [518, 366] on span "美妝時尚 · 日常話題 · 教育與學習 · 美髮 · 交通工具" at bounding box center [464, 367] width 224 height 13
copy span "美妝時尚 · 日常話題 · 教育與學習 · 美髮 · 交通工具"
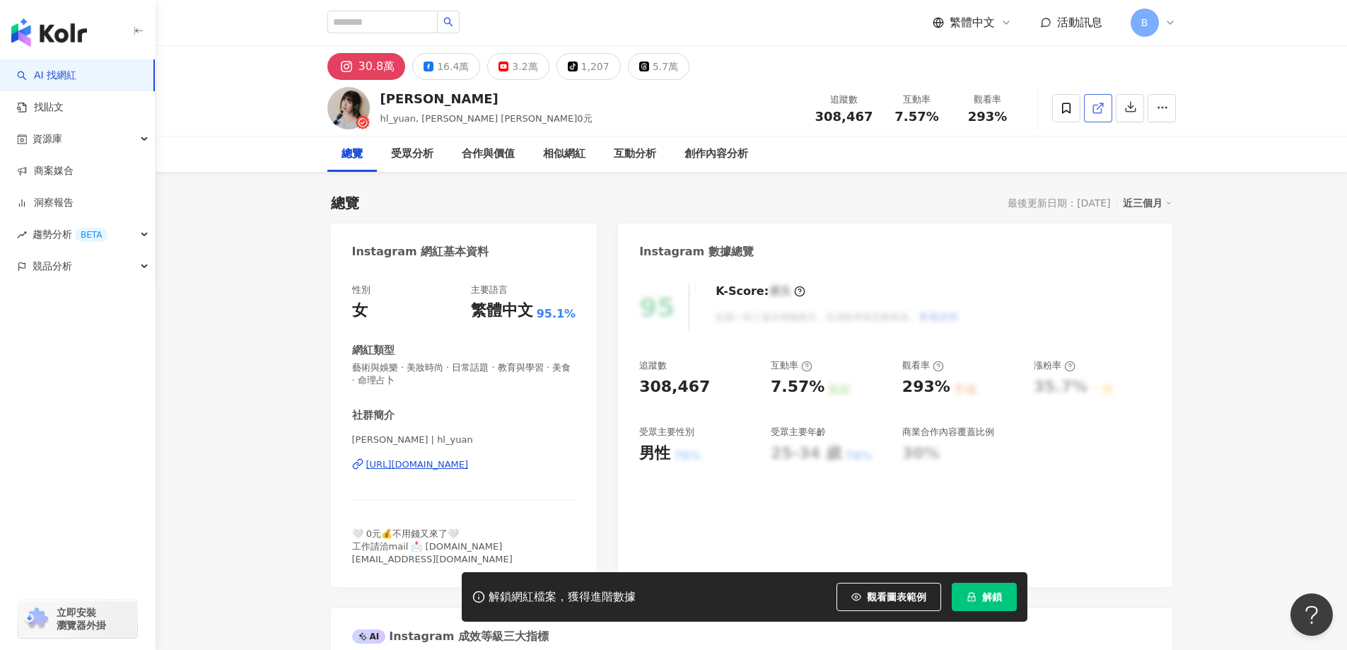
click at [1097, 112] on icon at bounding box center [1097, 109] width 8 height 8
click at [513, 366] on span "藝術與娛樂 · 美妝時尚 · 日常話題 · 教育與學習 · 美食 · 命理占卜" at bounding box center [464, 373] width 224 height 25
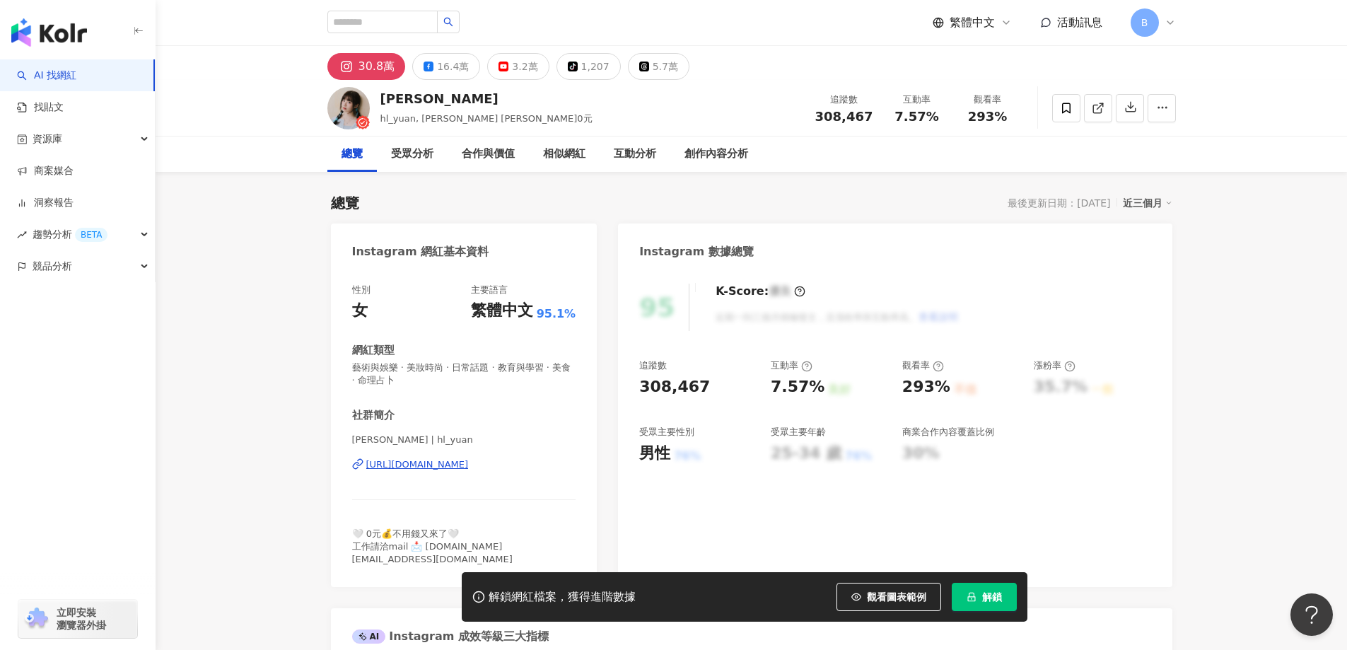
click at [513, 366] on span "藝術與娛樂 · 美妝時尚 · 日常話題 · 教育與學習 · 美食 · 命理占卜" at bounding box center [464, 373] width 224 height 25
click at [520, 368] on span "藝術與娛樂 · 美妝時尚 · 日常話題 · 教育與學習 · 美食 · 命理占卜" at bounding box center [464, 373] width 224 height 25
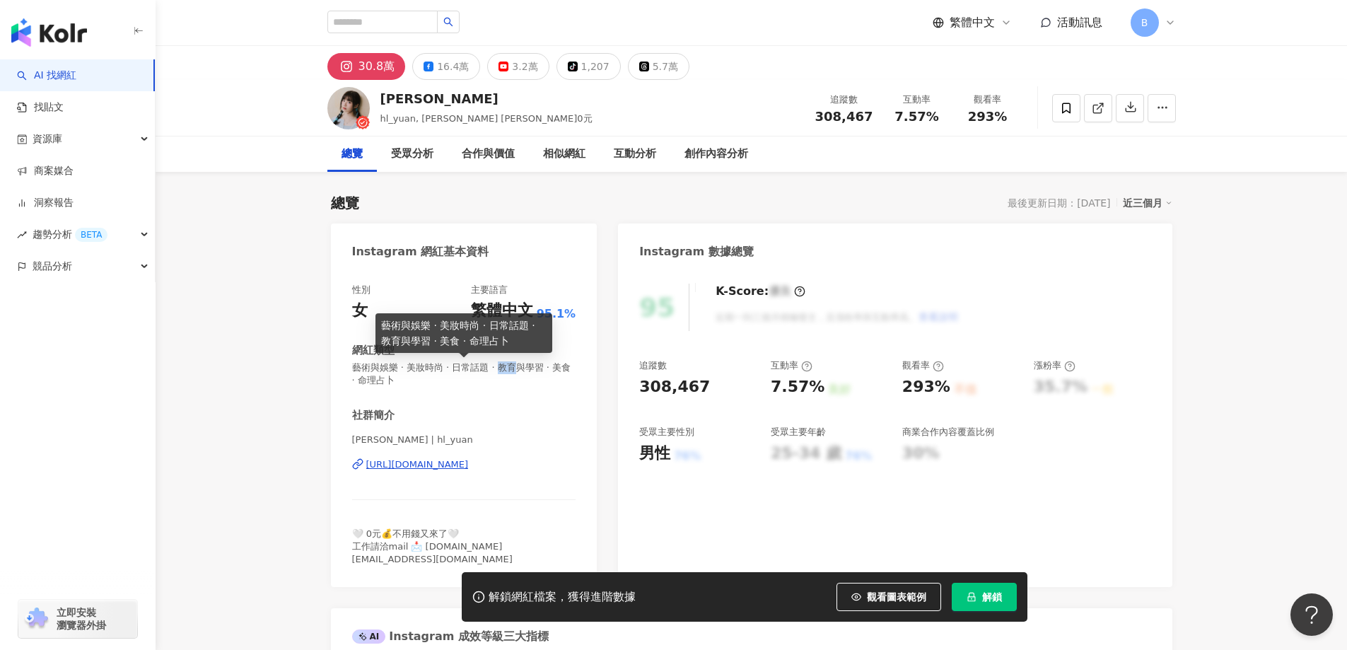
click at [520, 368] on span "藝術與娛樂 · 美妝時尚 · 日常話題 · 教育與學習 · 美食 · 命理占卜" at bounding box center [464, 373] width 224 height 25
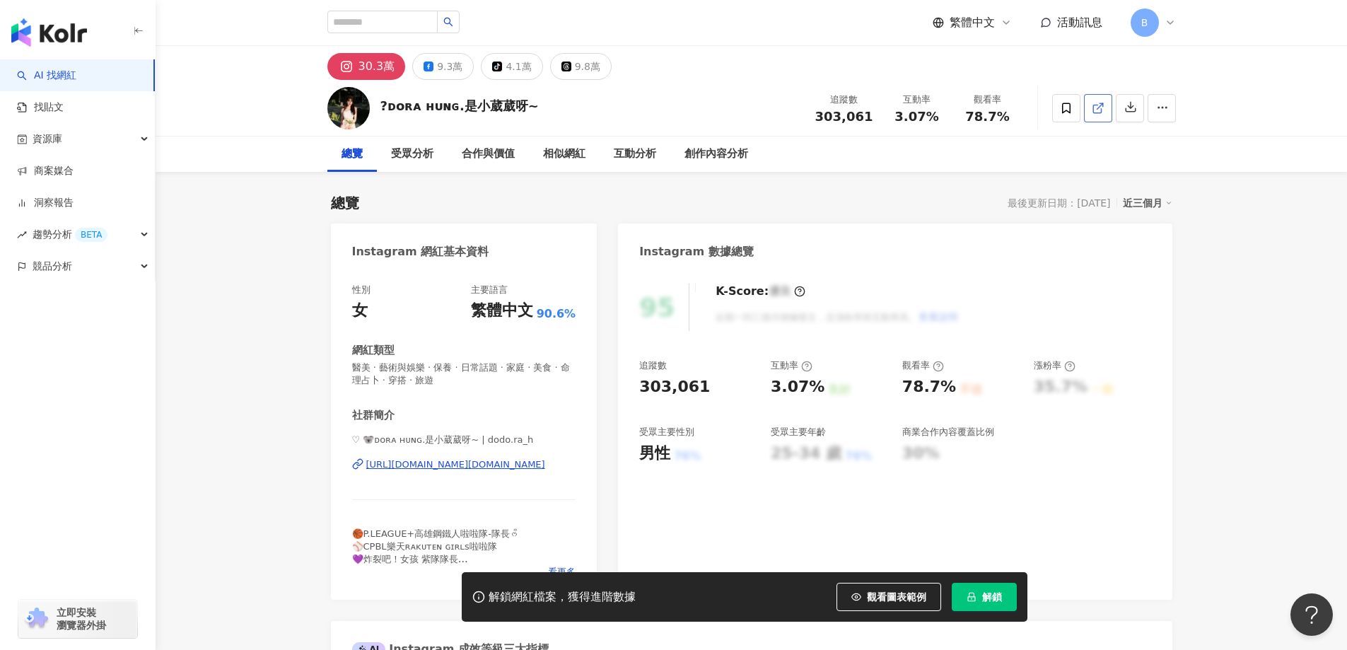
click at [1094, 115] on span at bounding box center [1098, 107] width 13 height 15
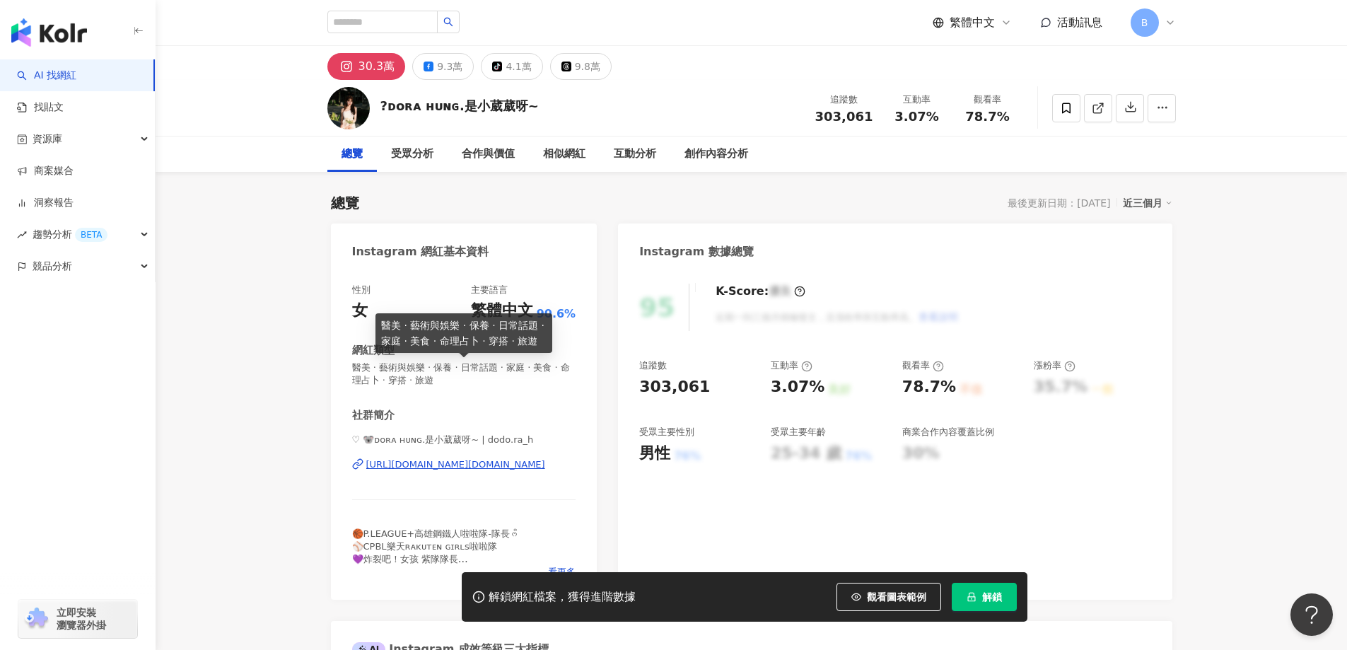
click at [447, 369] on span "醫美 · 藝術與娛樂 · 保養 · 日常話題 · 家庭 · 美食 · 命理占卜 · 穿搭 · 旅遊" at bounding box center [464, 373] width 224 height 25
copy span "醫美 · 藝術與娛樂 · 保養 · 日常話題 · 家庭 · 美食 · 命理占卜 · 穿搭 · 旅遊"
